Goal: Contribute content: Contribute content

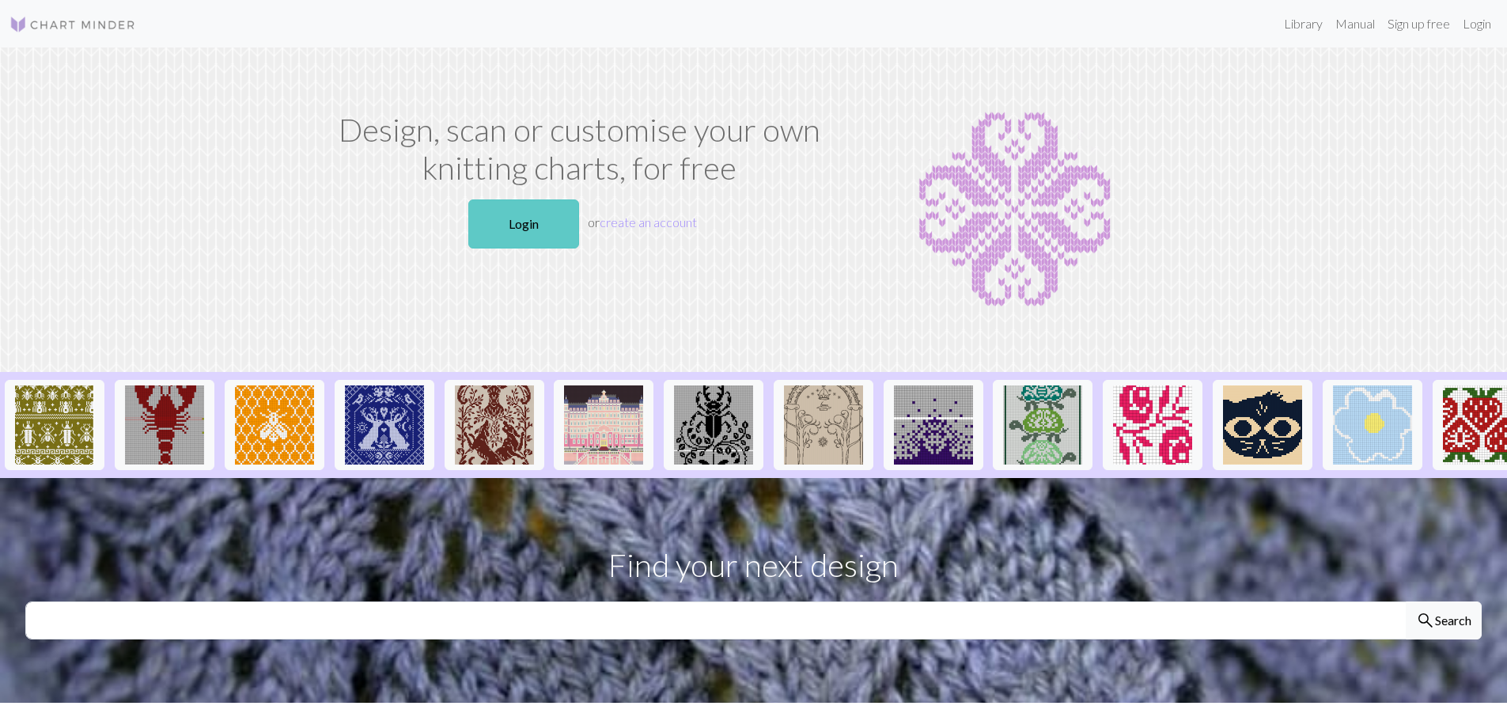
click at [530, 209] on link "Login" at bounding box center [523, 223] width 111 height 49
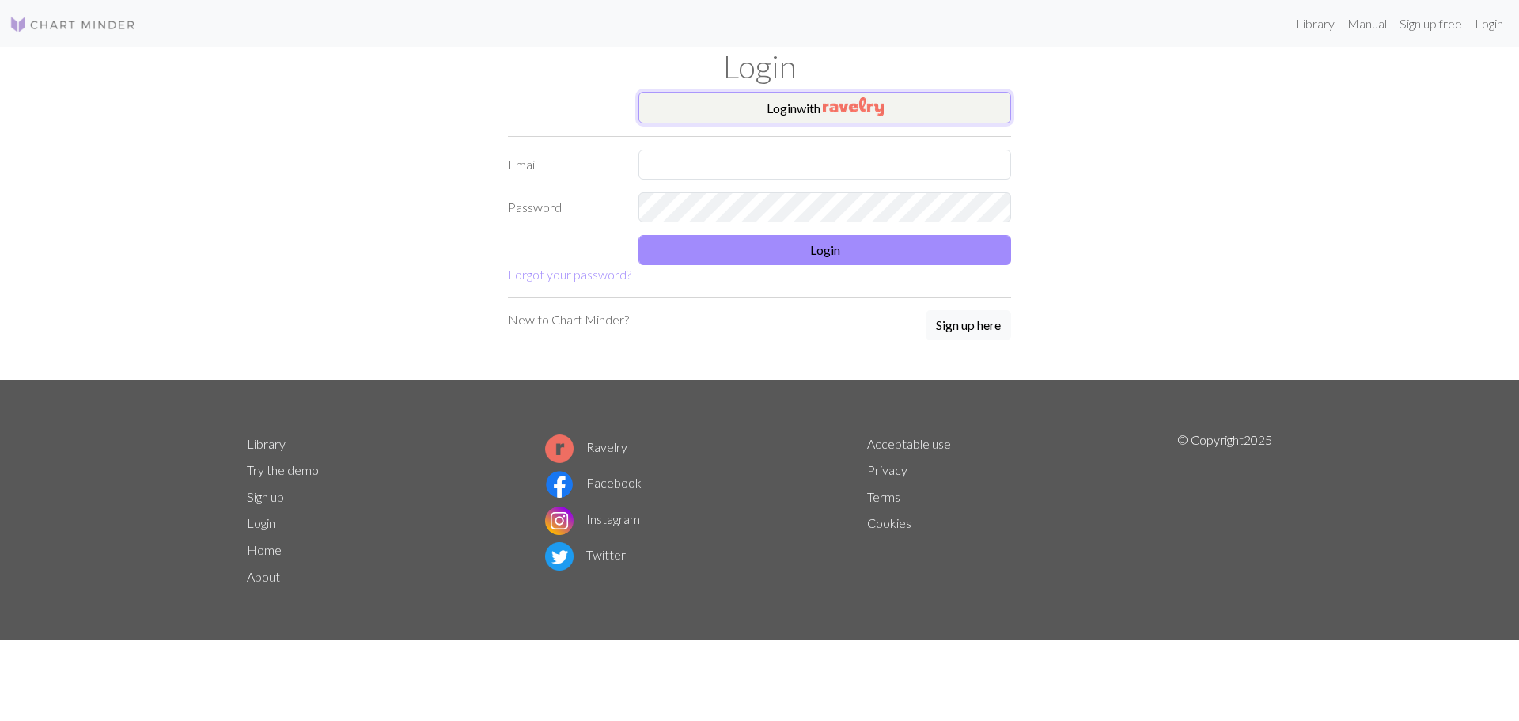
click at [861, 102] on img "button" at bounding box center [853, 106] width 61 height 19
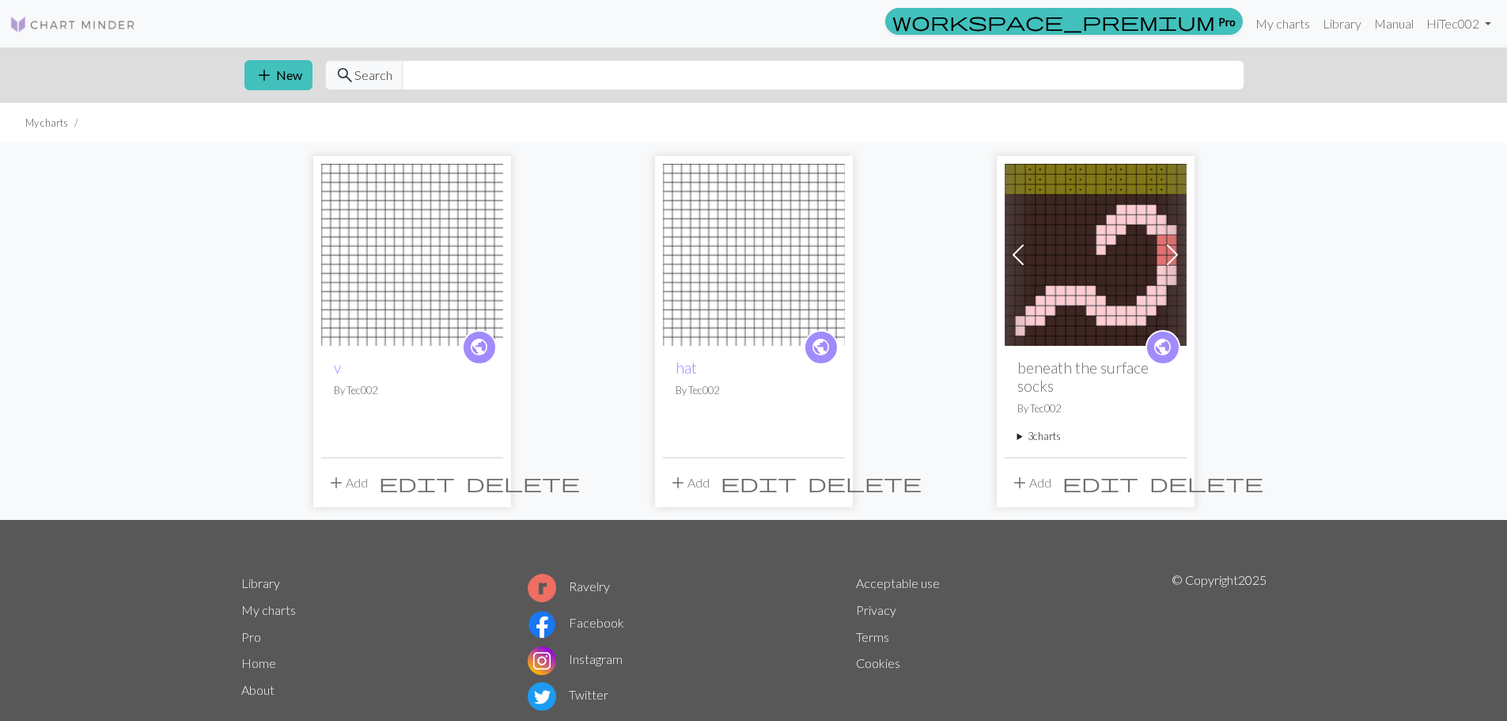
click at [490, 487] on span "delete" at bounding box center [523, 482] width 114 height 22
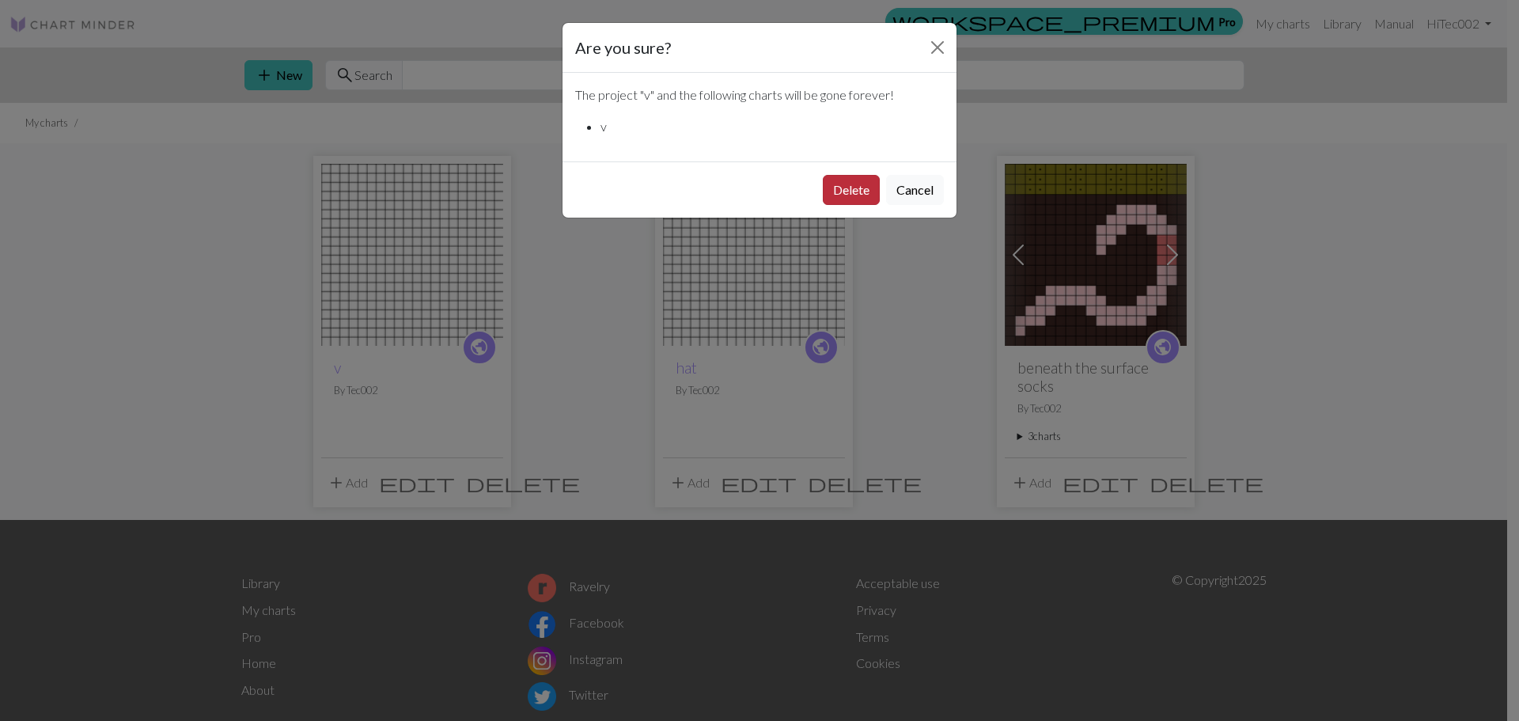
click at [846, 184] on button "Delete" at bounding box center [851, 190] width 57 height 30
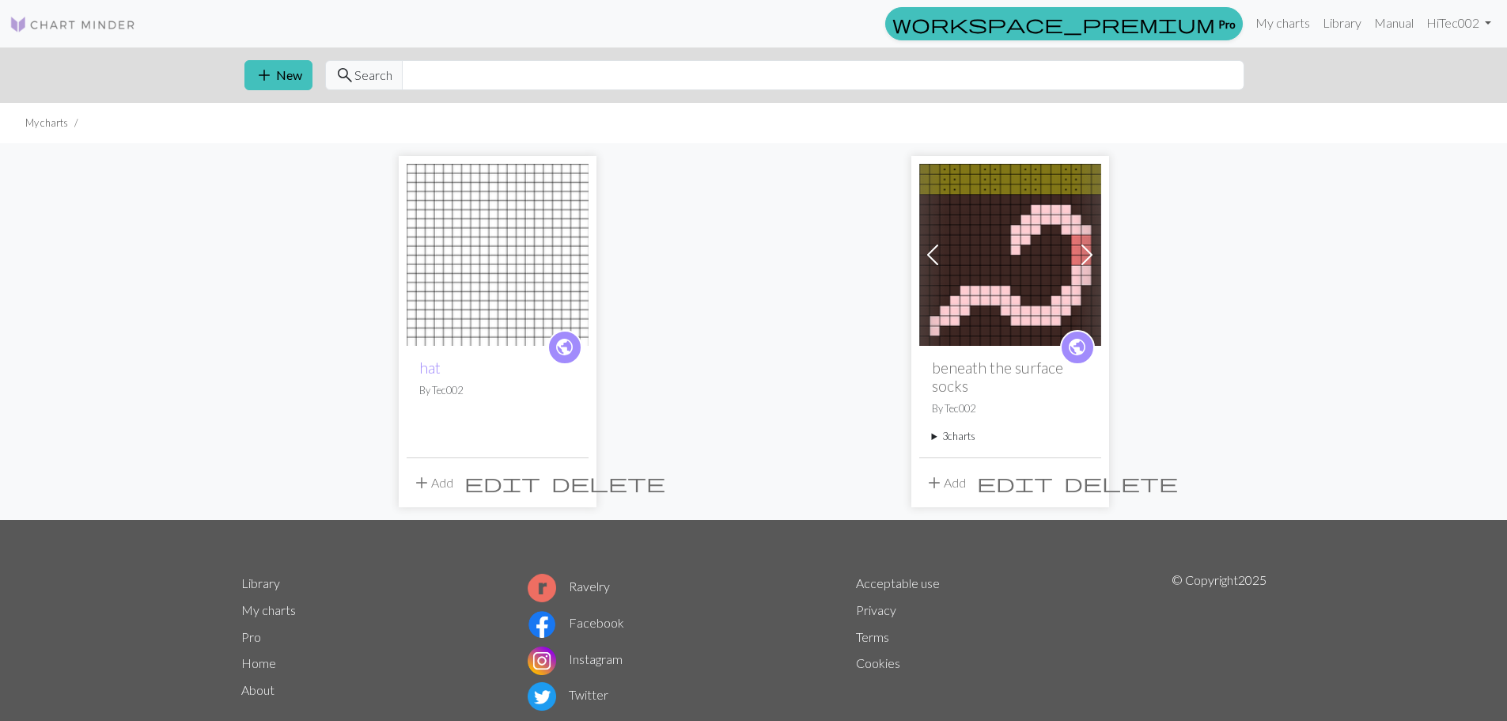
click at [1091, 487] on span "delete" at bounding box center [1121, 482] width 114 height 22
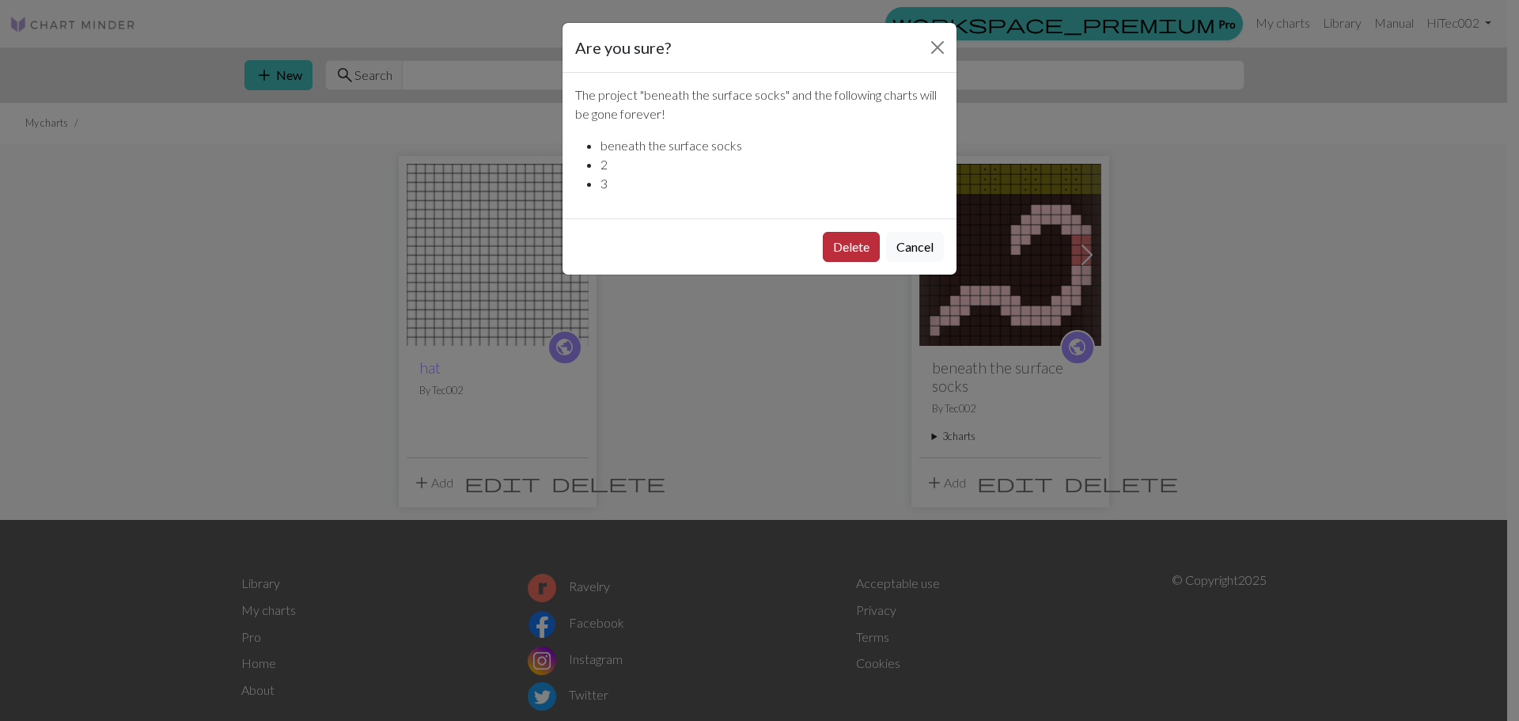
click at [854, 247] on button "Delete" at bounding box center [851, 247] width 57 height 30
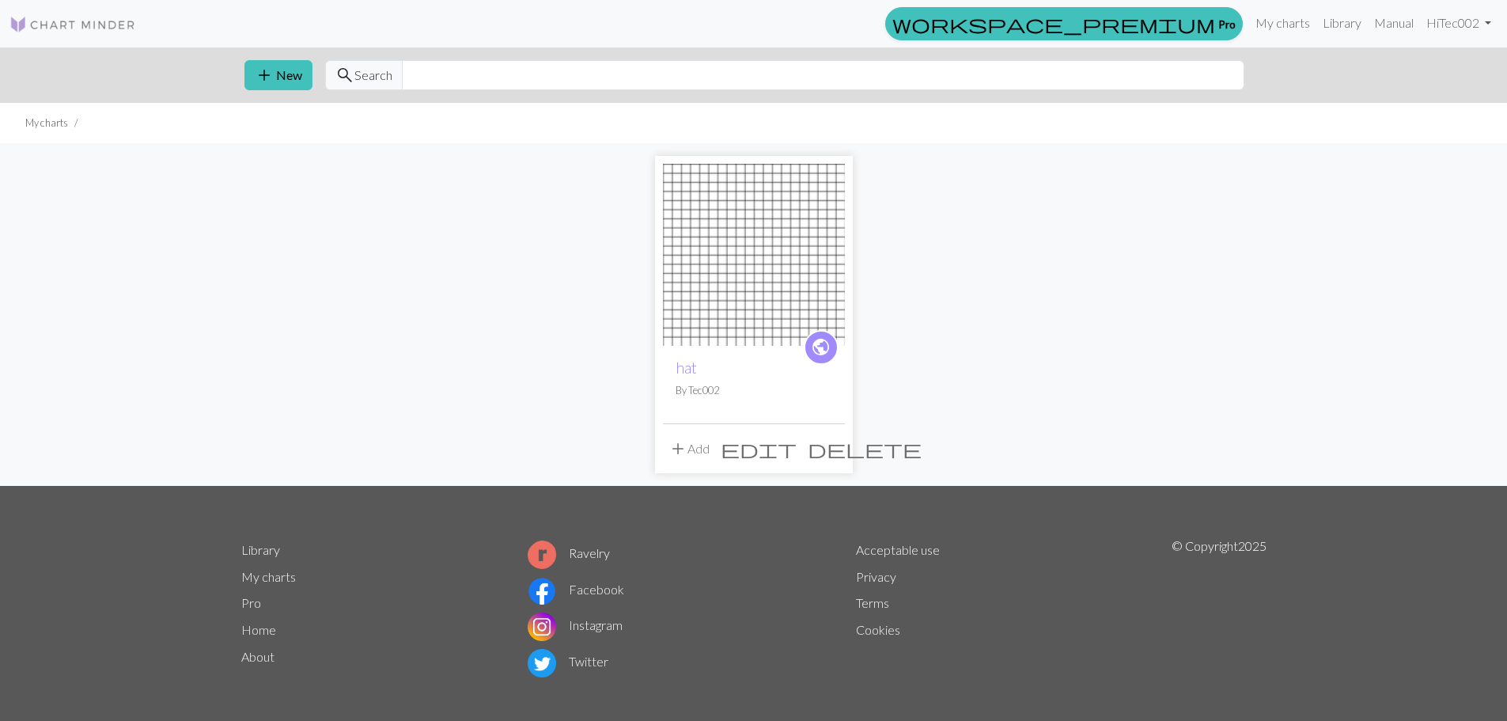
click at [825, 450] on span "delete" at bounding box center [865, 448] width 114 height 22
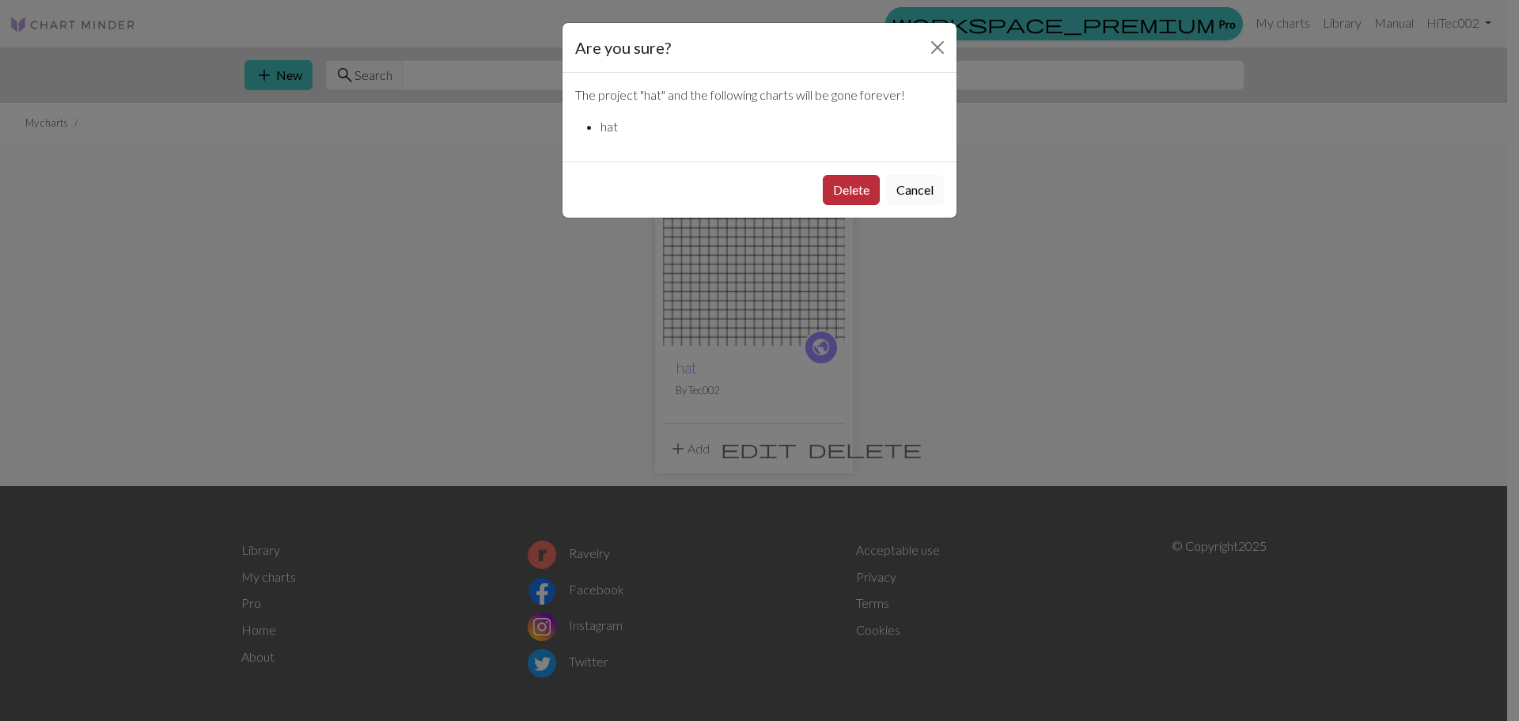
click at [832, 194] on button "Delete" at bounding box center [851, 190] width 57 height 30
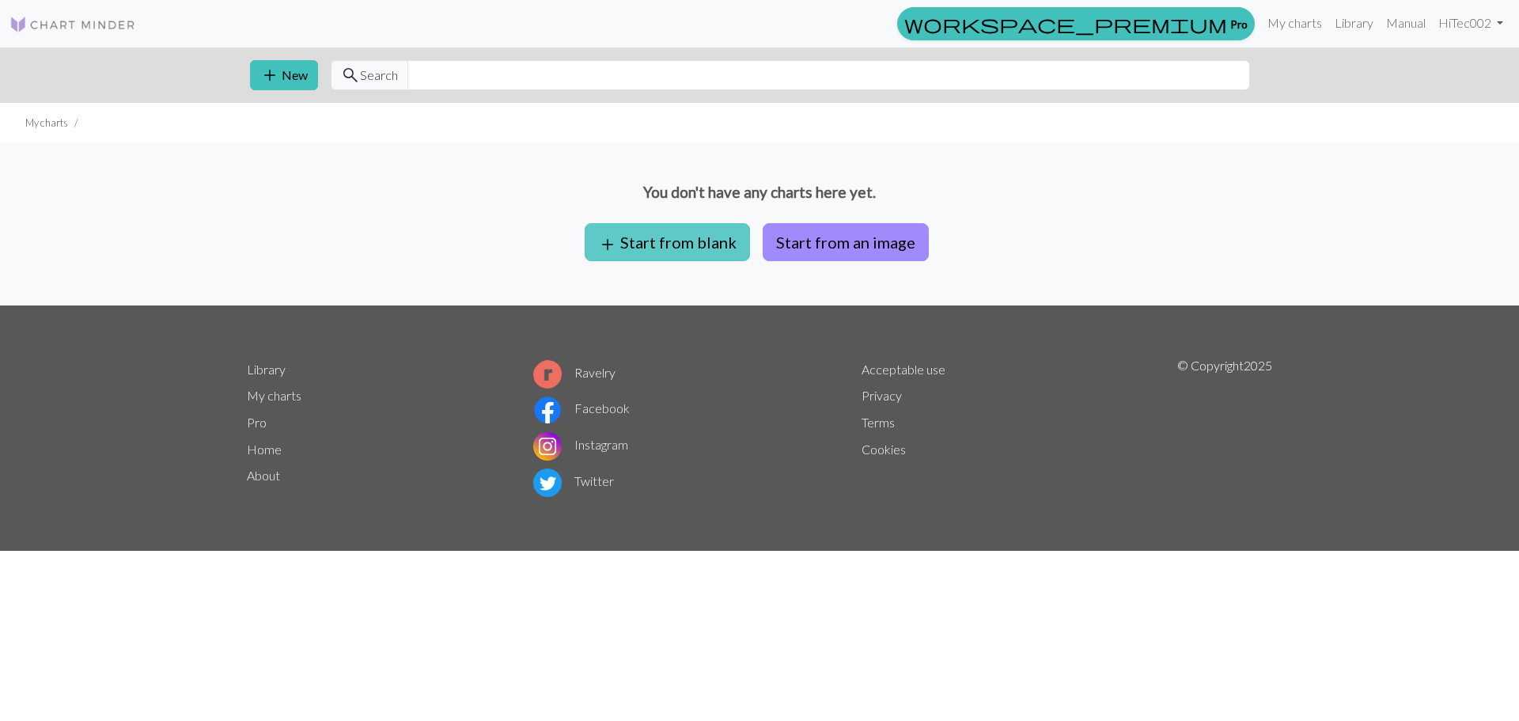
click at [668, 233] on button "add Start from blank" at bounding box center [667, 242] width 165 height 38
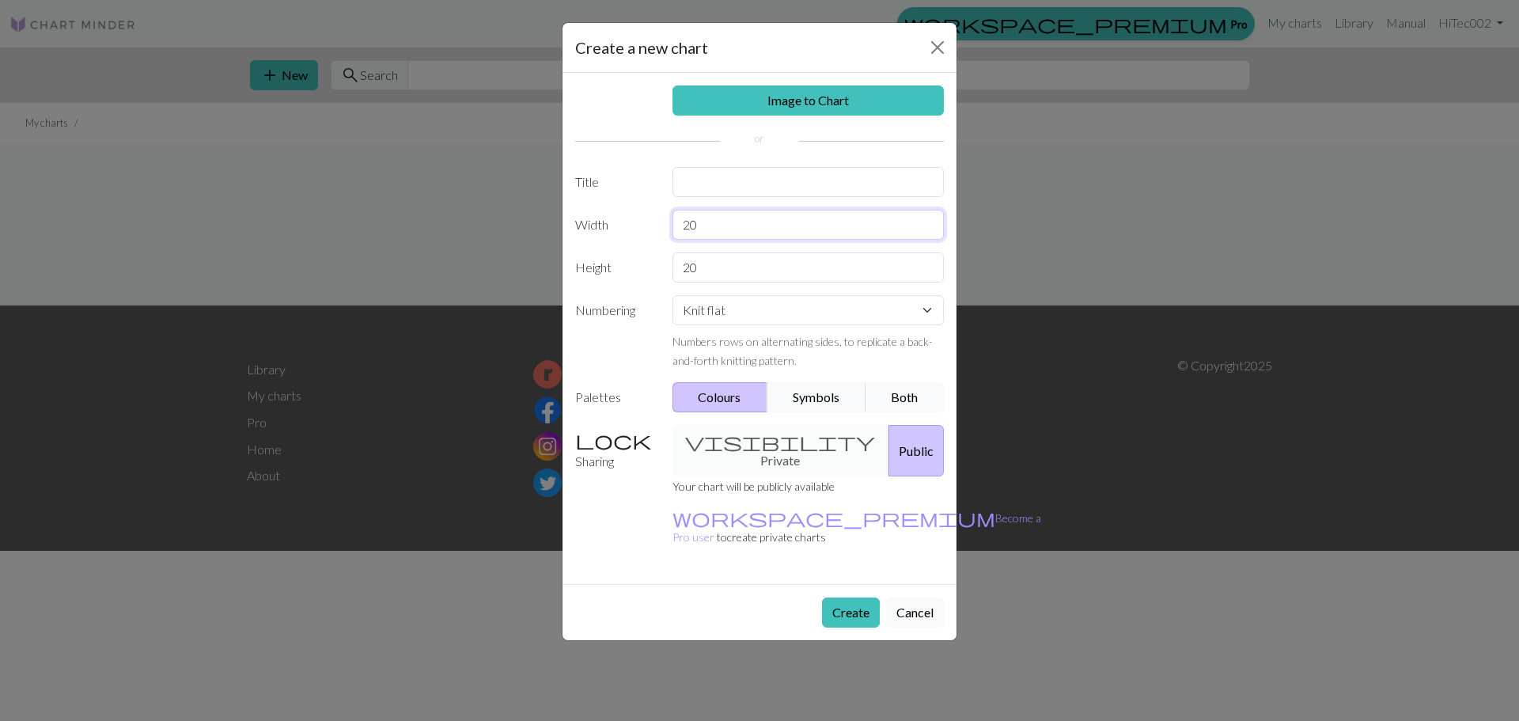
click at [728, 219] on input "20" at bounding box center [808, 225] width 272 height 30
type input "2"
type input "60"
click at [709, 268] on input "20" at bounding box center [808, 267] width 272 height 30
type input "2"
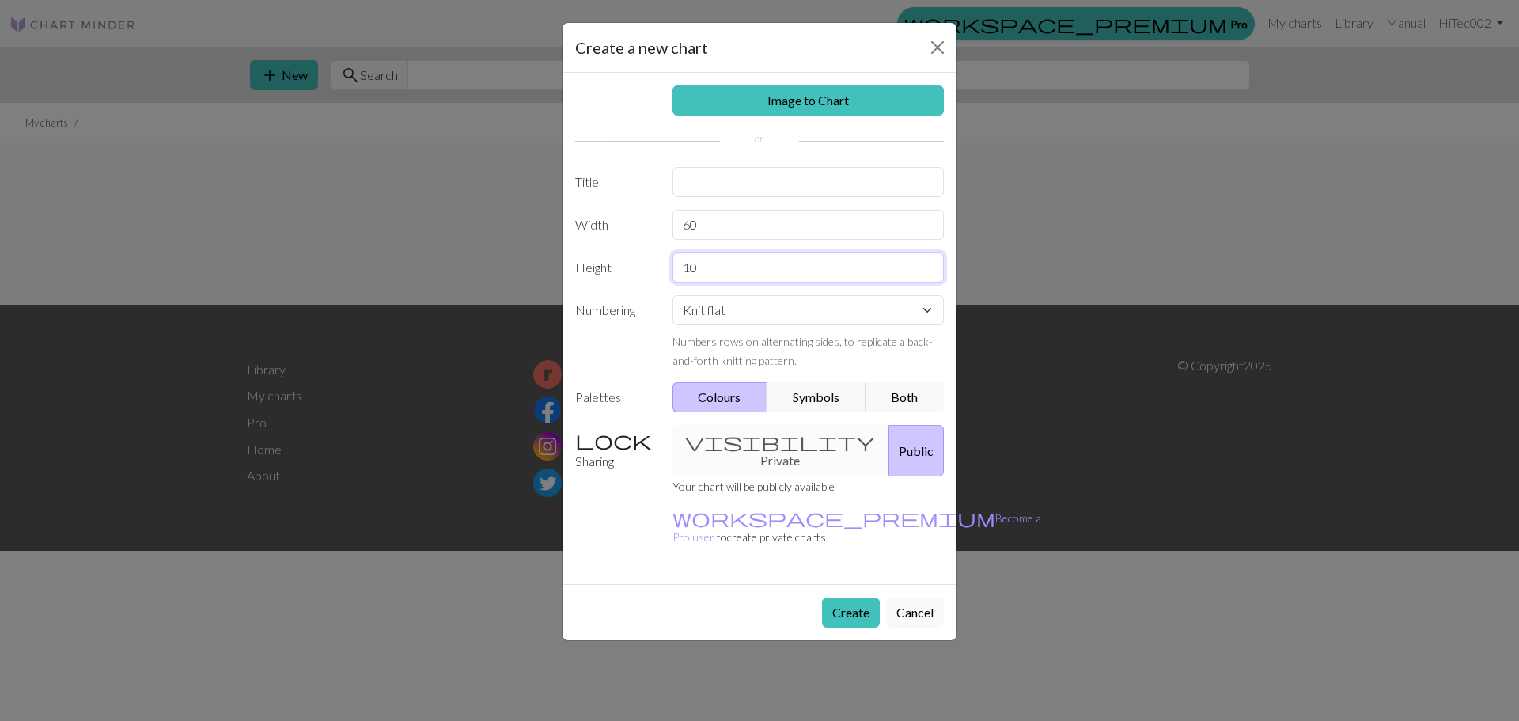
type input "10"
click at [763, 301] on select "Knit flat Knit in the round Lace knitting Cross stitch" at bounding box center [808, 310] width 272 height 30
select select "round"
click at [672, 295] on select "Knit flat Knit in the round Lace knitting Cross stitch" at bounding box center [808, 310] width 272 height 30
click at [793, 398] on button "Symbols" at bounding box center [817, 397] width 100 height 30
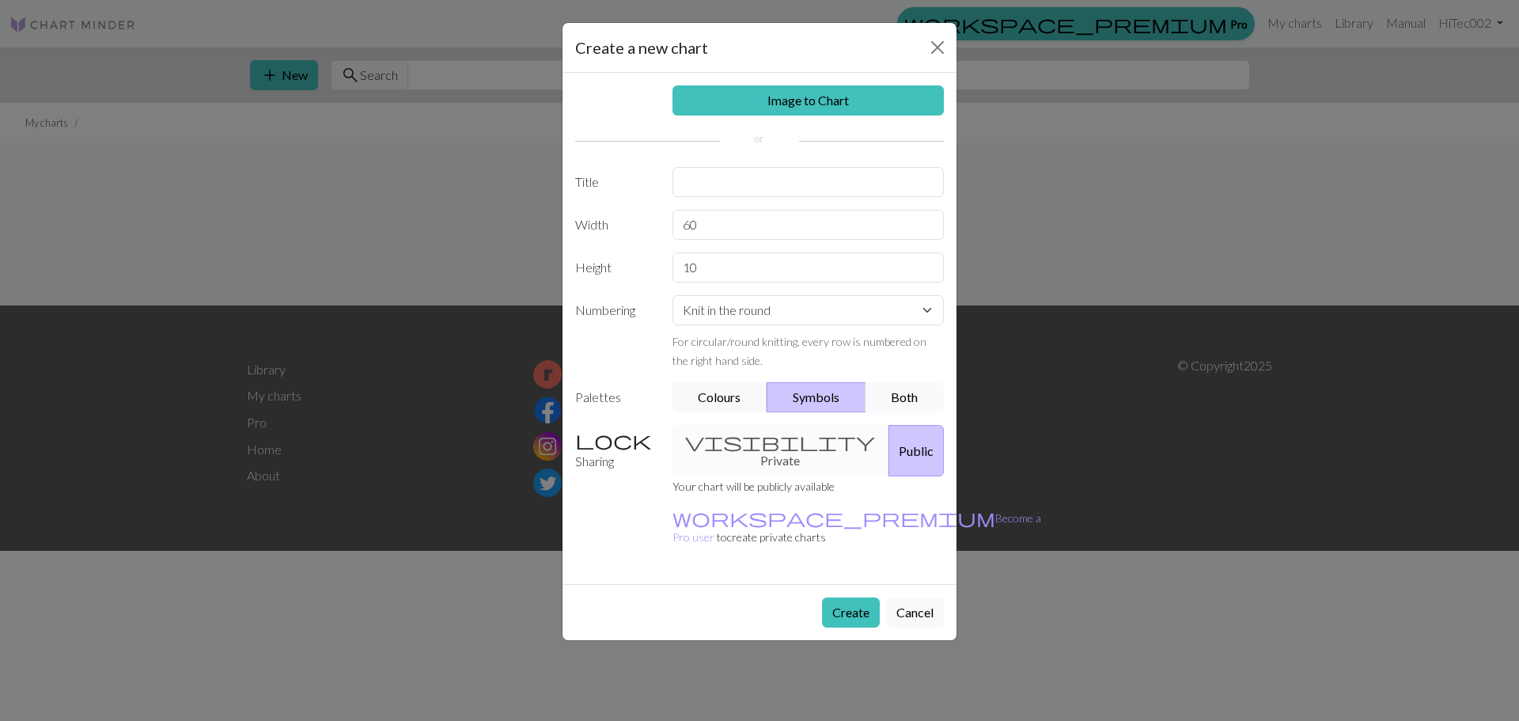
click at [903, 398] on button "Both" at bounding box center [904, 397] width 79 height 30
click at [850, 597] on button "Create" at bounding box center [851, 612] width 58 height 30
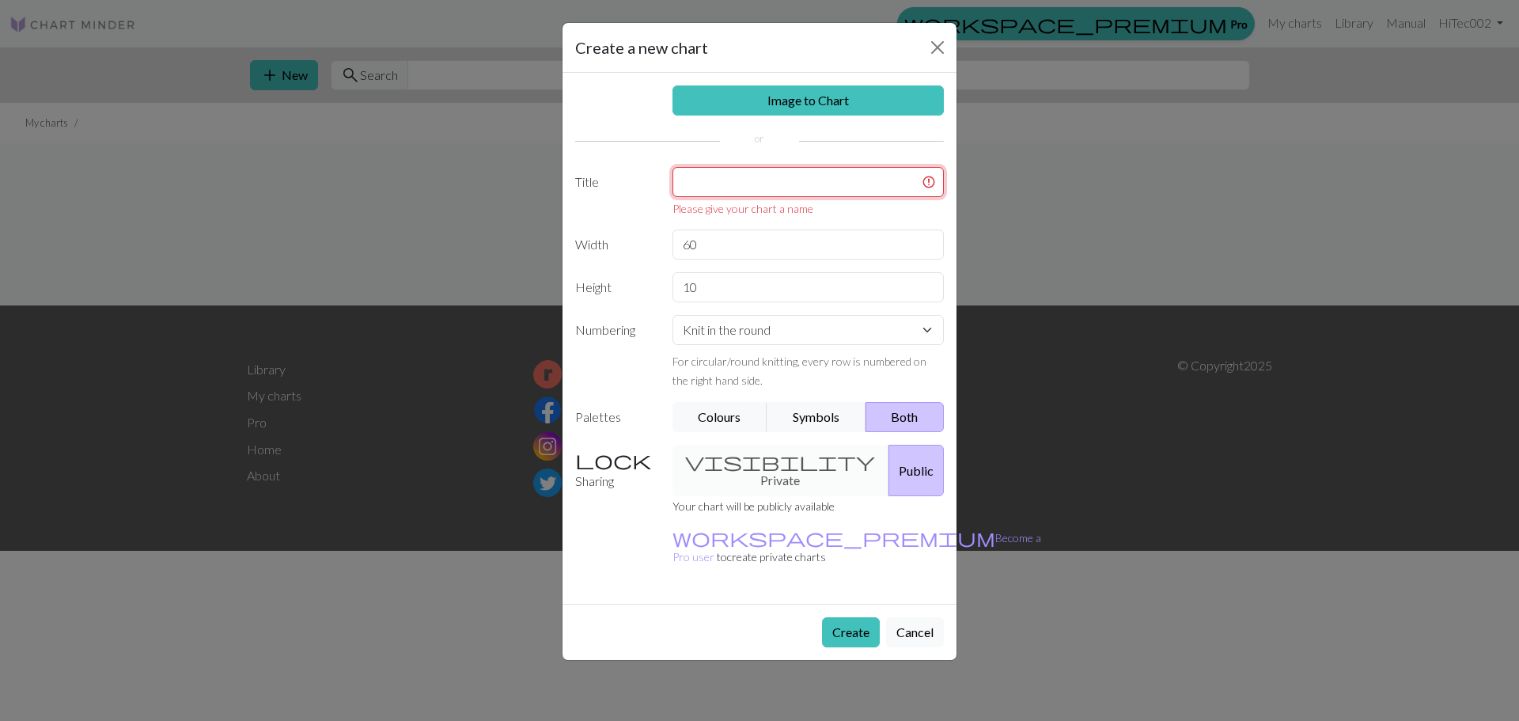
click at [722, 180] on input "text" at bounding box center [808, 182] width 272 height 30
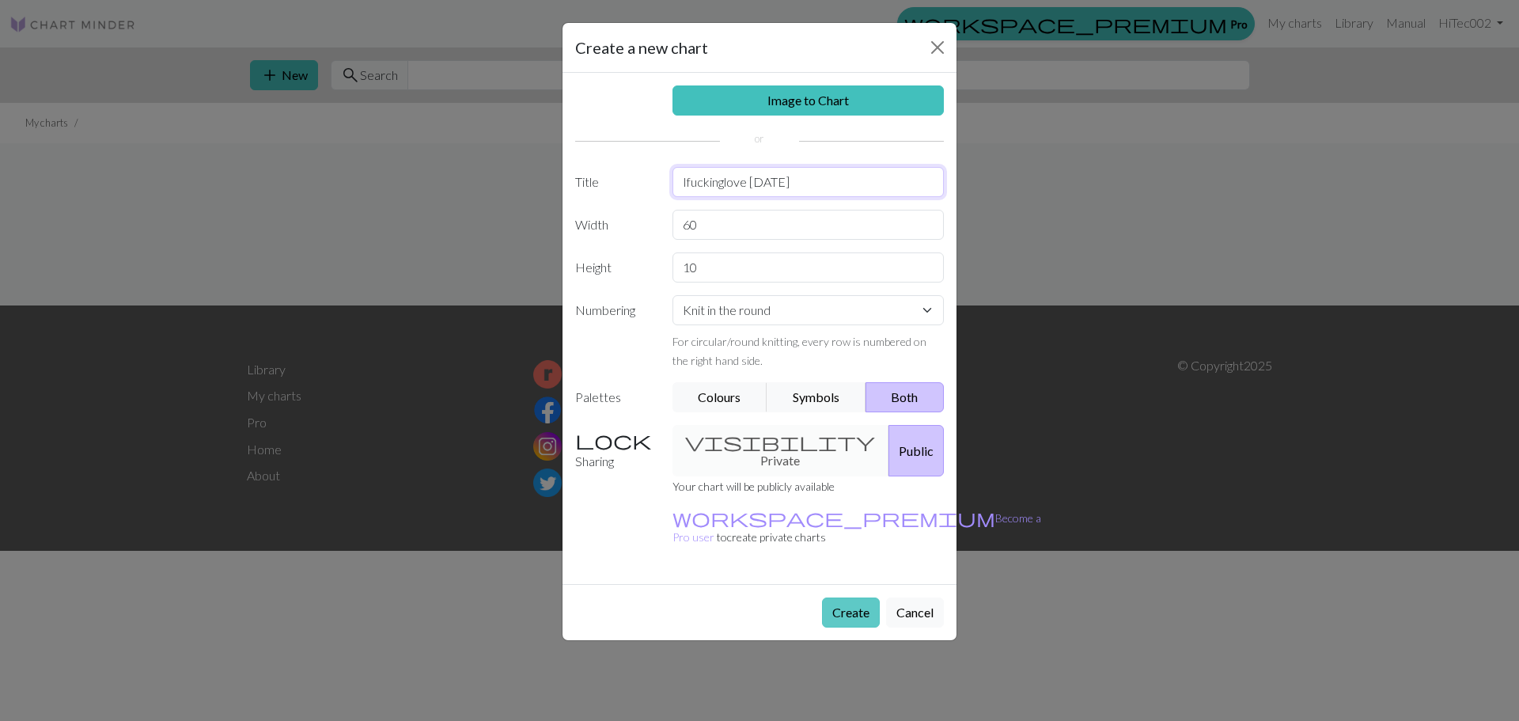
type input "Ifuckinglove halloween"
click at [853, 597] on button "Create" at bounding box center [851, 612] width 58 height 30
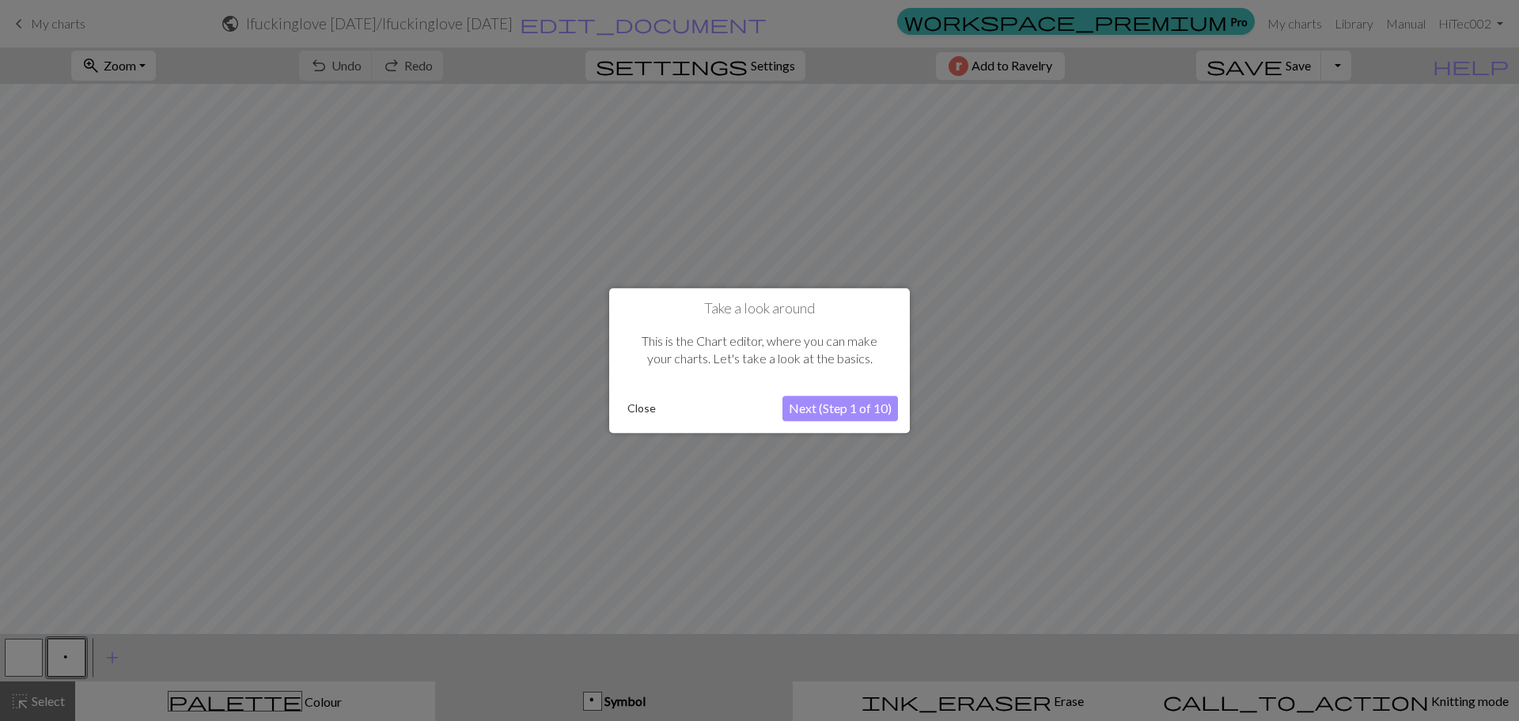
click at [634, 410] on button "Close" at bounding box center [641, 408] width 41 height 24
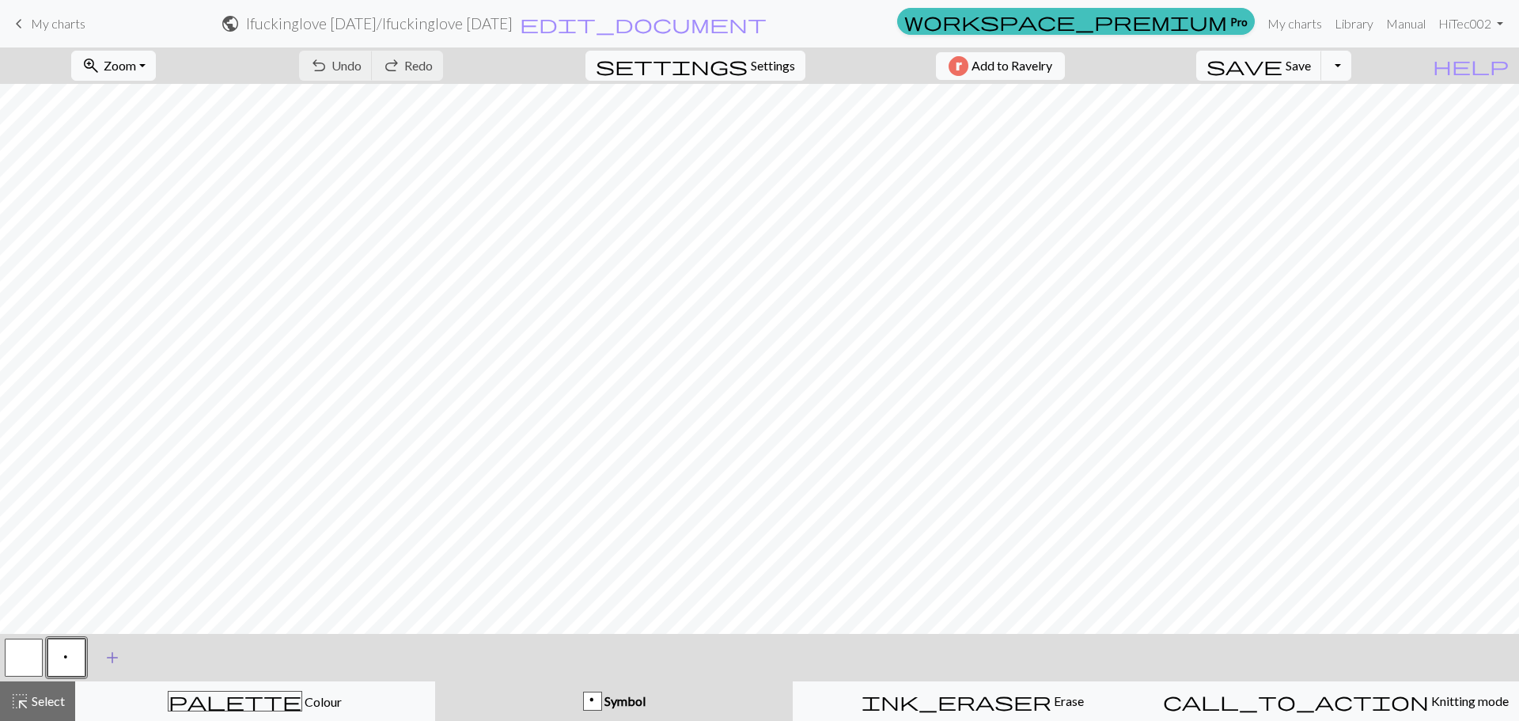
click at [112, 660] on span "add" at bounding box center [112, 657] width 19 height 22
click at [112, 660] on button "button" at bounding box center [109, 657] width 38 height 38
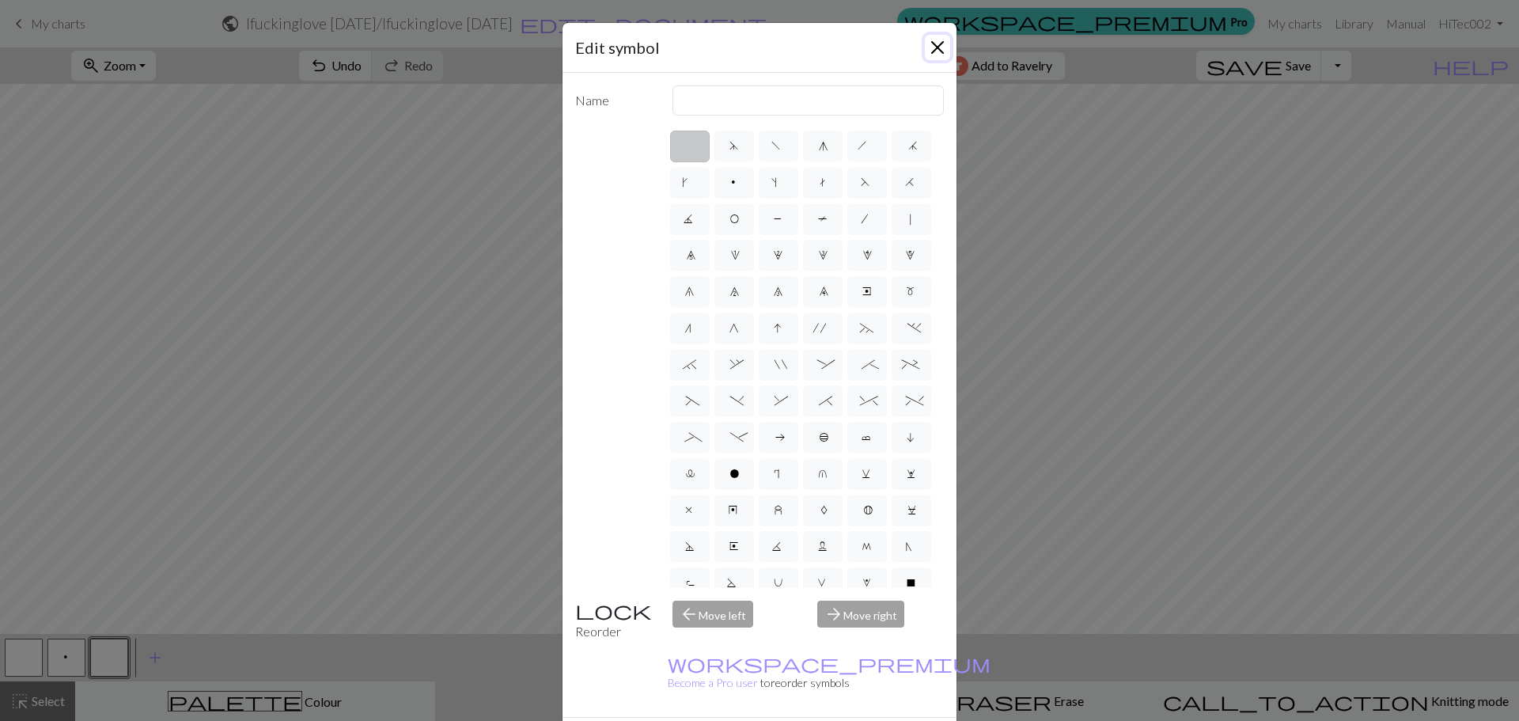
click at [930, 49] on button "Close" at bounding box center [937, 47] width 25 height 25
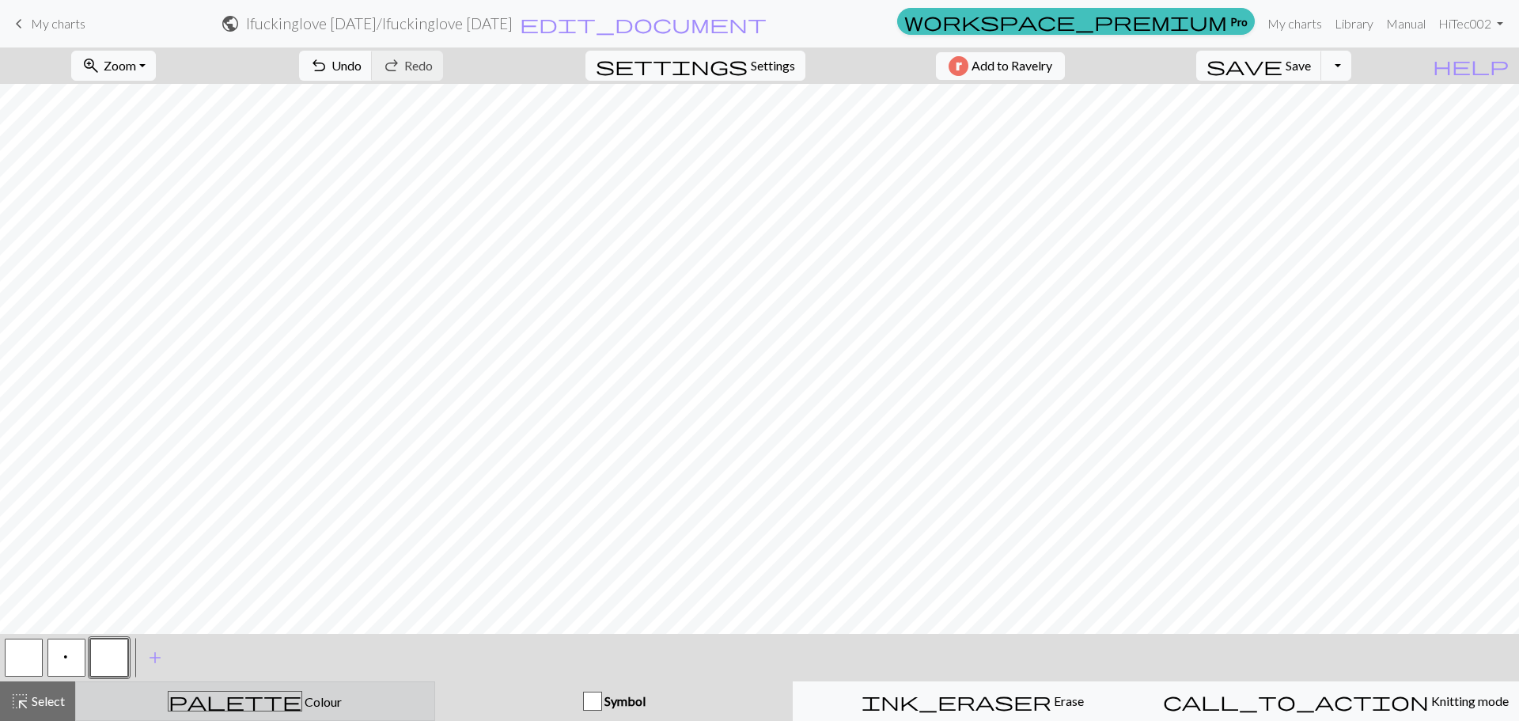
click at [302, 695] on span "Colour" at bounding box center [322, 701] width 40 height 15
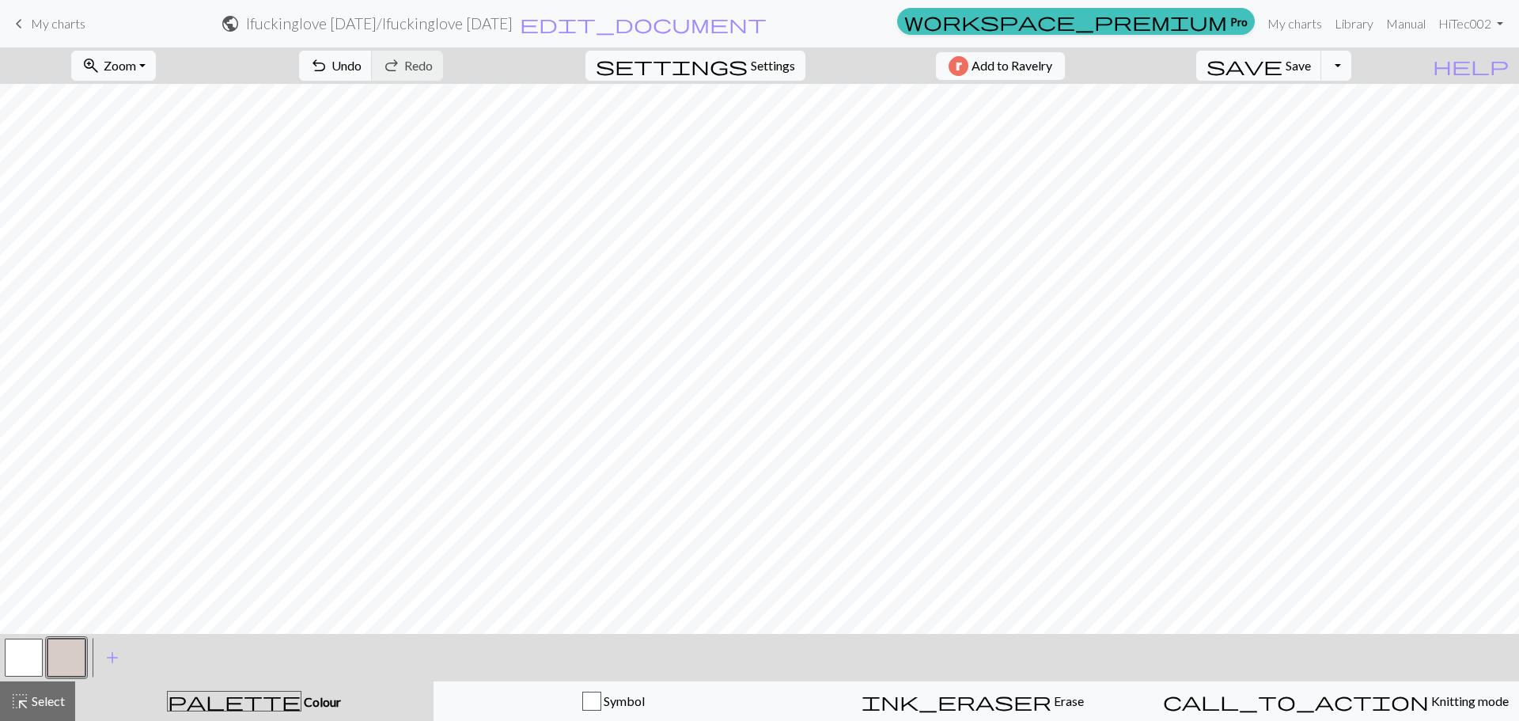
click at [301, 696] on span "Colour" at bounding box center [321, 701] width 40 height 15
click at [69, 658] on button "button" at bounding box center [66, 657] width 38 height 38
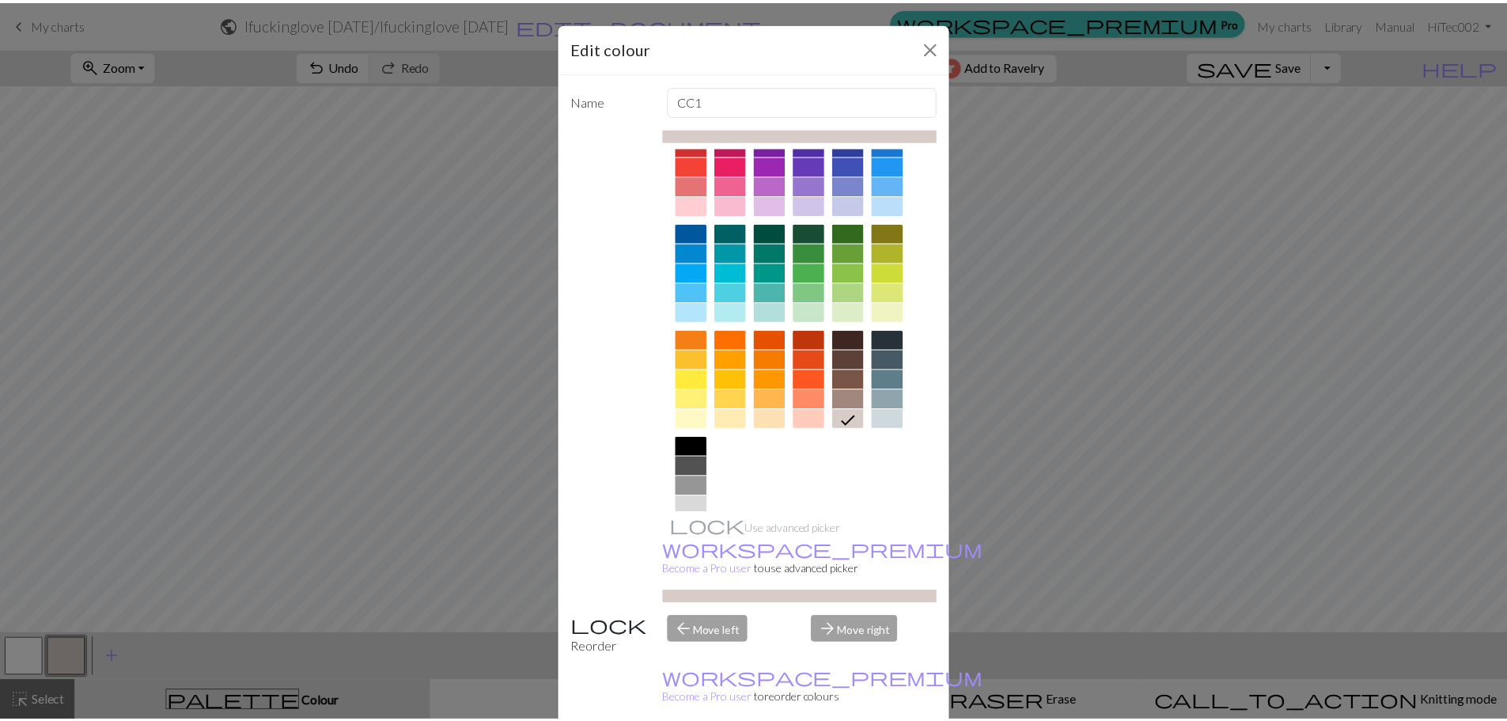
scroll to position [85, 0]
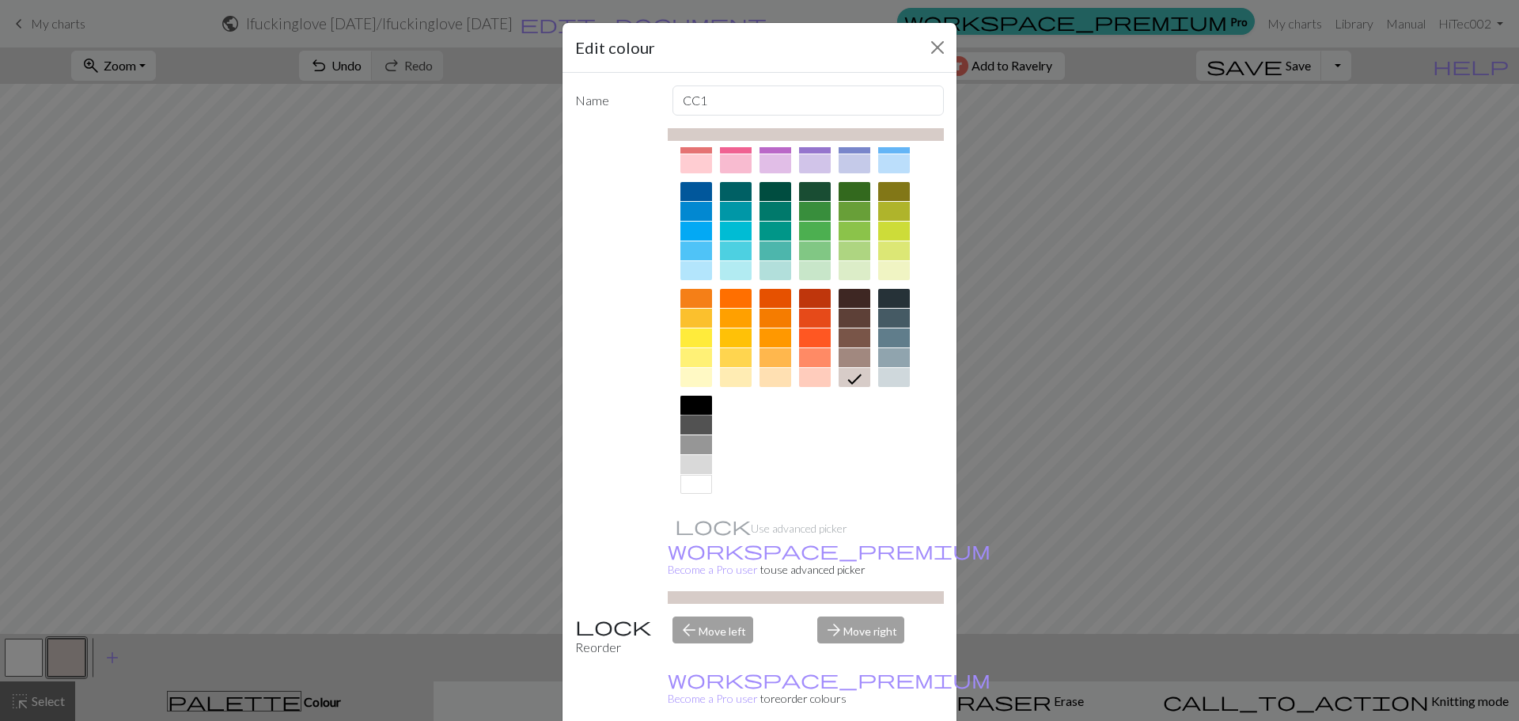
click at [683, 396] on div at bounding box center [696, 405] width 32 height 19
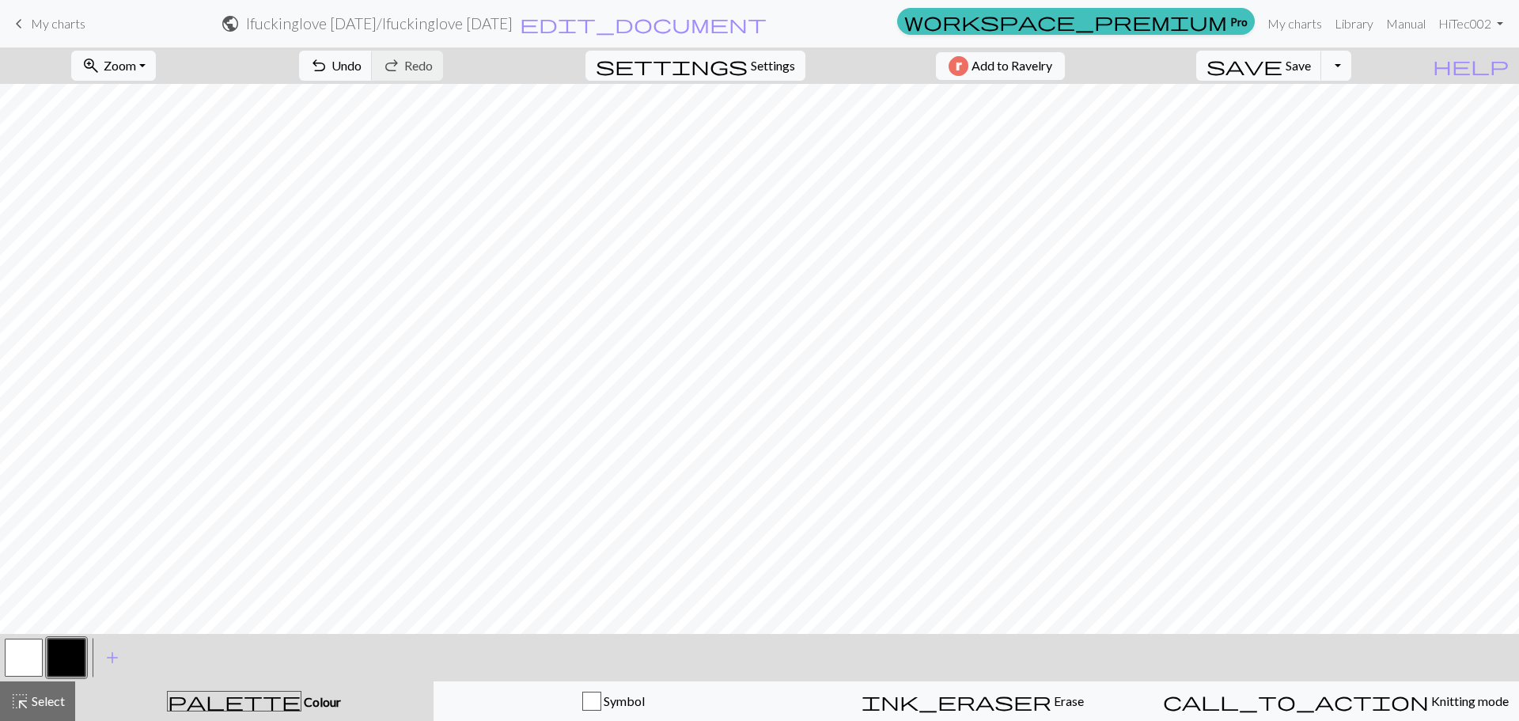
click at [28, 650] on button "button" at bounding box center [24, 657] width 38 height 38
click at [25, 658] on button "button" at bounding box center [24, 657] width 38 height 38
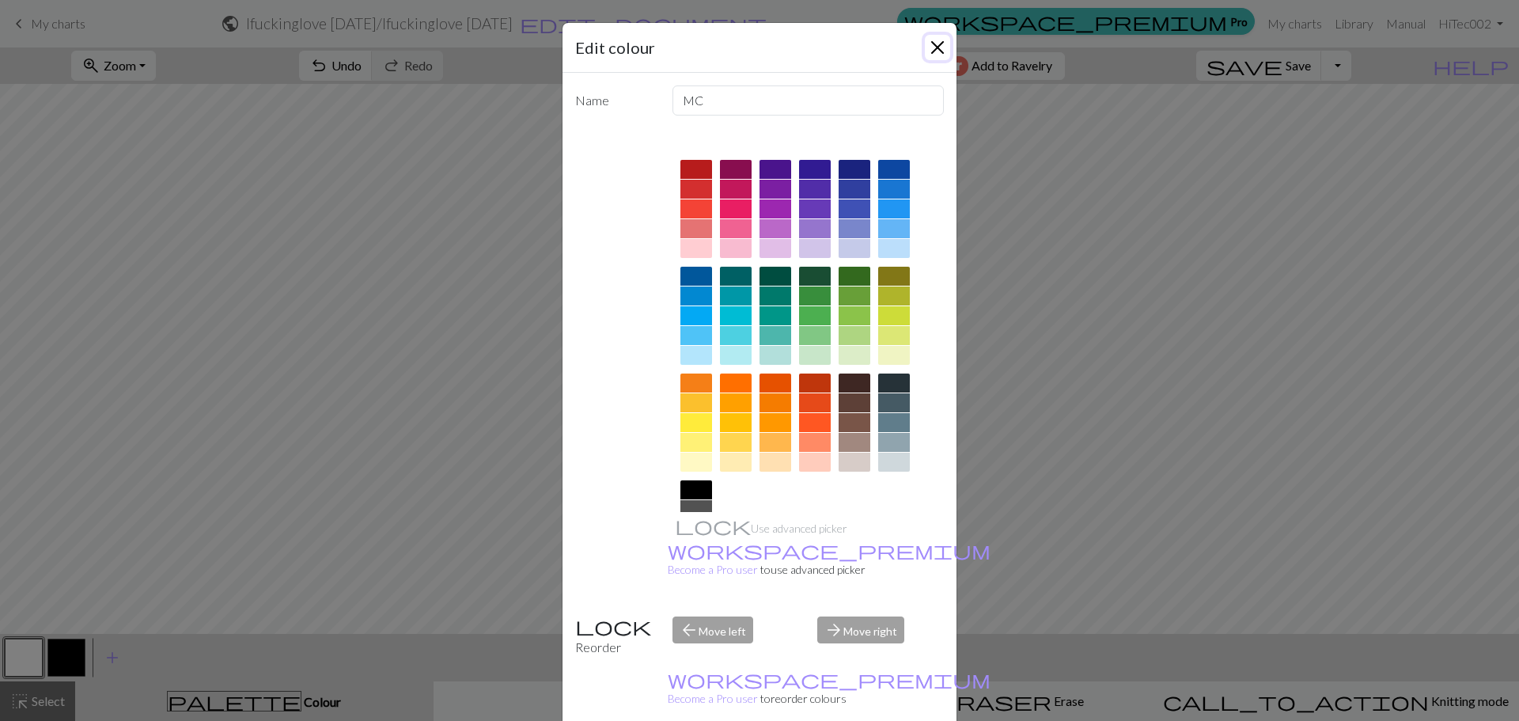
click at [927, 47] on button "Close" at bounding box center [937, 47] width 25 height 25
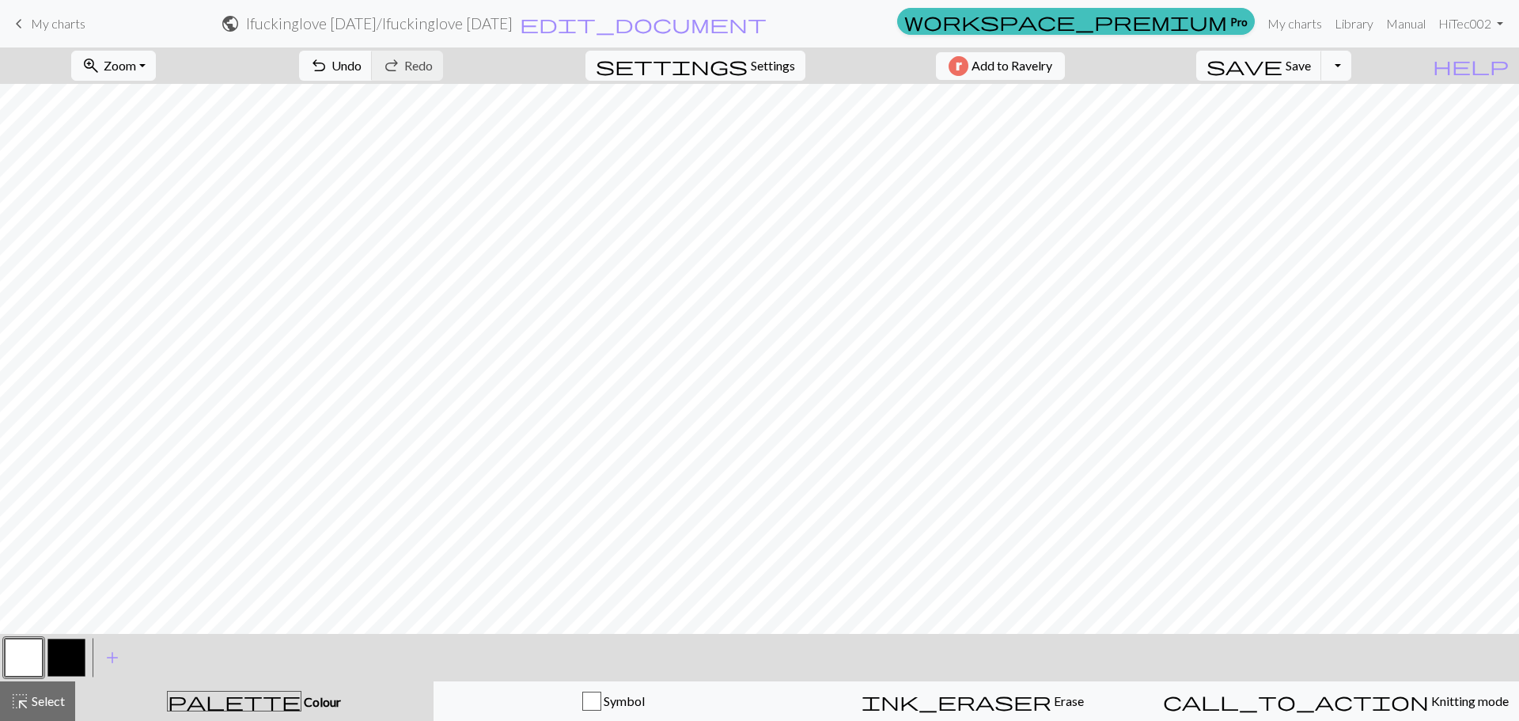
click at [75, 657] on button "button" at bounding box center [66, 657] width 38 height 38
click at [30, 662] on button "button" at bounding box center [24, 657] width 38 height 38
click at [71, 653] on button "button" at bounding box center [66, 657] width 38 height 38
click at [27, 664] on button "button" at bounding box center [24, 657] width 38 height 38
click at [362, 62] on span "Undo" at bounding box center [346, 65] width 30 height 15
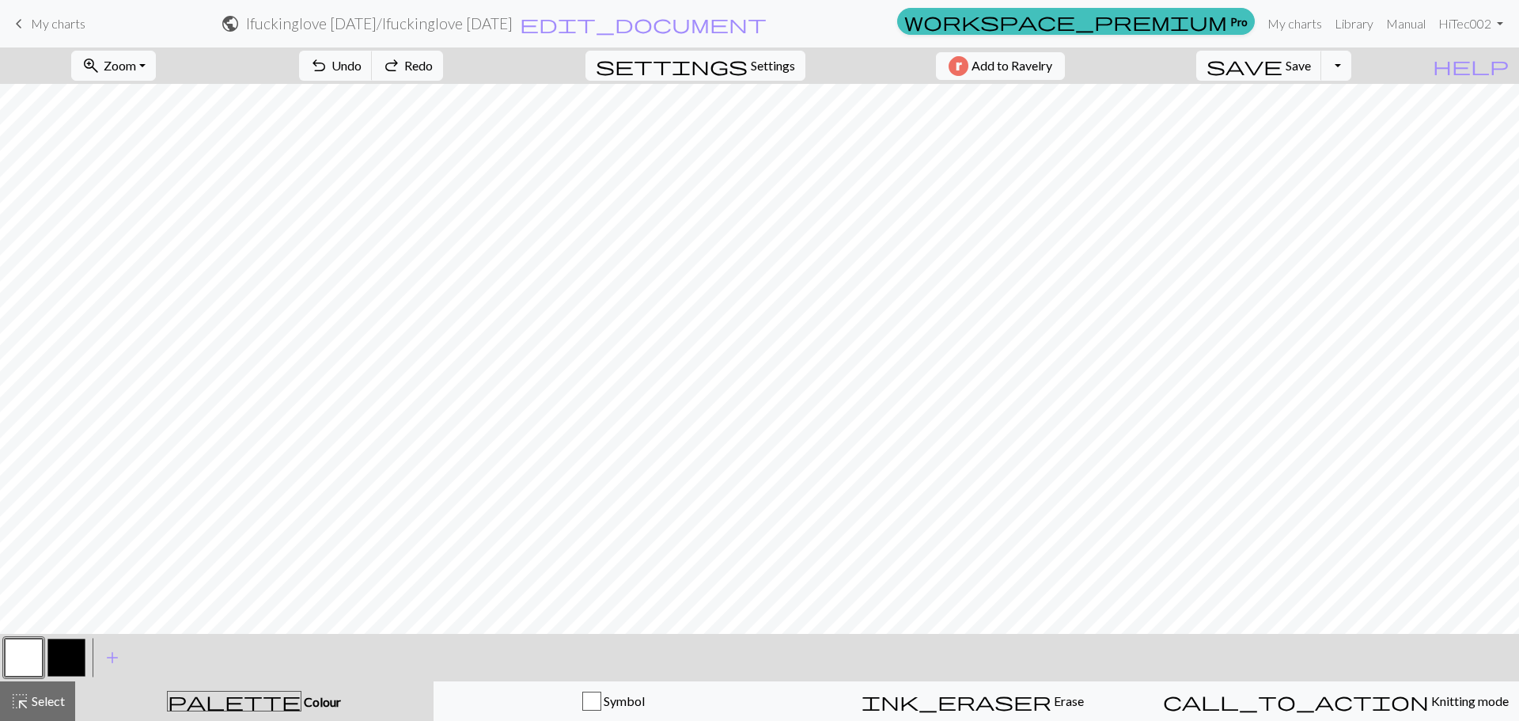
click at [63, 25] on span "My charts" at bounding box center [58, 23] width 55 height 15
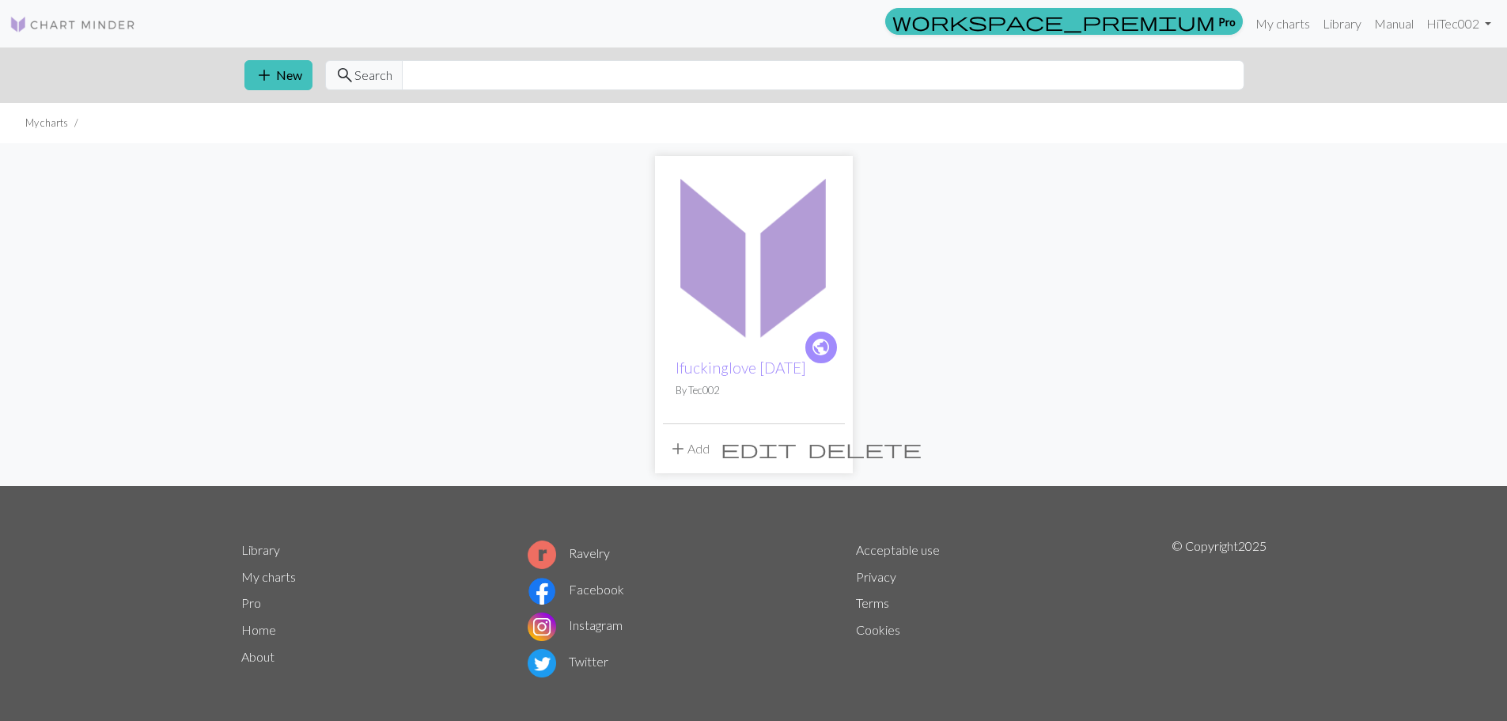
click at [833, 438] on span "delete" at bounding box center [865, 448] width 114 height 22
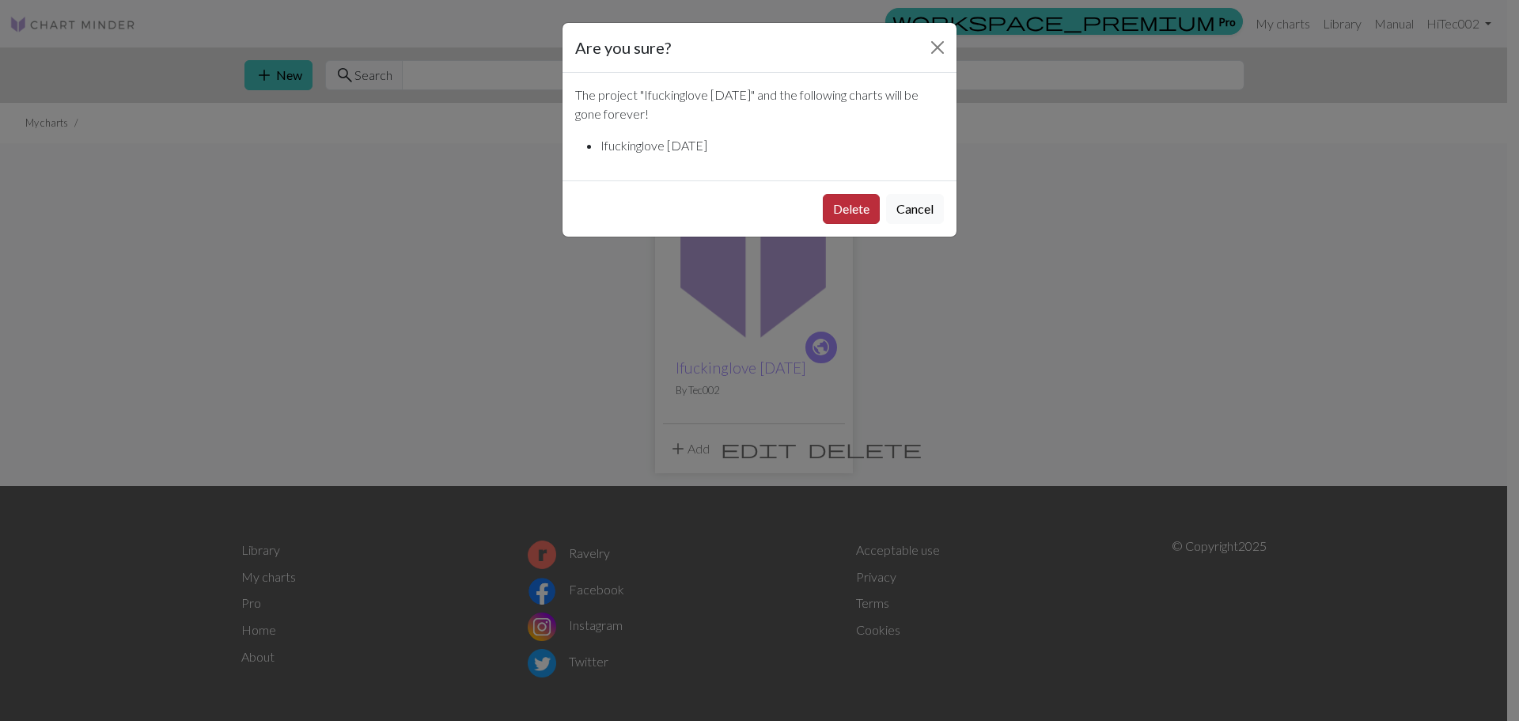
click at [836, 202] on button "Delete" at bounding box center [851, 209] width 57 height 30
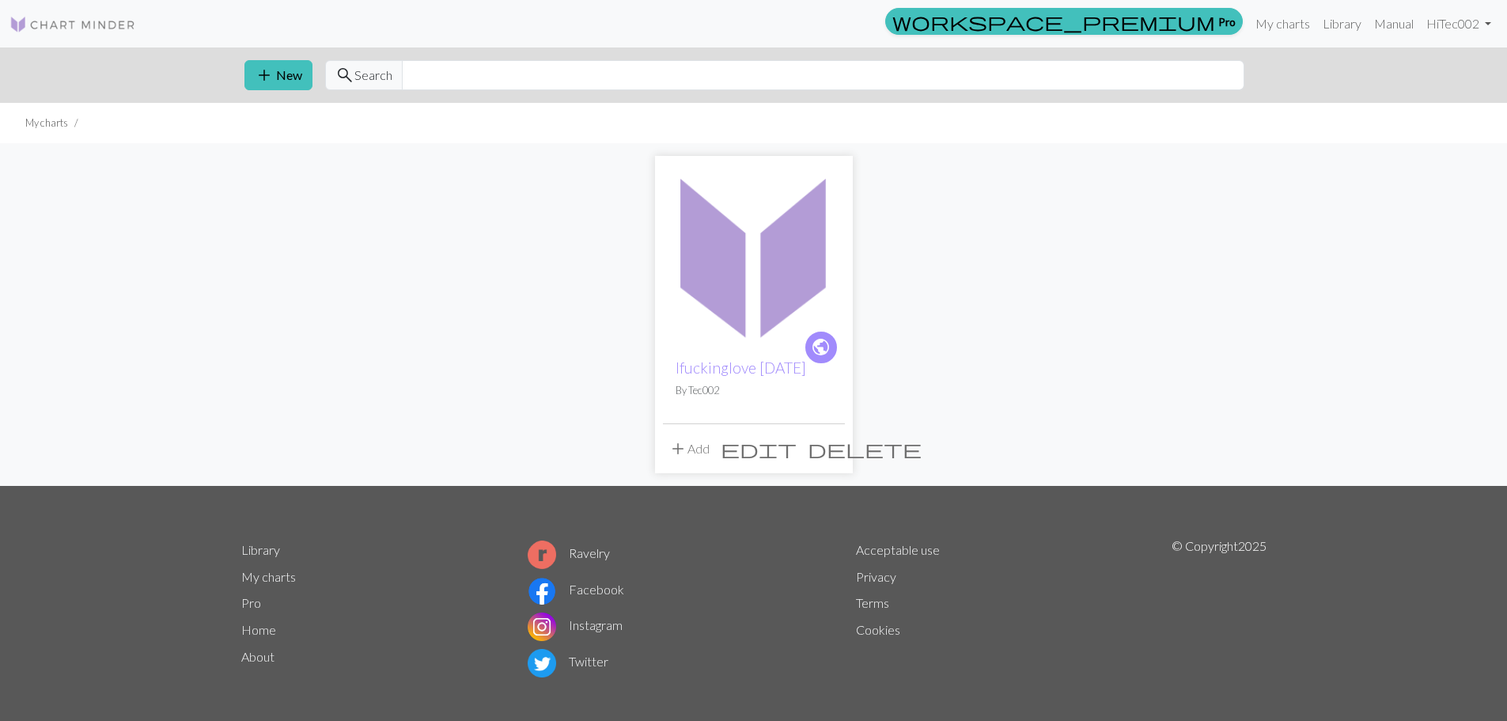
click at [831, 451] on span "delete" at bounding box center [865, 448] width 114 height 22
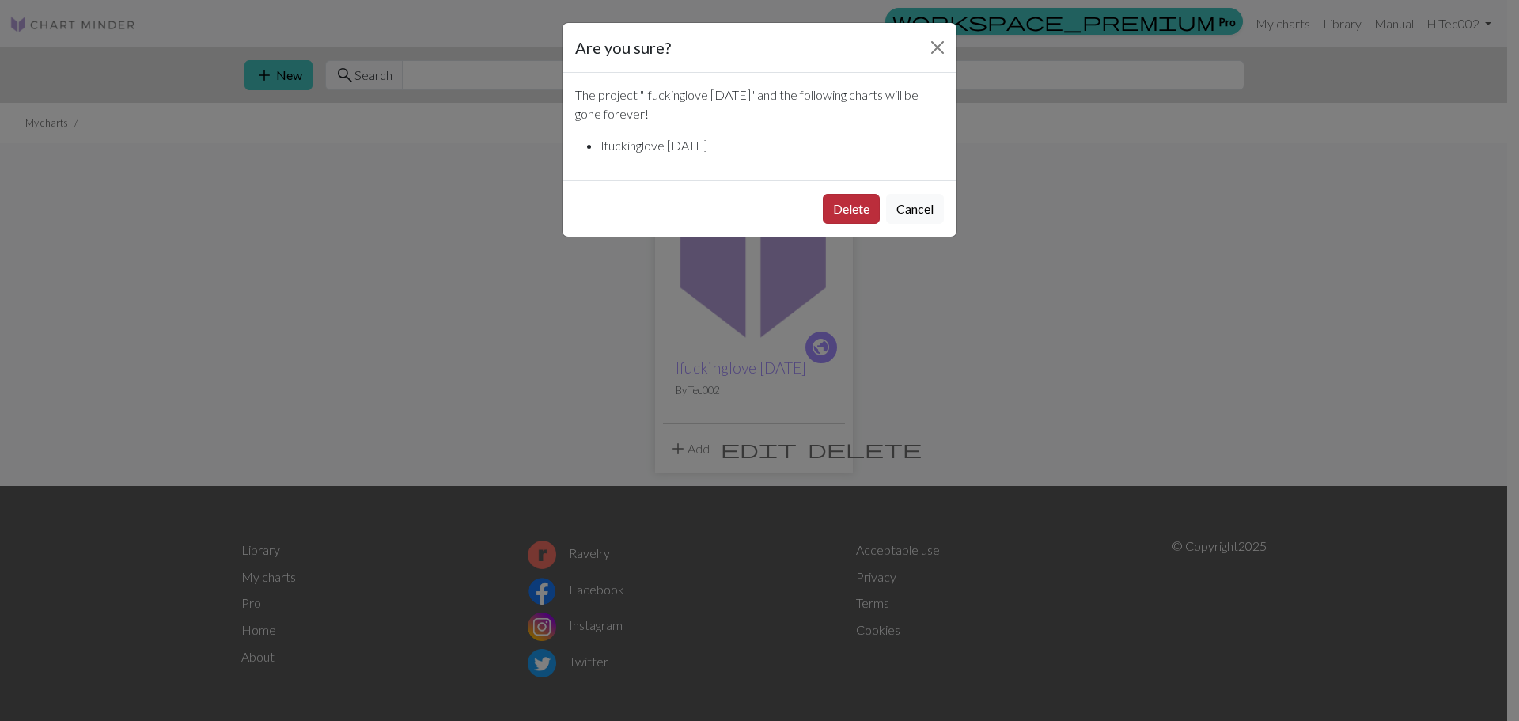
click at [840, 204] on button "Delete" at bounding box center [851, 209] width 57 height 30
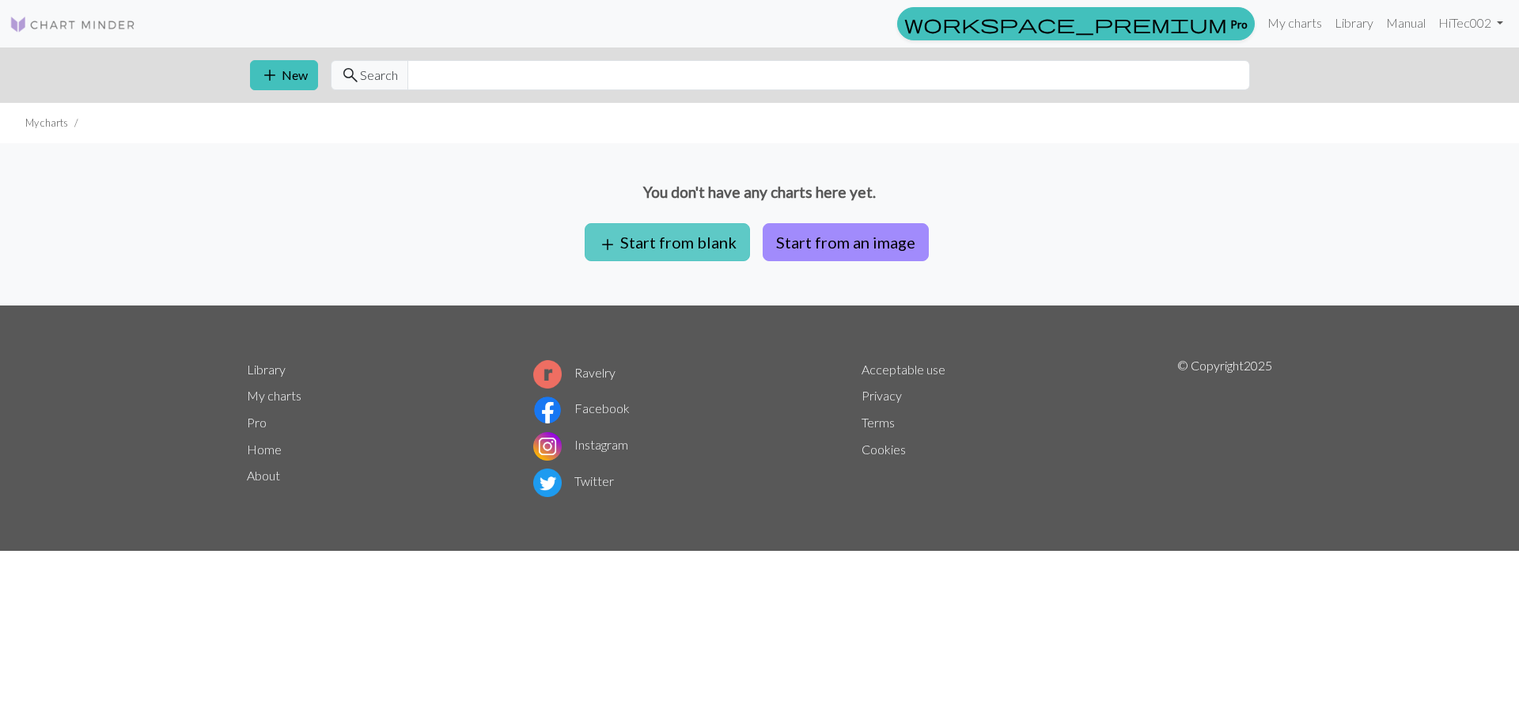
click at [660, 239] on button "add Start from blank" at bounding box center [667, 242] width 165 height 38
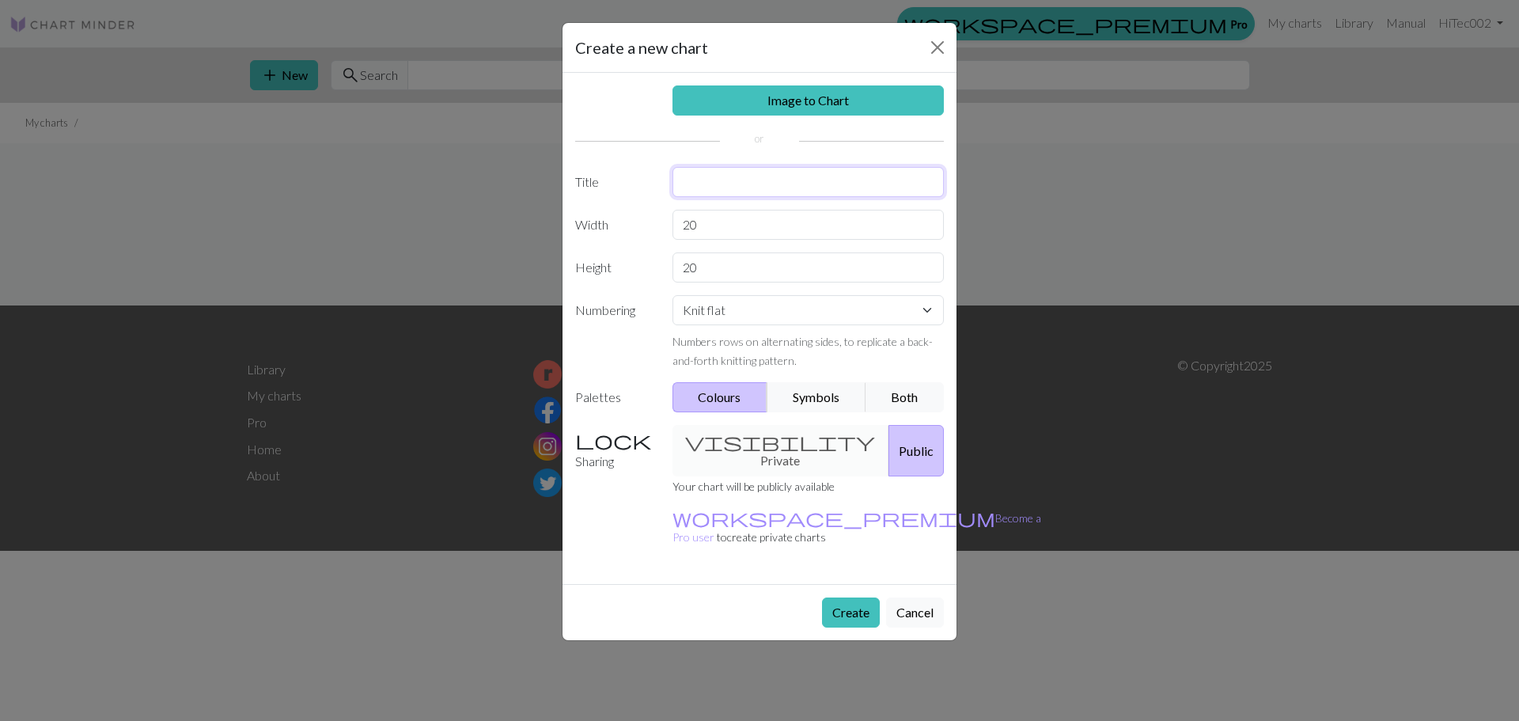
click at [751, 193] on input "text" at bounding box center [808, 182] width 272 height 30
click at [691, 226] on div "Image to Chart Title Width 20 Height 20 Numbering Knit flat Knit in the round L…" at bounding box center [759, 328] width 394 height 511
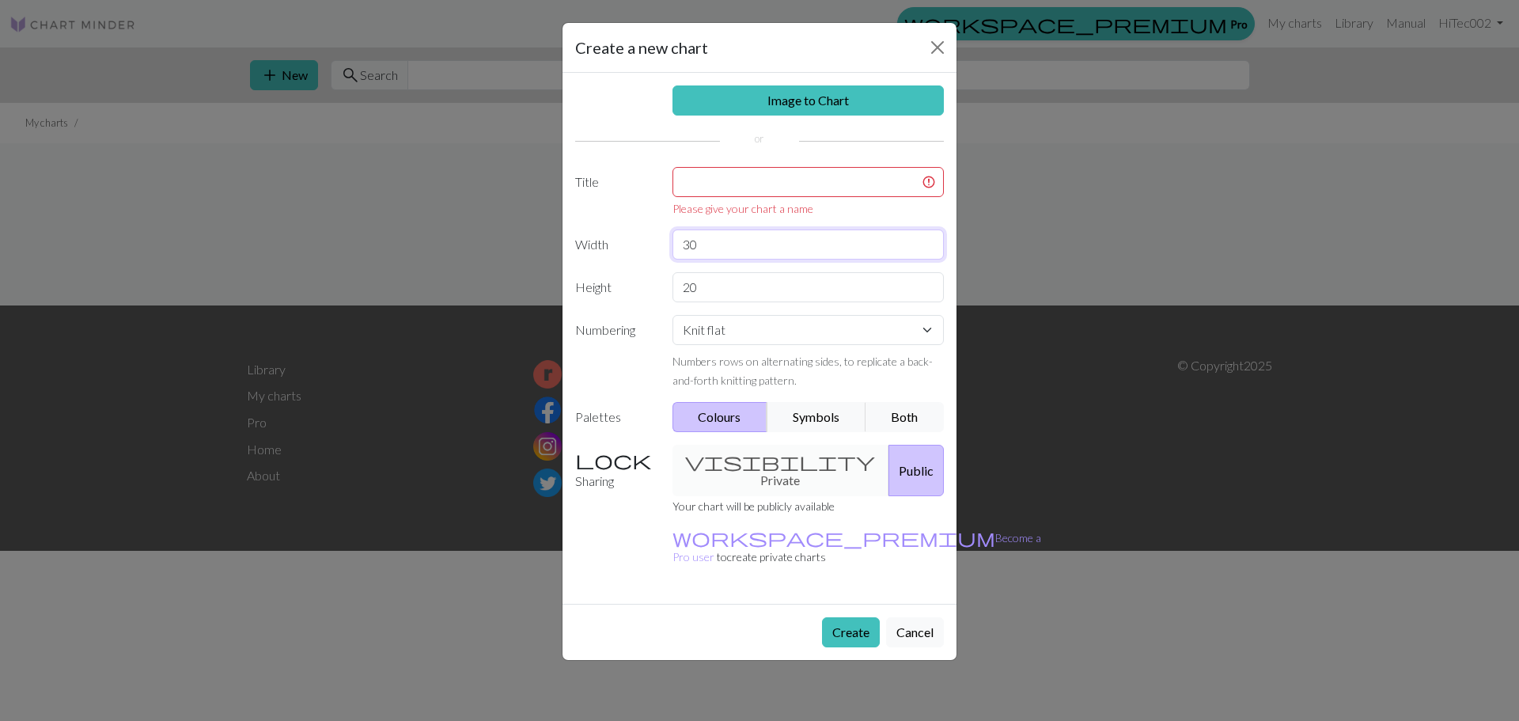
type input "30"
click at [692, 289] on input "20" at bounding box center [808, 287] width 272 height 30
type input "30"
click at [769, 191] on input "text" at bounding box center [808, 182] width 272 height 30
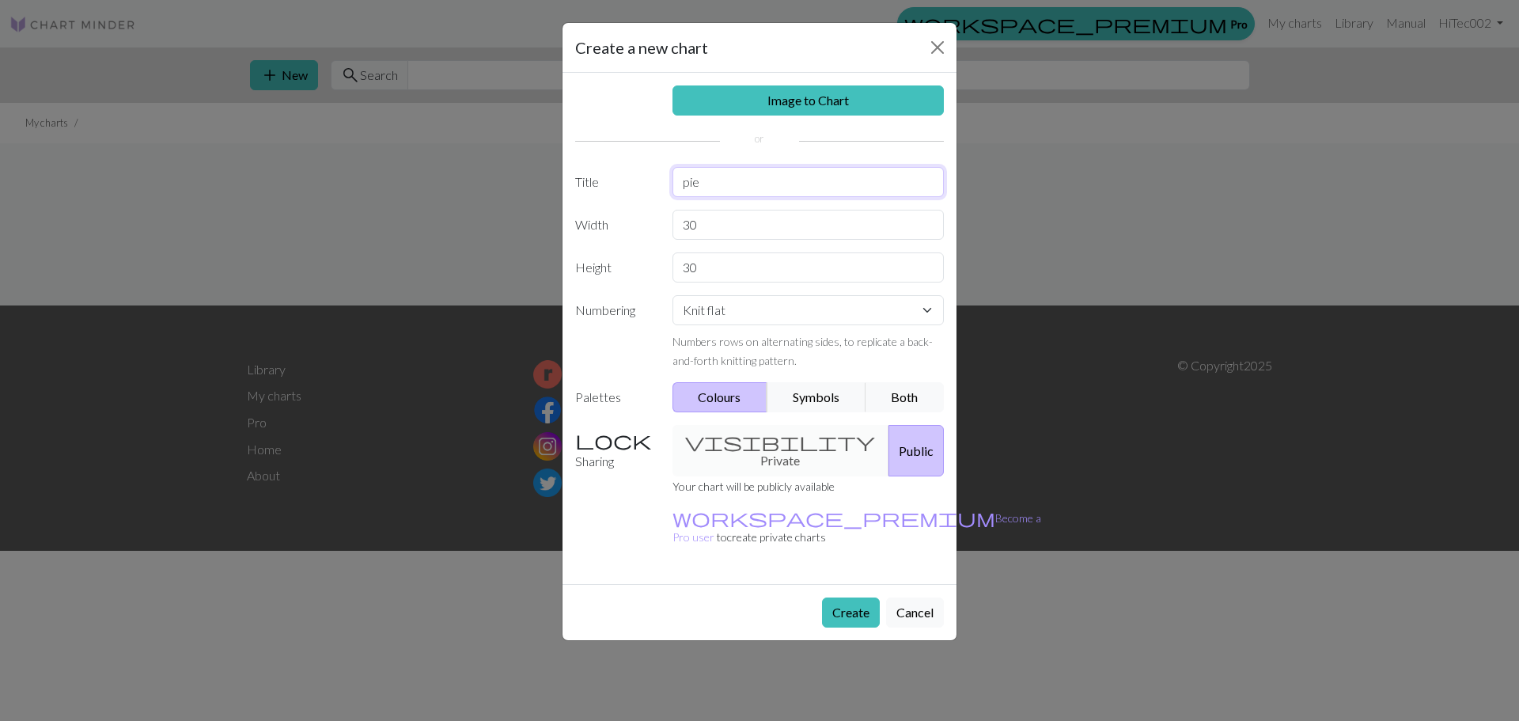
type input "pie"
click at [753, 318] on select "Knit flat Knit in the round Lace knitting Cross stitch" at bounding box center [808, 310] width 272 height 30
select select "round"
click at [672, 295] on select "Knit flat Knit in the round Lace knitting Cross stitch" at bounding box center [808, 310] width 272 height 30
click at [840, 597] on button "Create" at bounding box center [851, 612] width 58 height 30
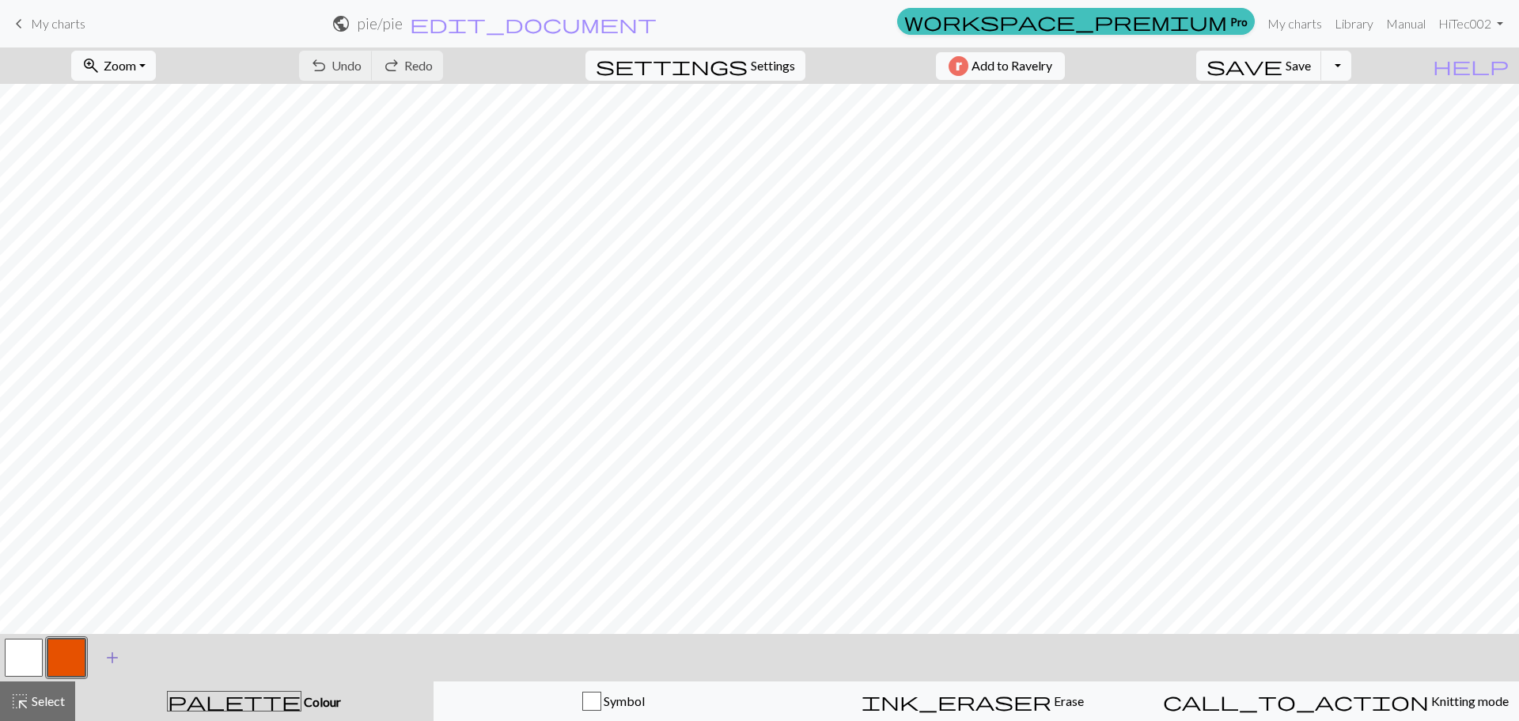
click at [106, 653] on span "add" at bounding box center [112, 657] width 19 height 22
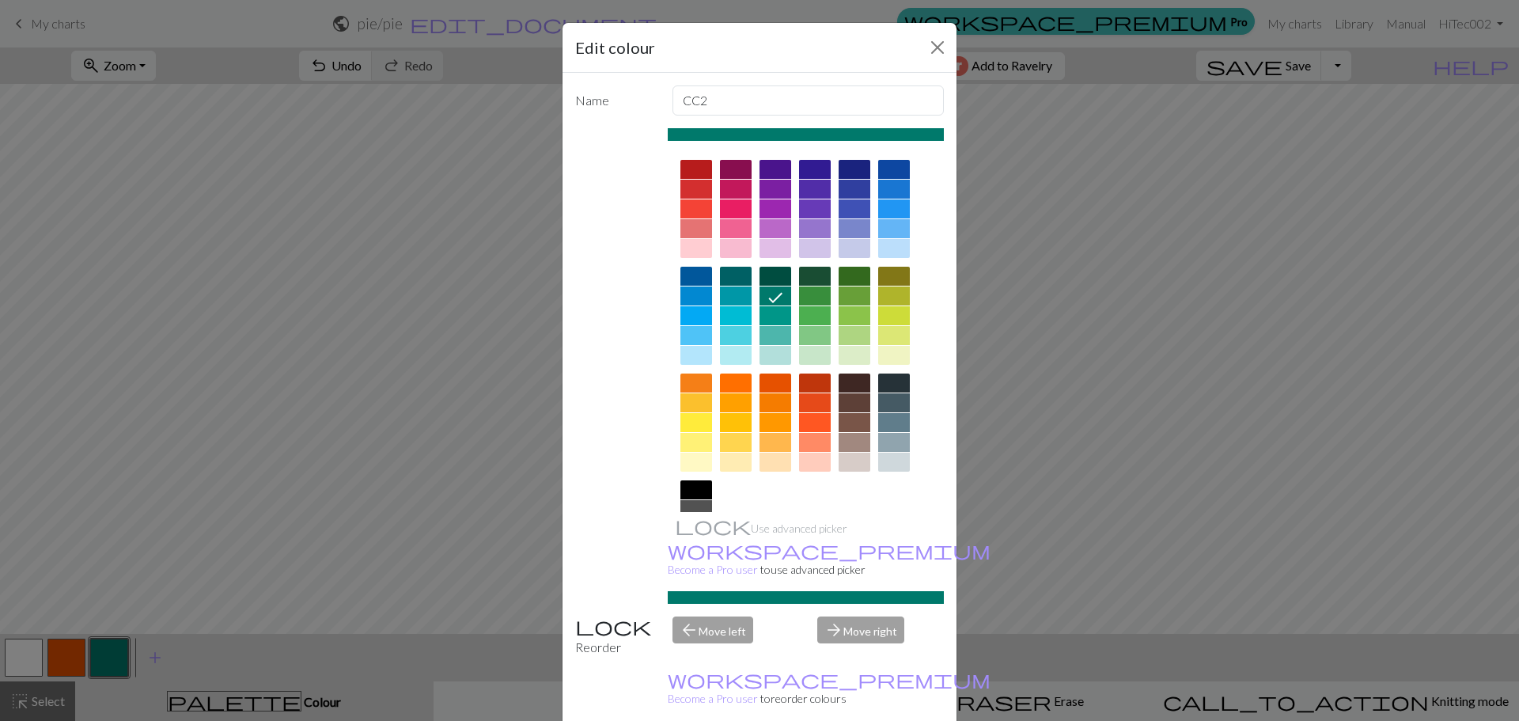
scroll to position [85, 0]
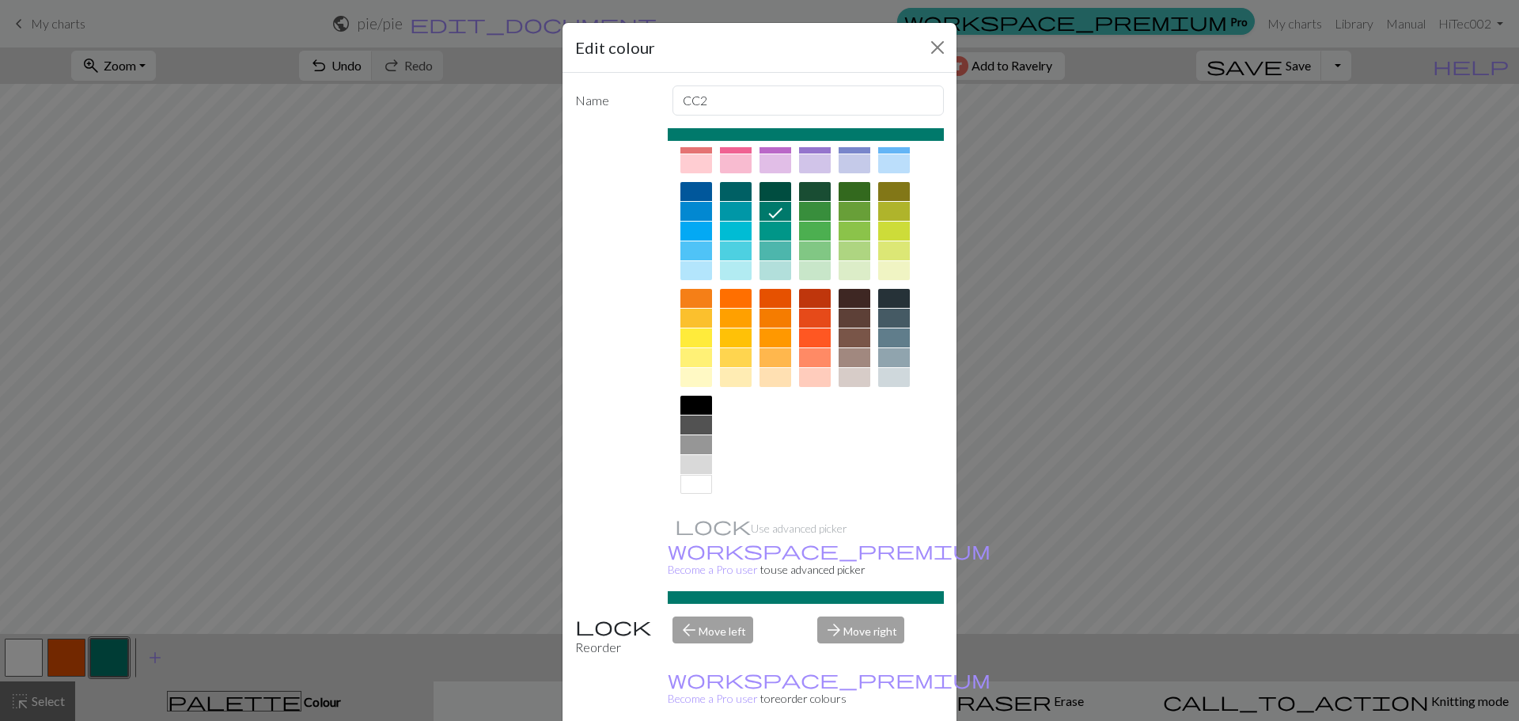
click at [769, 375] on div at bounding box center [775, 377] width 32 height 19
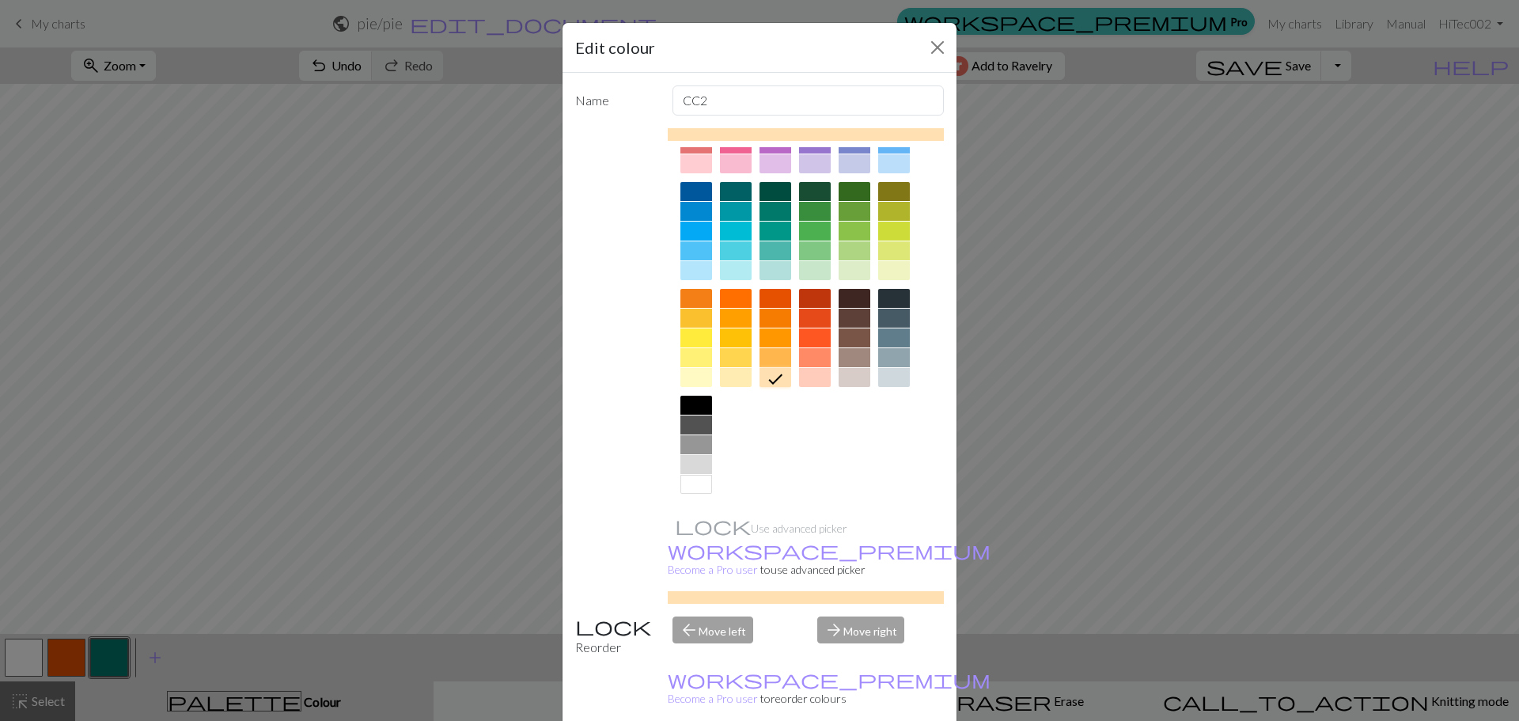
click at [767, 350] on div at bounding box center [775, 357] width 32 height 19
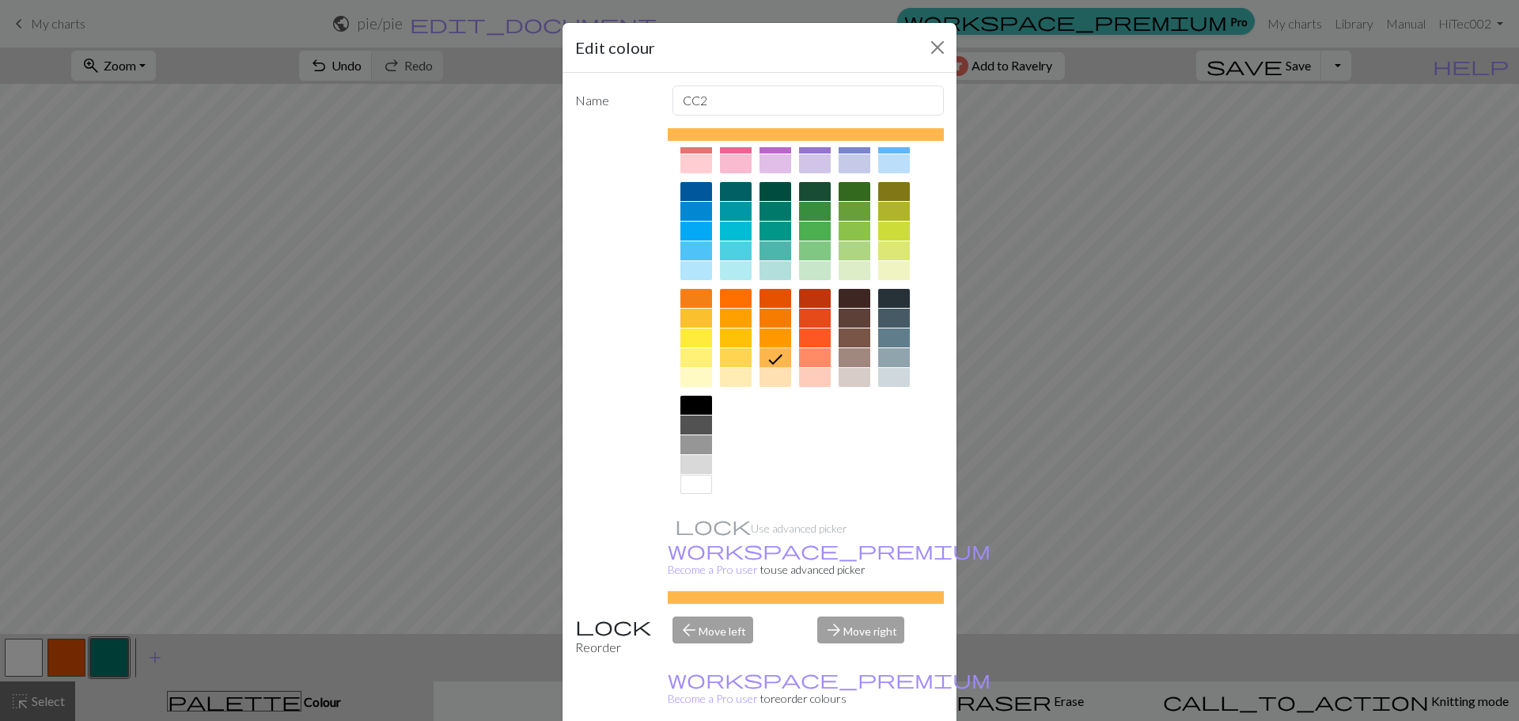
click at [847, 373] on div at bounding box center [855, 377] width 32 height 19
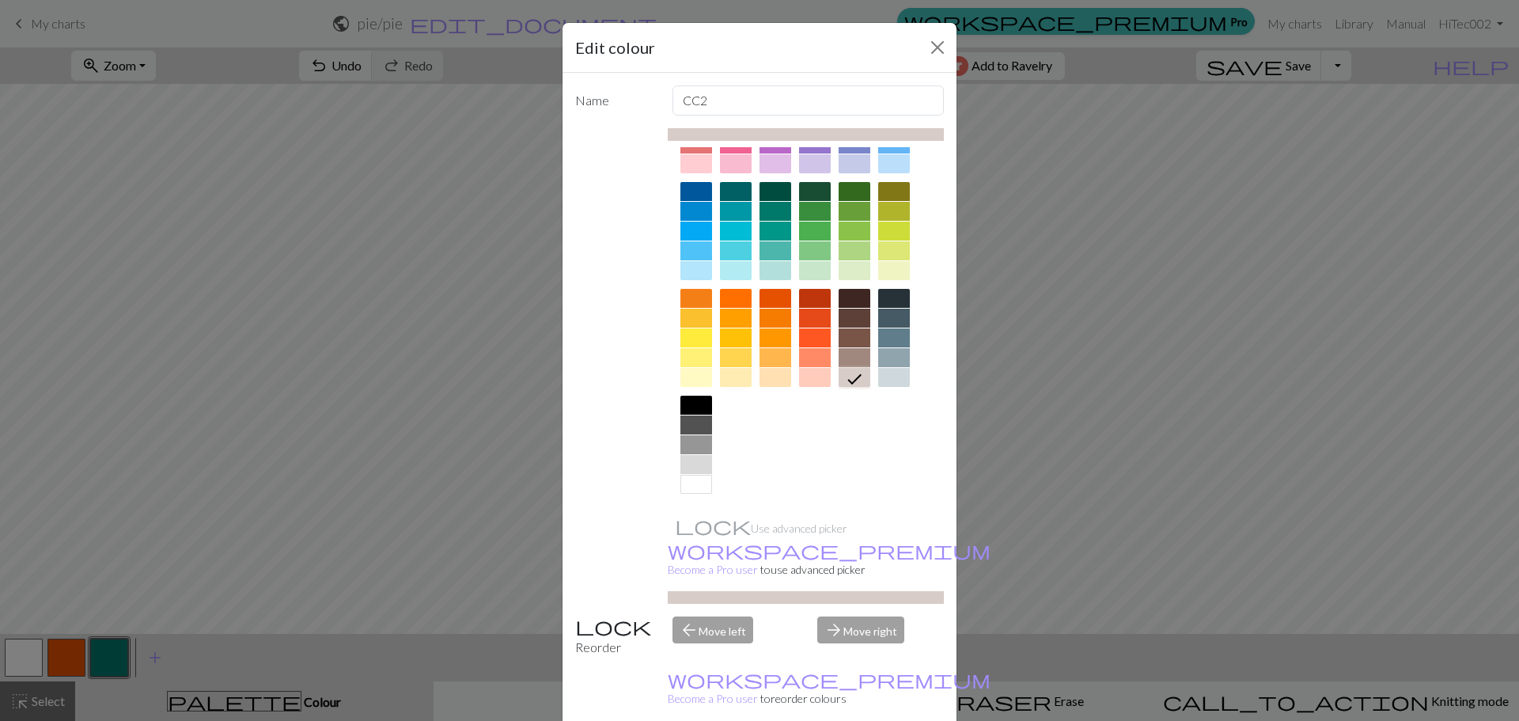
click at [847, 347] on div at bounding box center [855, 342] width 32 height 107
click at [843, 357] on div at bounding box center [855, 357] width 32 height 19
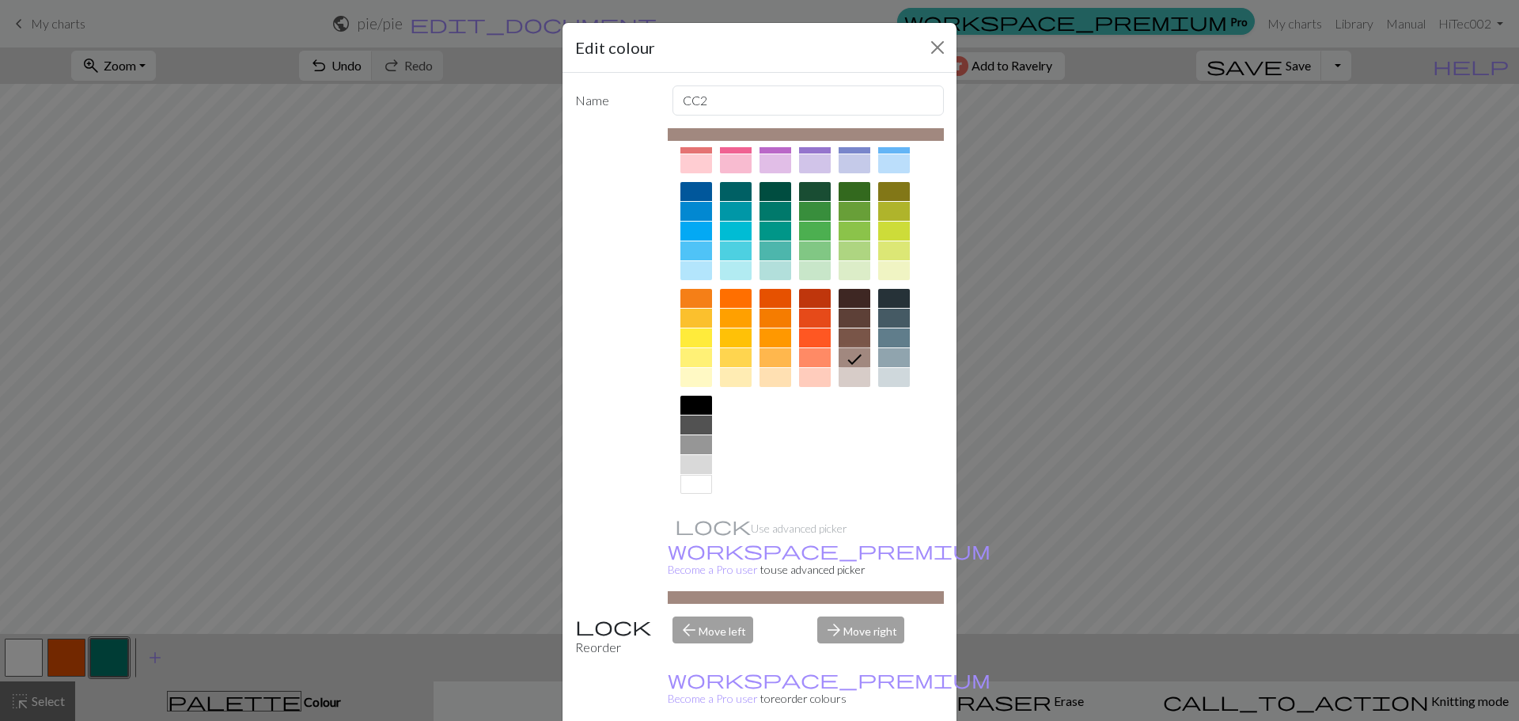
click at [839, 379] on div at bounding box center [855, 377] width 32 height 19
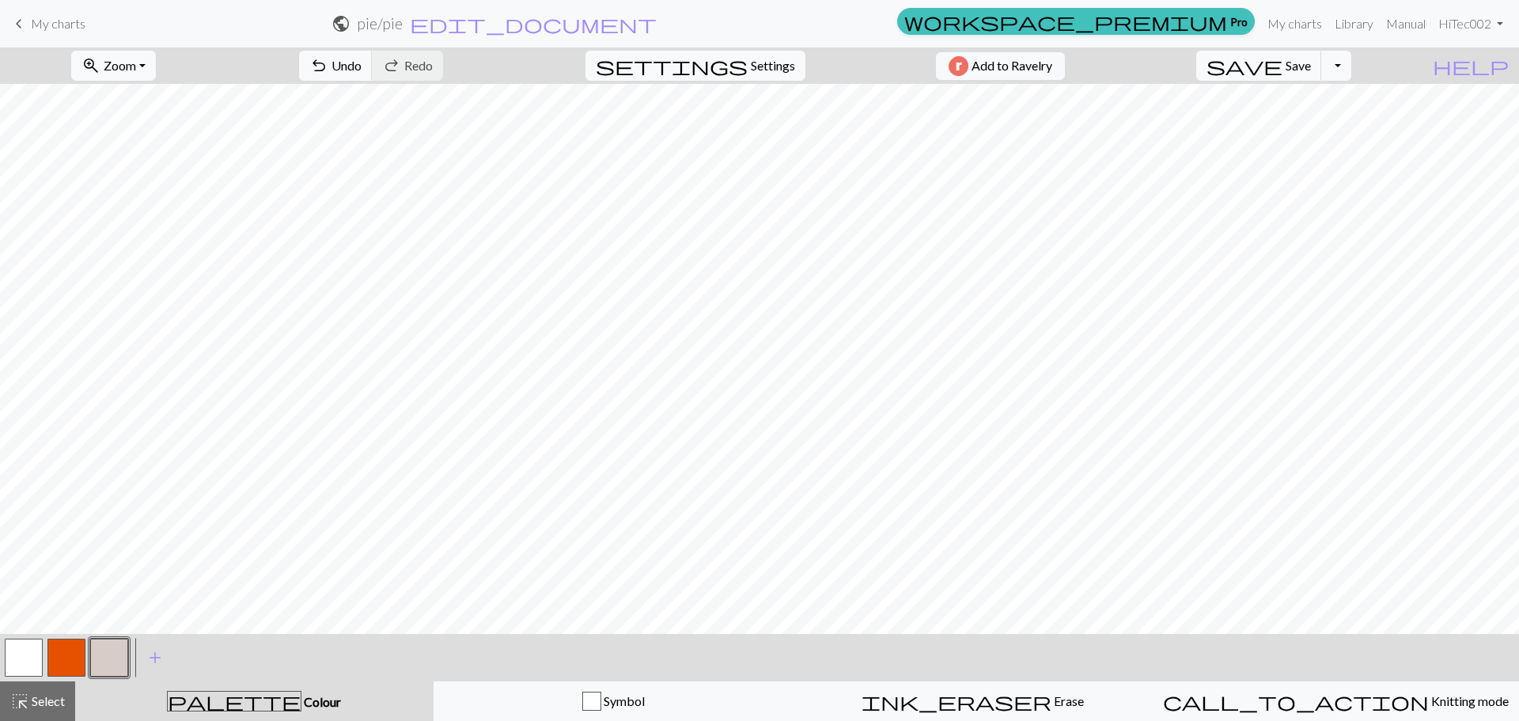
click at [74, 656] on button "button" at bounding box center [66, 657] width 38 height 38
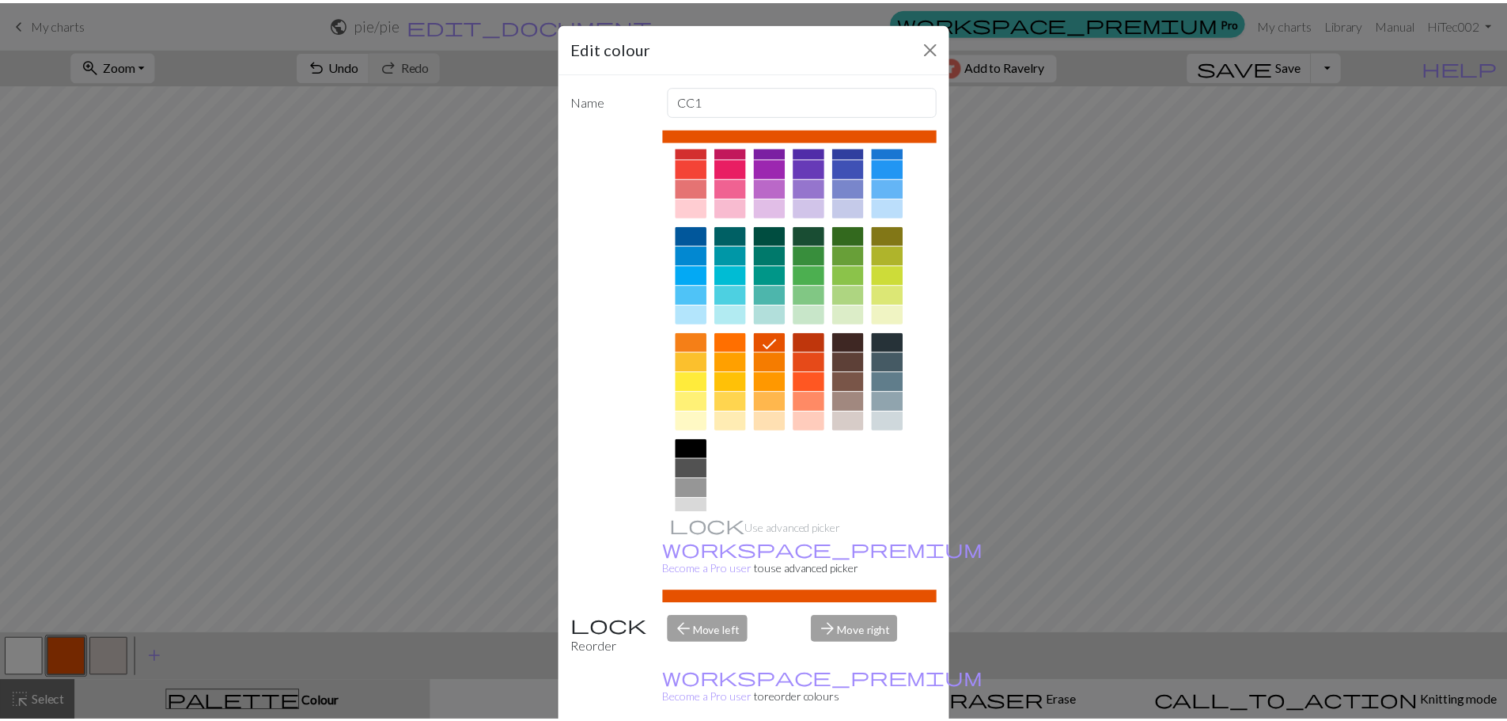
scroll to position [0, 0]
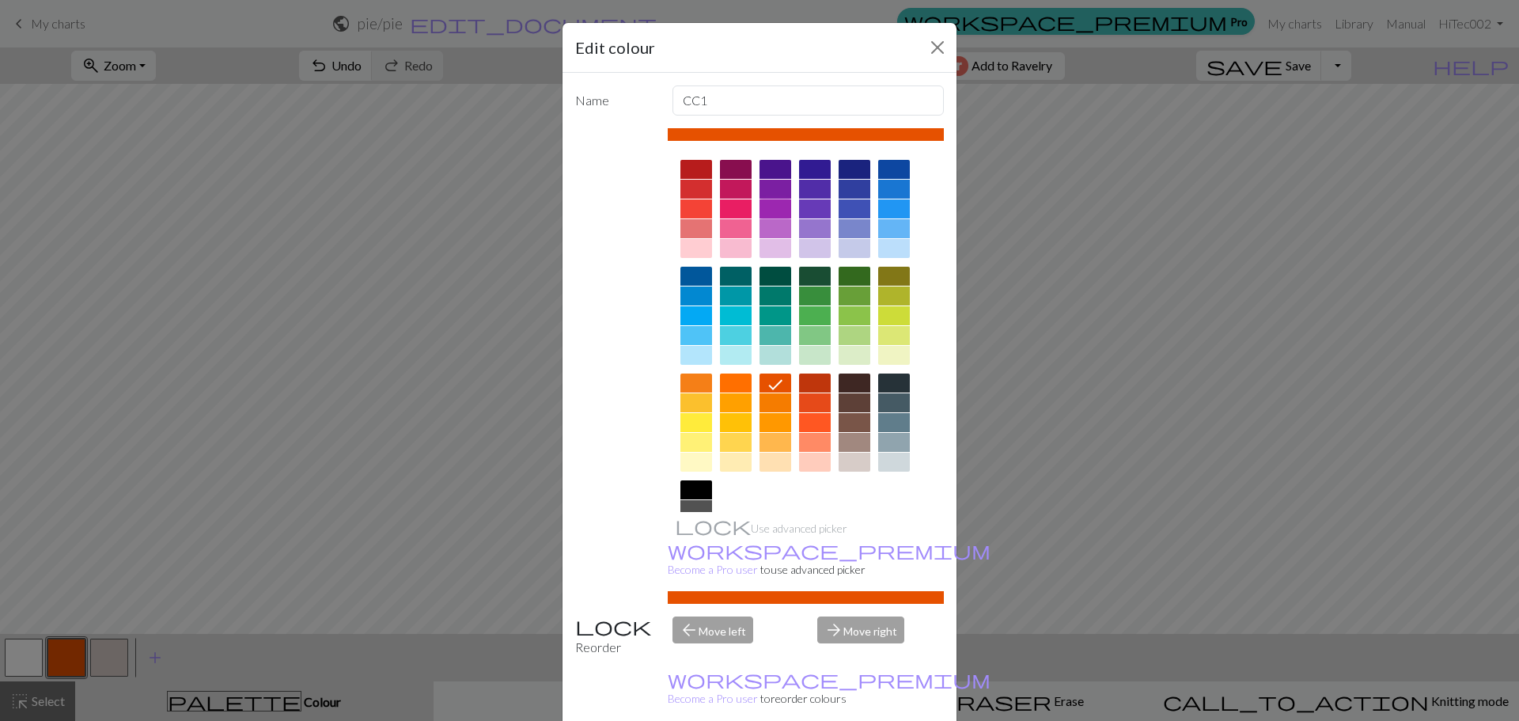
click at [765, 209] on div at bounding box center [775, 208] width 32 height 19
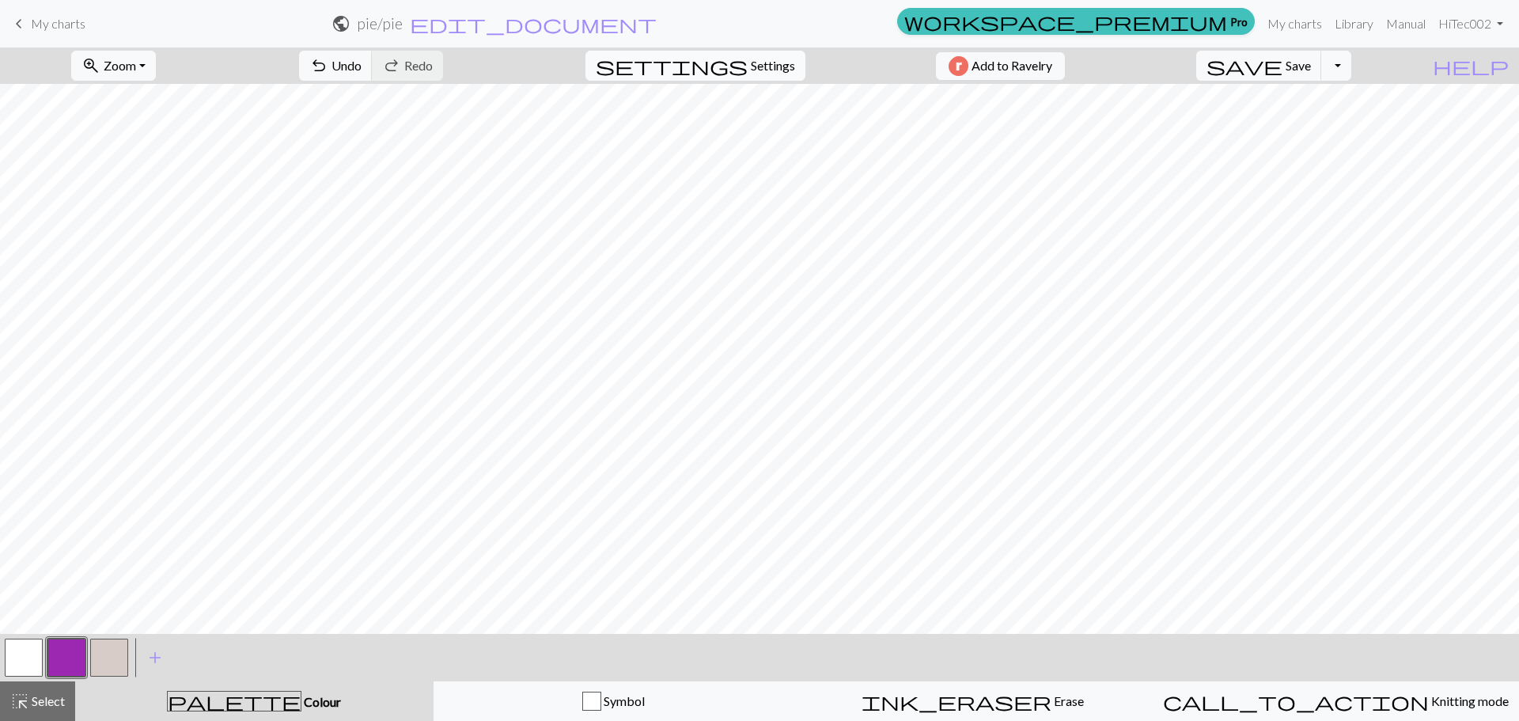
click at [752, 70] on span "Settings" at bounding box center [773, 65] width 44 height 19
select select "aran"
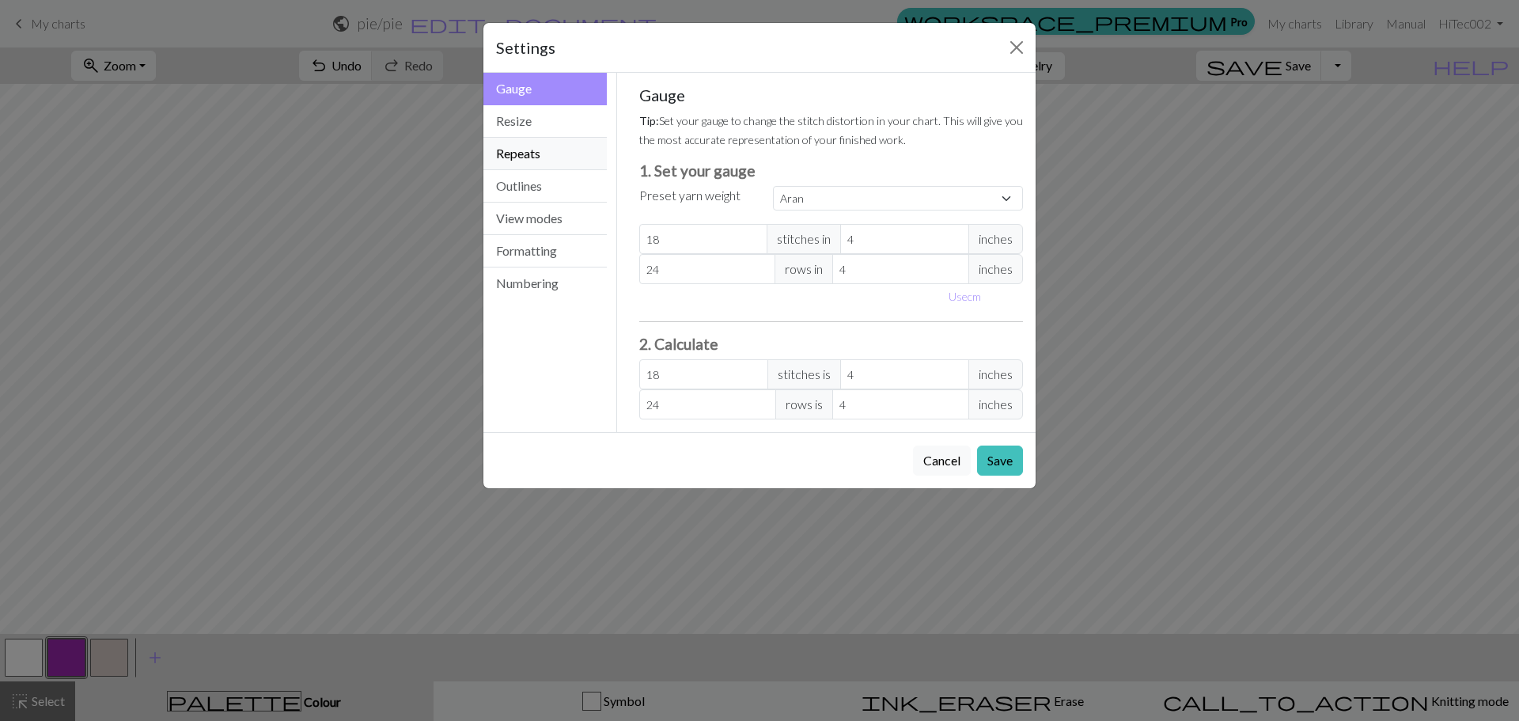
click at [522, 147] on button "Repeats" at bounding box center [544, 154] width 123 height 32
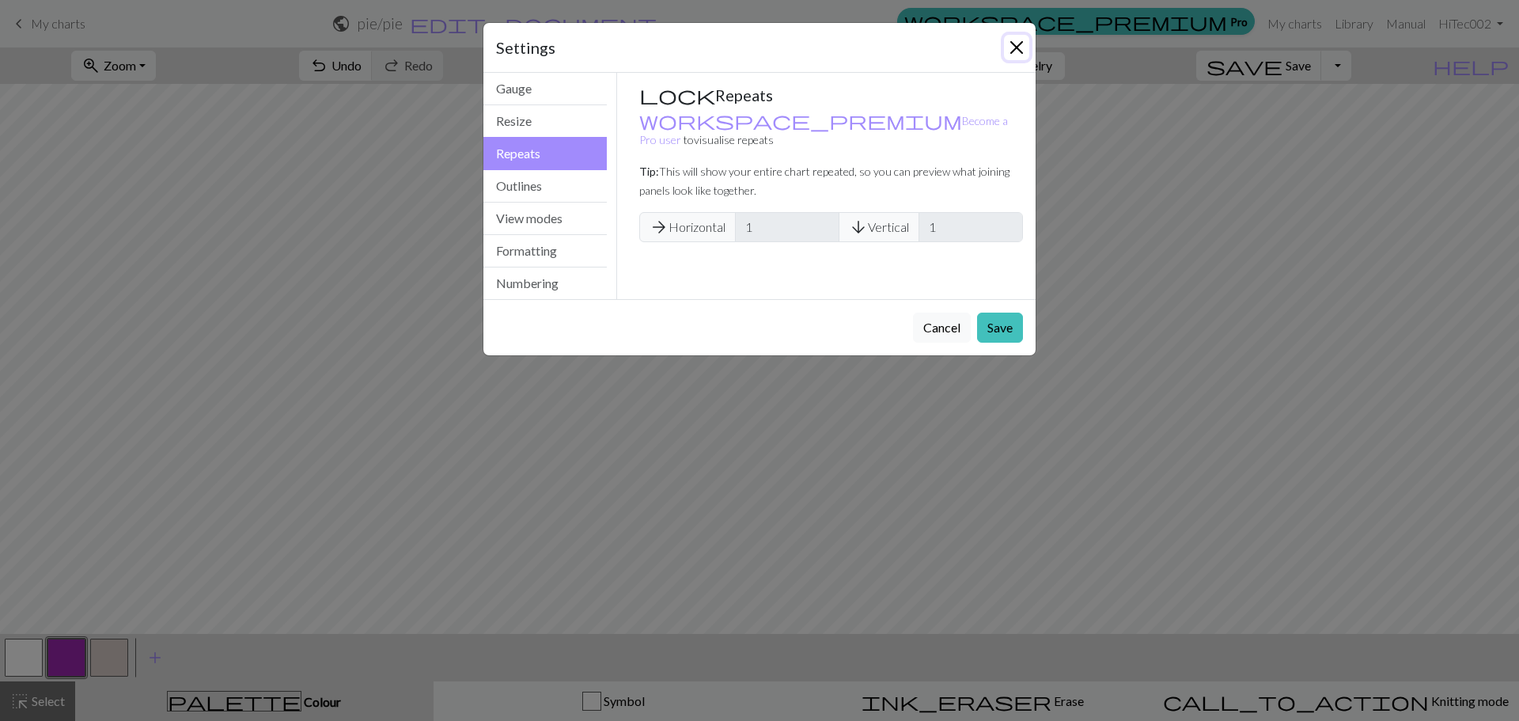
click at [1009, 36] on button "Close" at bounding box center [1016, 47] width 25 height 25
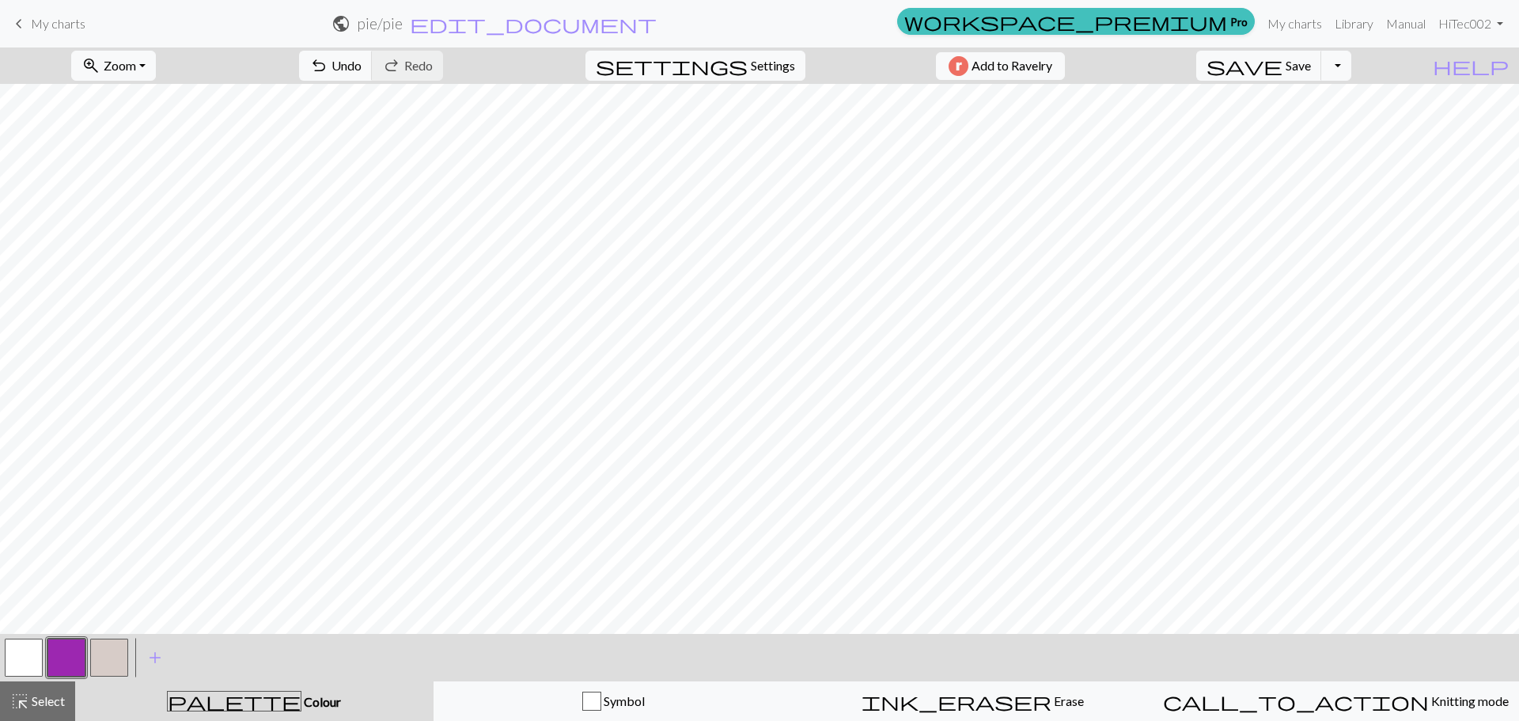
drag, startPoint x: 37, startPoint y: 18, endPoint x: 816, endPoint y: 52, distance: 779.2
click at [37, 18] on span "My charts" at bounding box center [58, 23] width 55 height 15
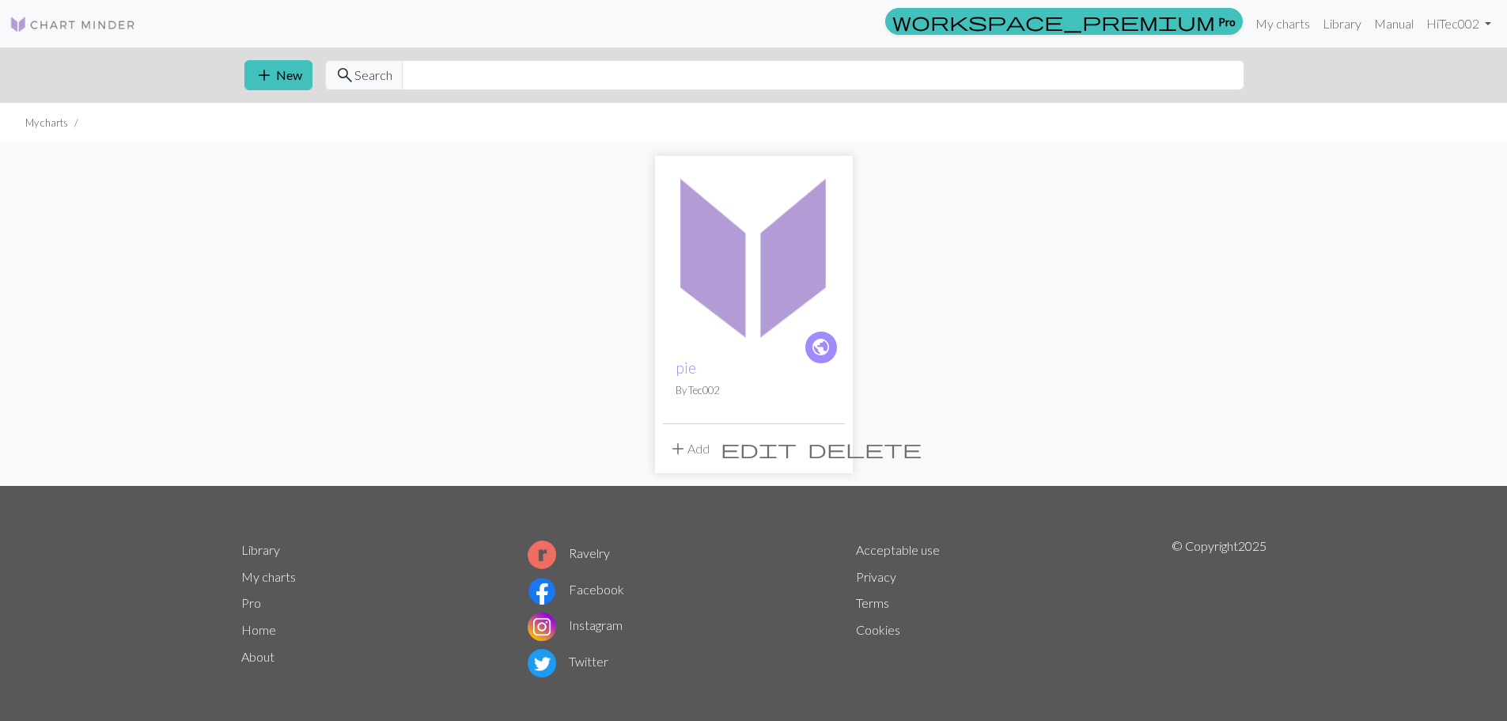
click at [830, 451] on span "delete" at bounding box center [865, 448] width 114 height 22
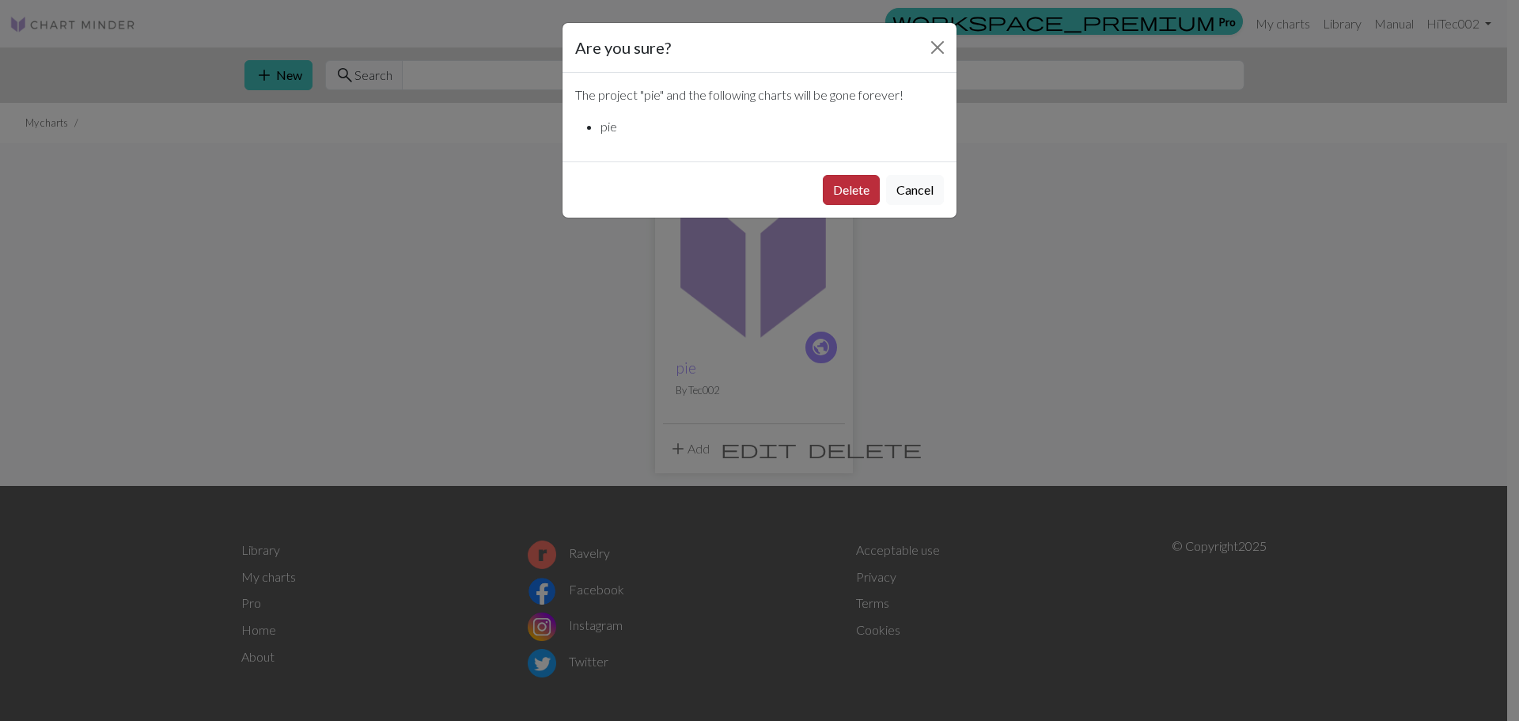
click at [844, 188] on button "Delete" at bounding box center [851, 190] width 57 height 30
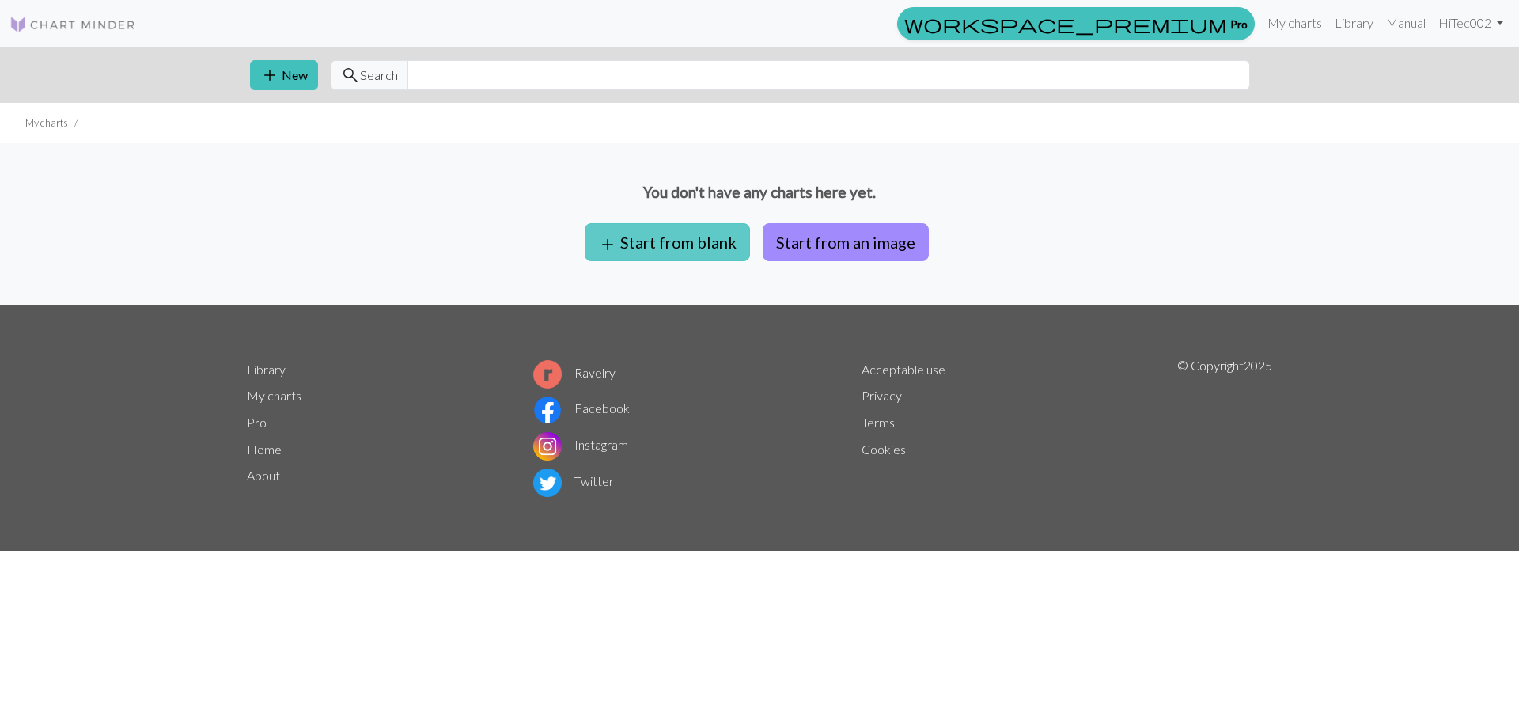
click at [638, 237] on button "add Start from blank" at bounding box center [667, 242] width 165 height 38
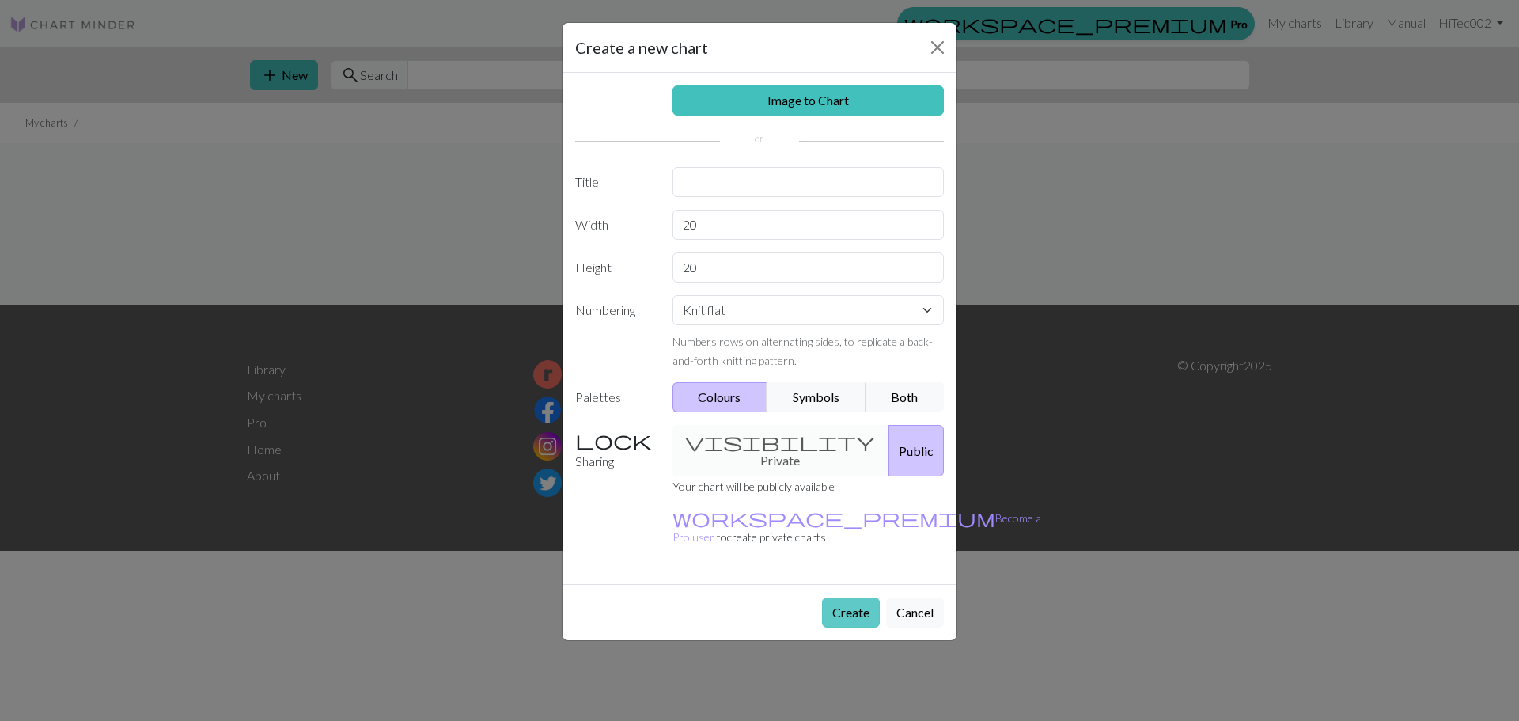
click at [861, 597] on button "Create" at bounding box center [851, 612] width 58 height 30
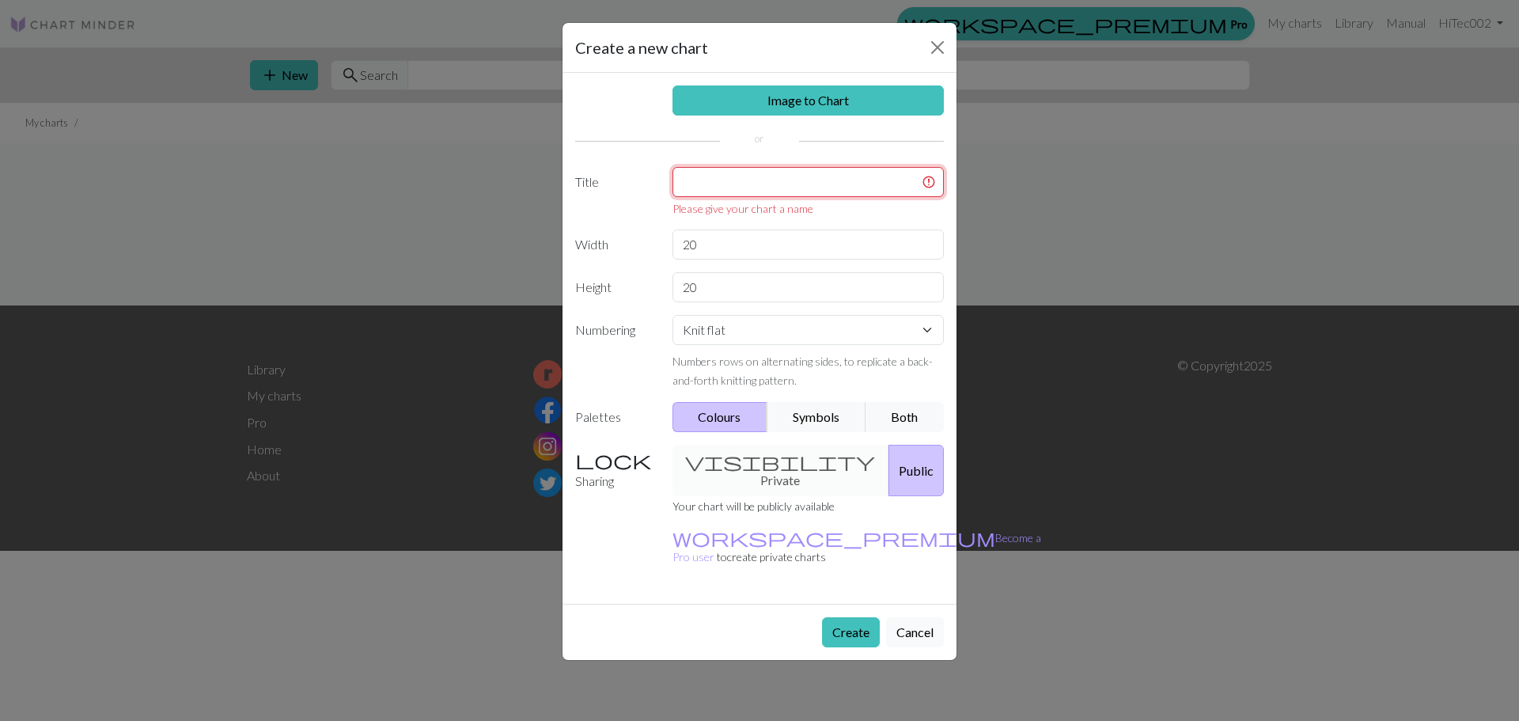
click at [705, 186] on input "text" at bounding box center [808, 182] width 272 height 30
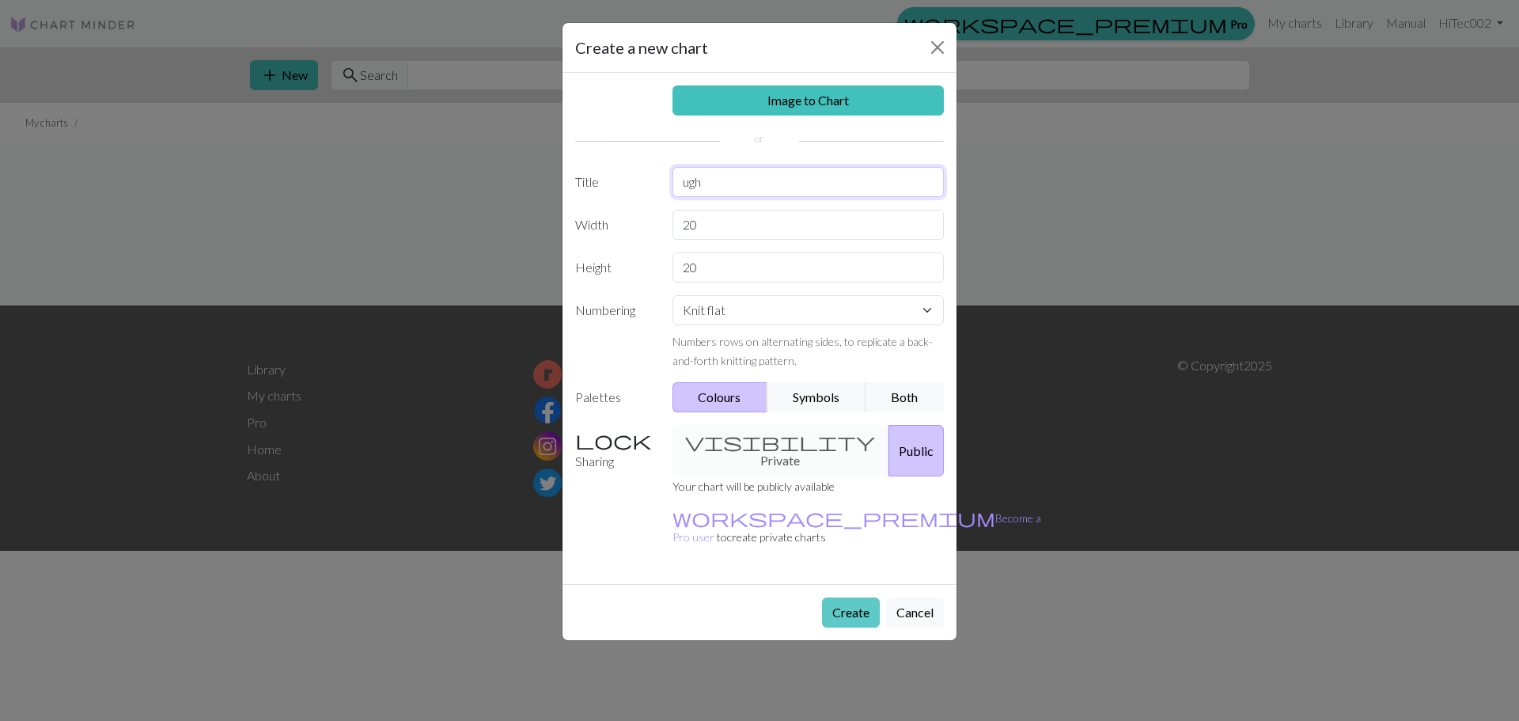
type input "ugh"
click at [830, 597] on button "Create" at bounding box center [851, 612] width 58 height 30
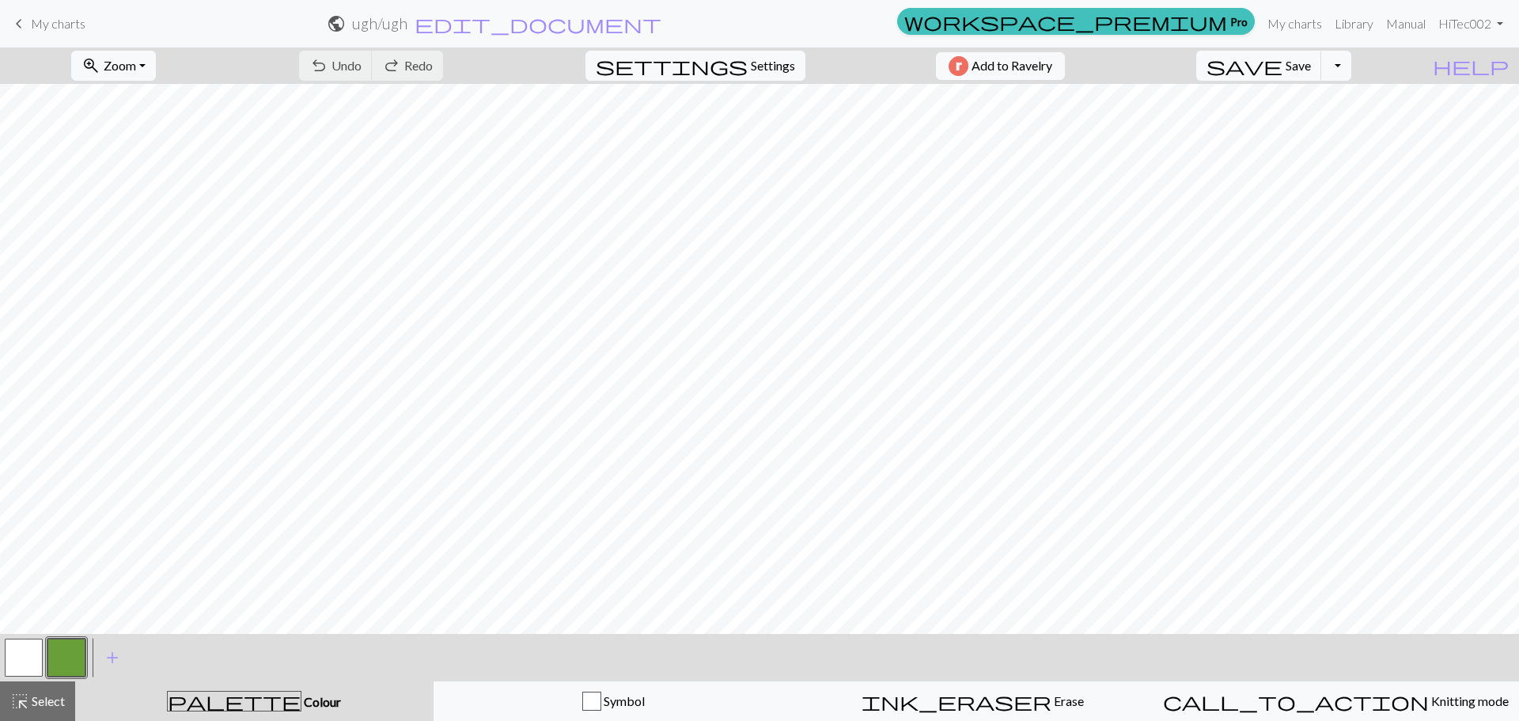
click at [74, 647] on button "button" at bounding box center [66, 657] width 38 height 38
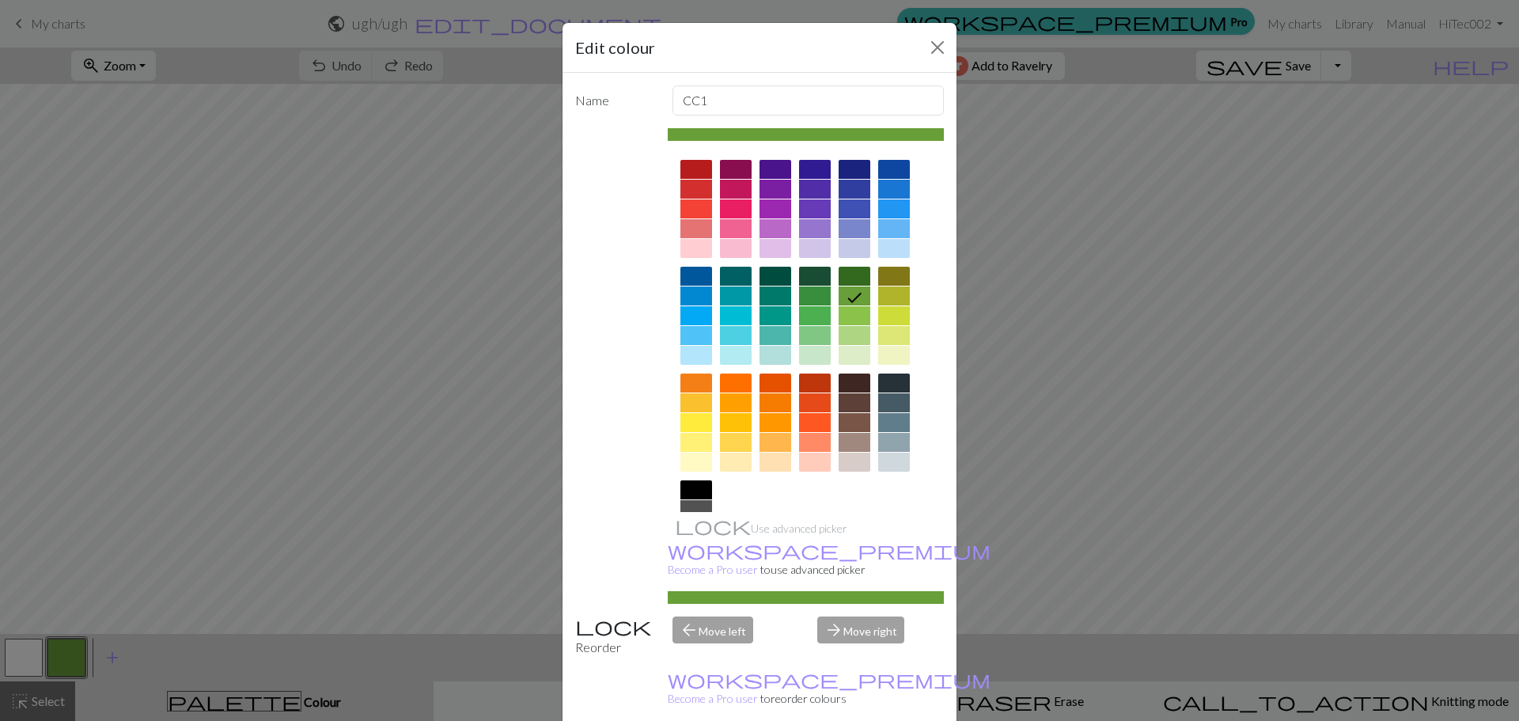
click at [688, 166] on div at bounding box center [696, 169] width 32 height 19
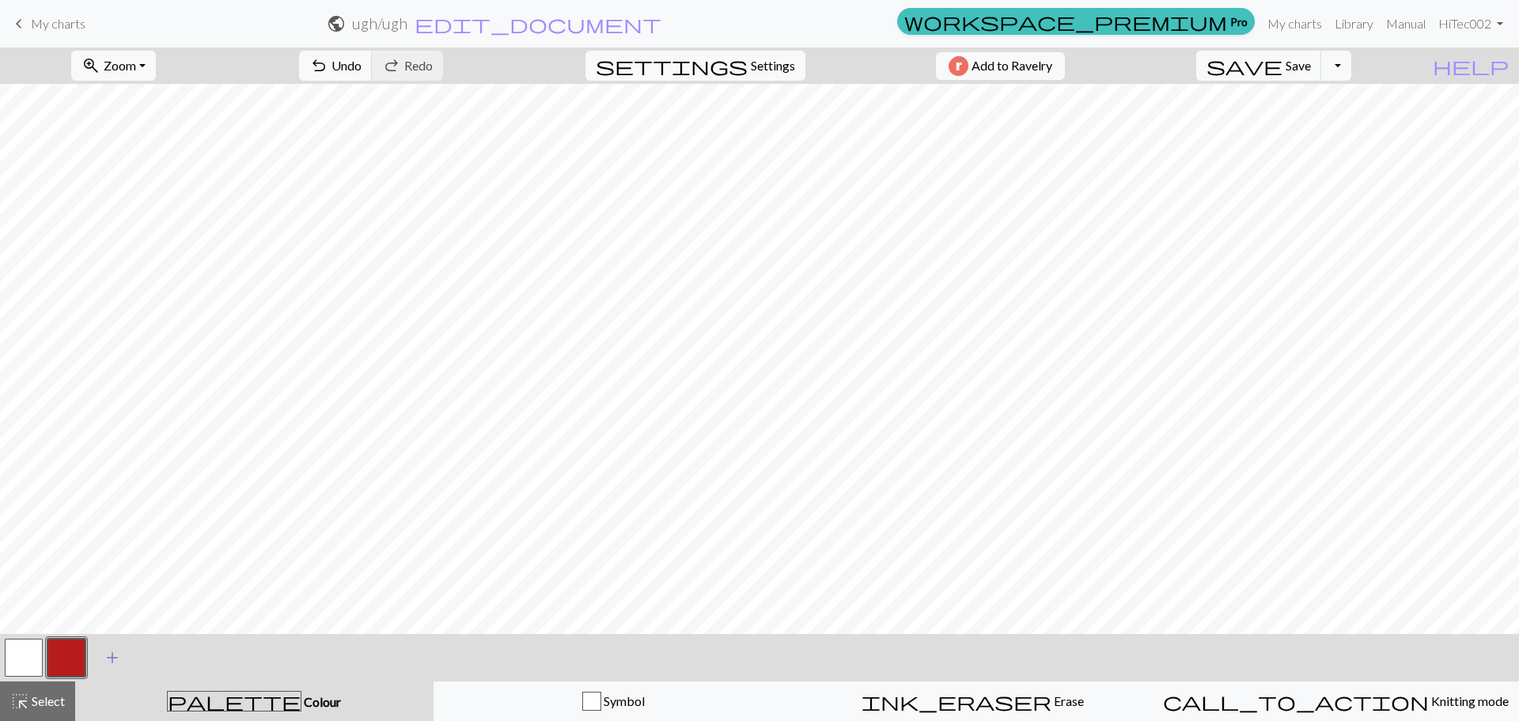
click at [118, 664] on span "add" at bounding box center [112, 657] width 19 height 22
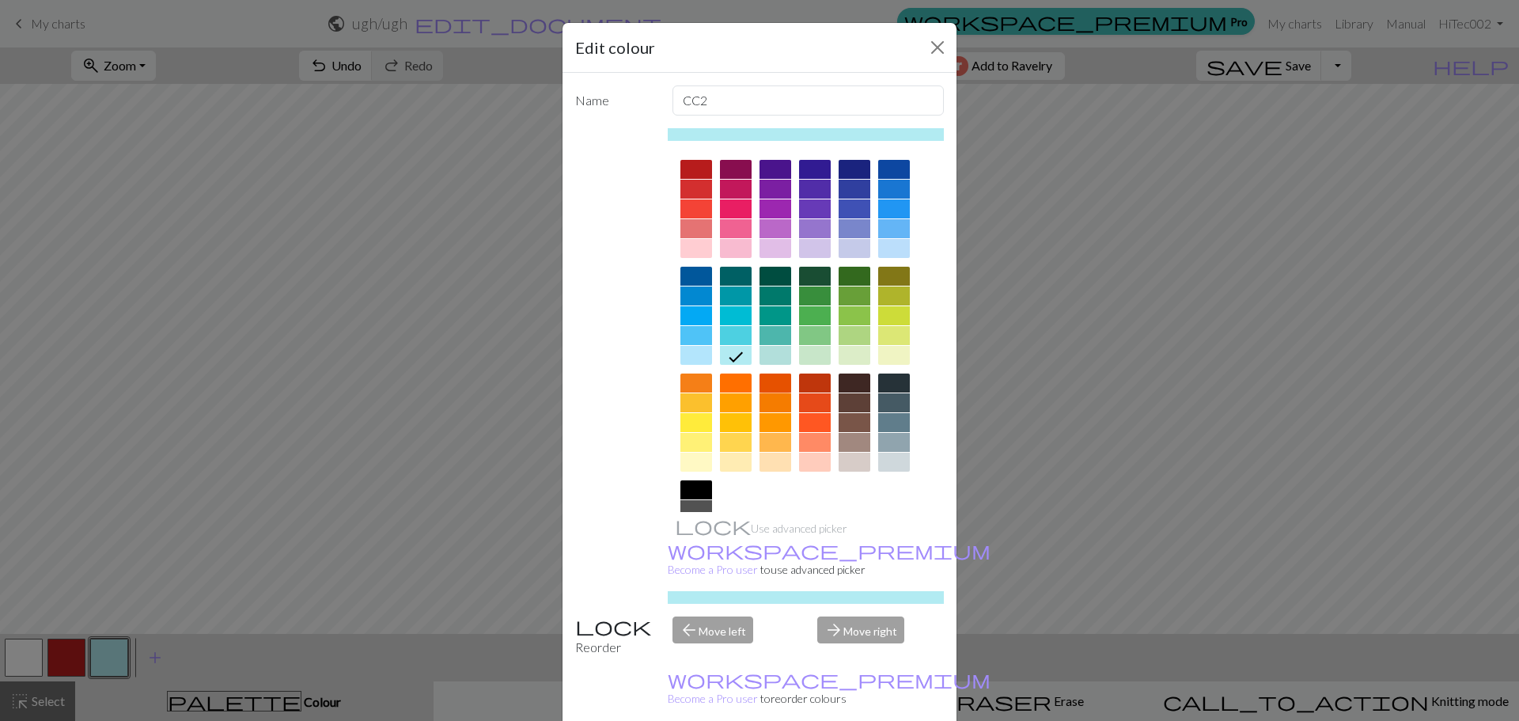
click at [768, 387] on div at bounding box center [775, 382] width 32 height 19
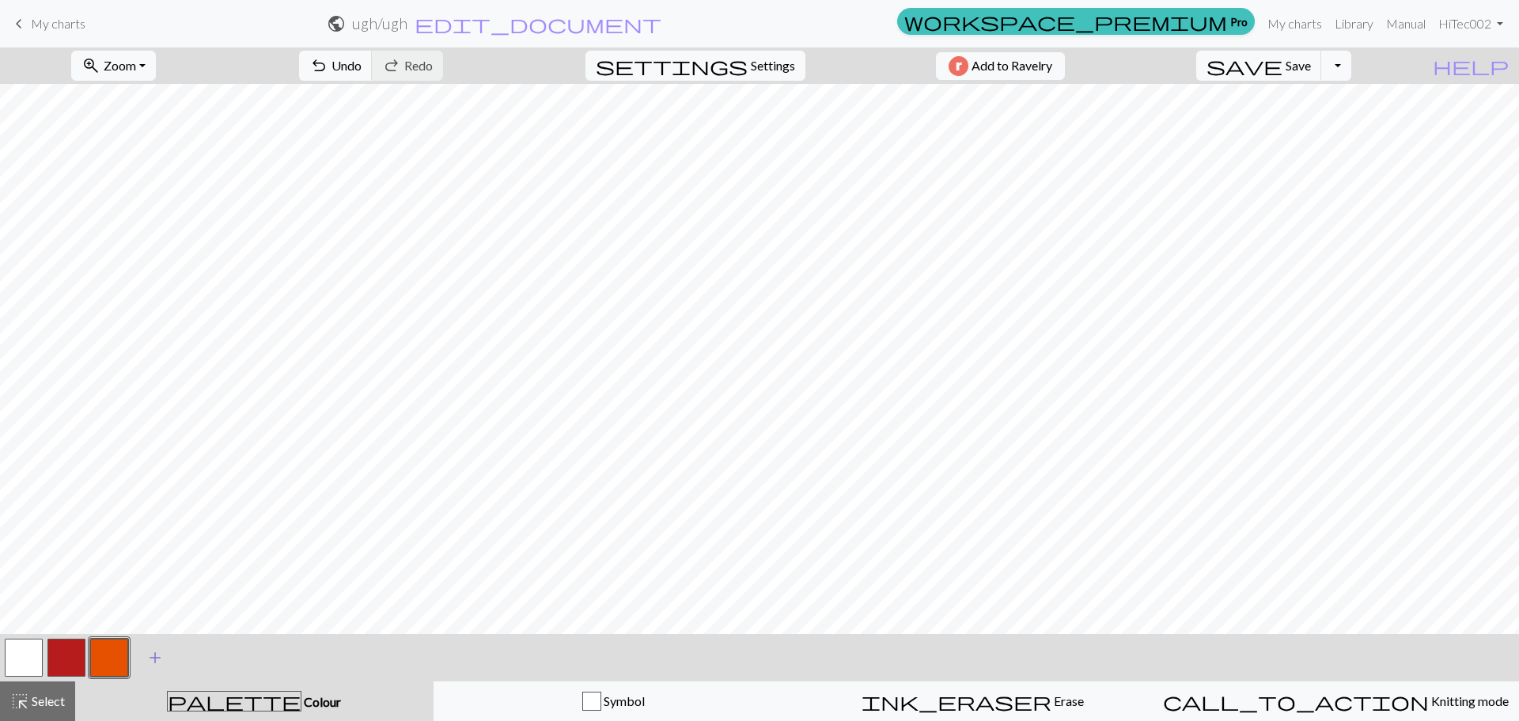
click at [149, 656] on span "add" at bounding box center [155, 657] width 19 height 22
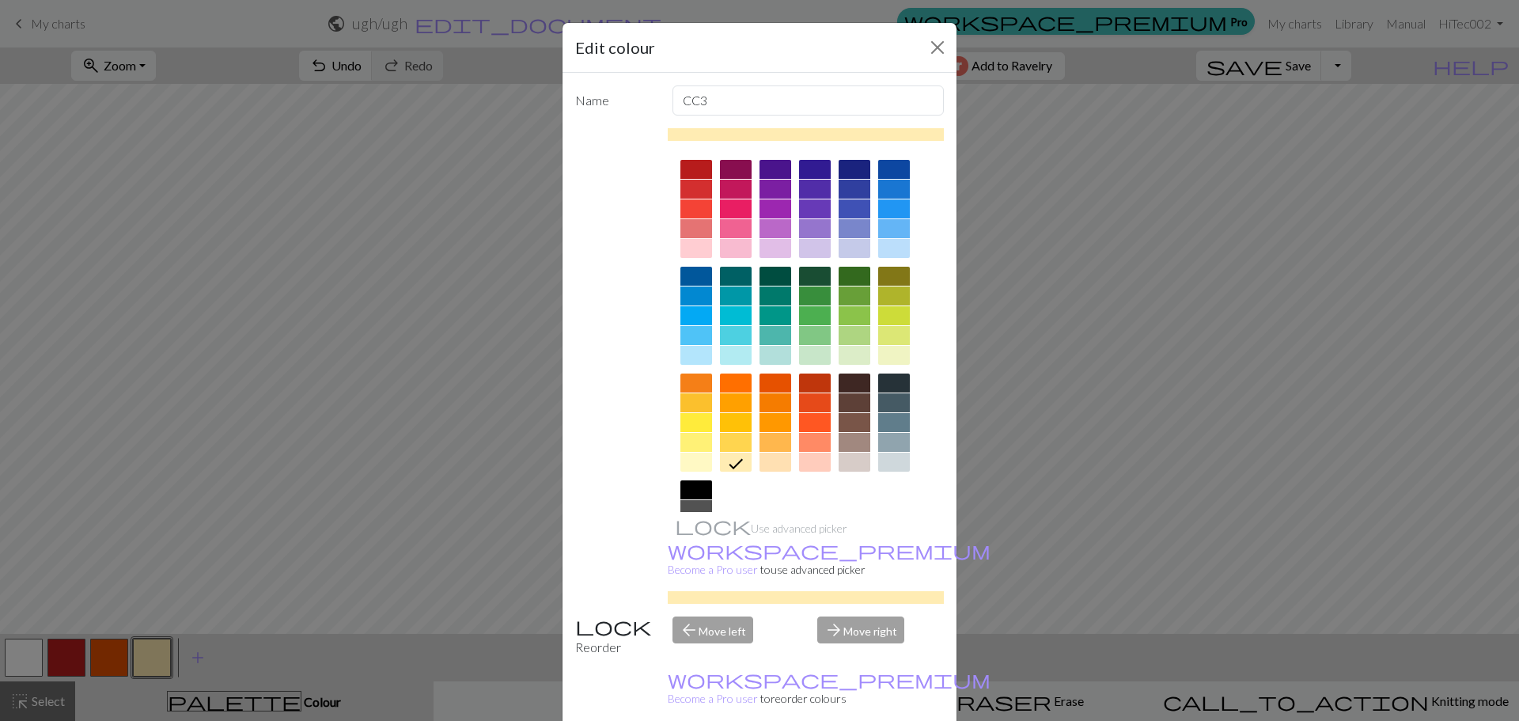
scroll to position [79, 0]
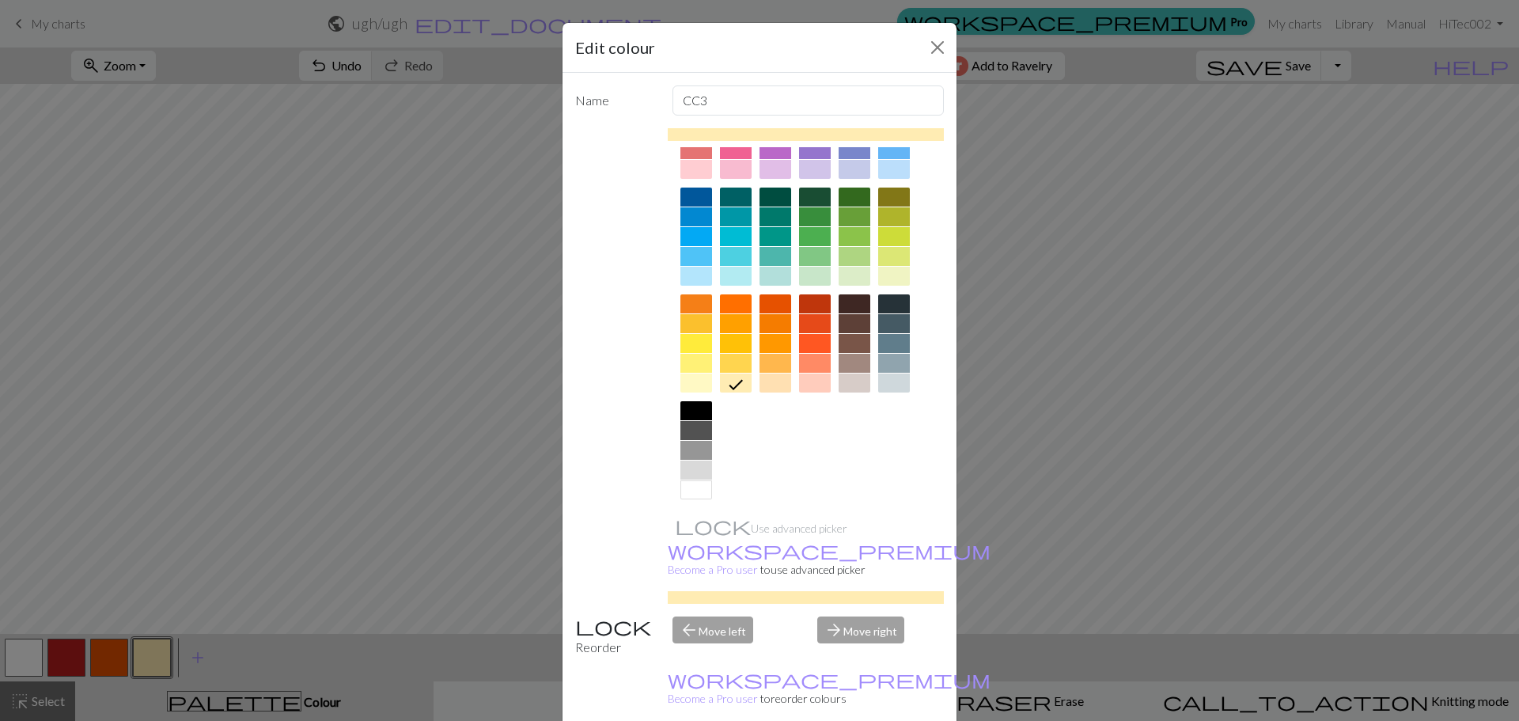
click at [723, 338] on div at bounding box center [736, 343] width 32 height 19
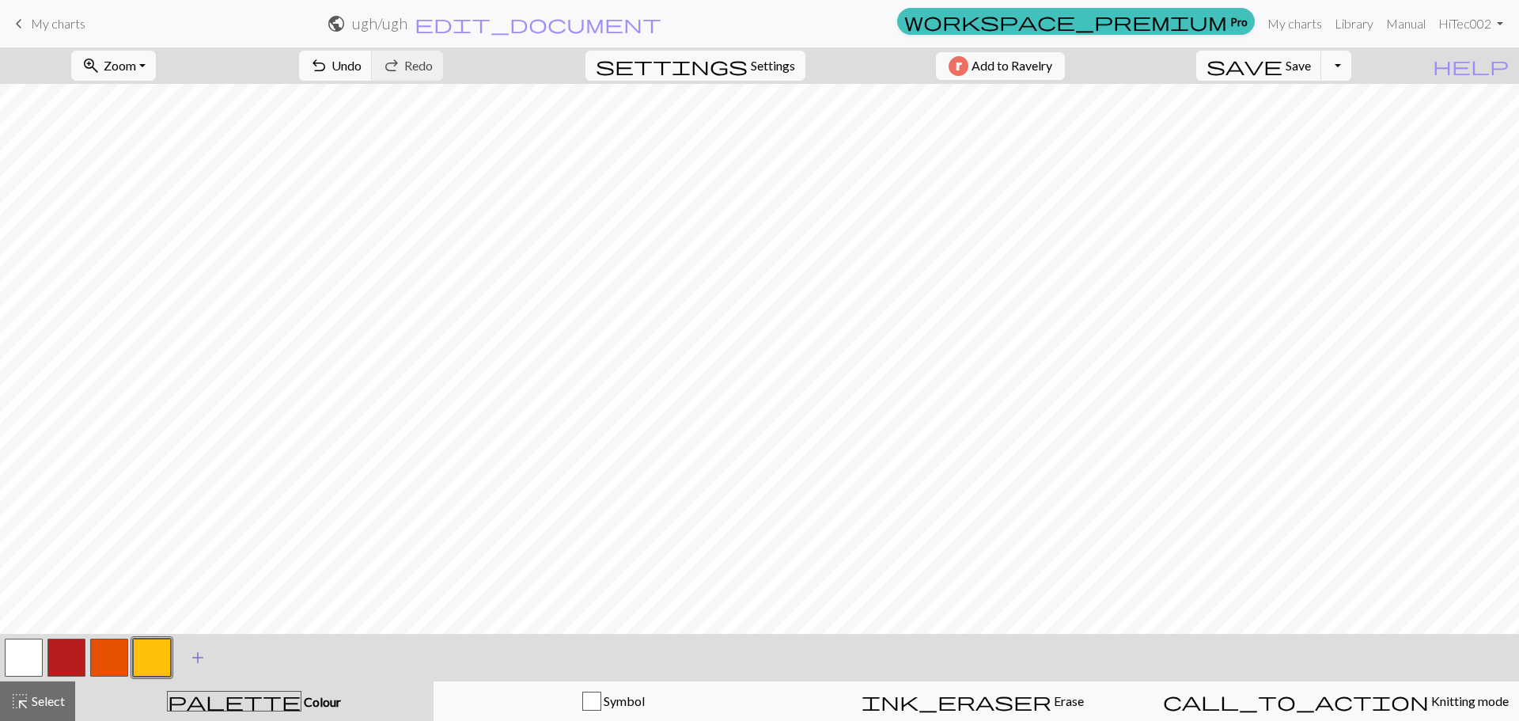
click at [203, 650] on span "add" at bounding box center [197, 657] width 19 height 22
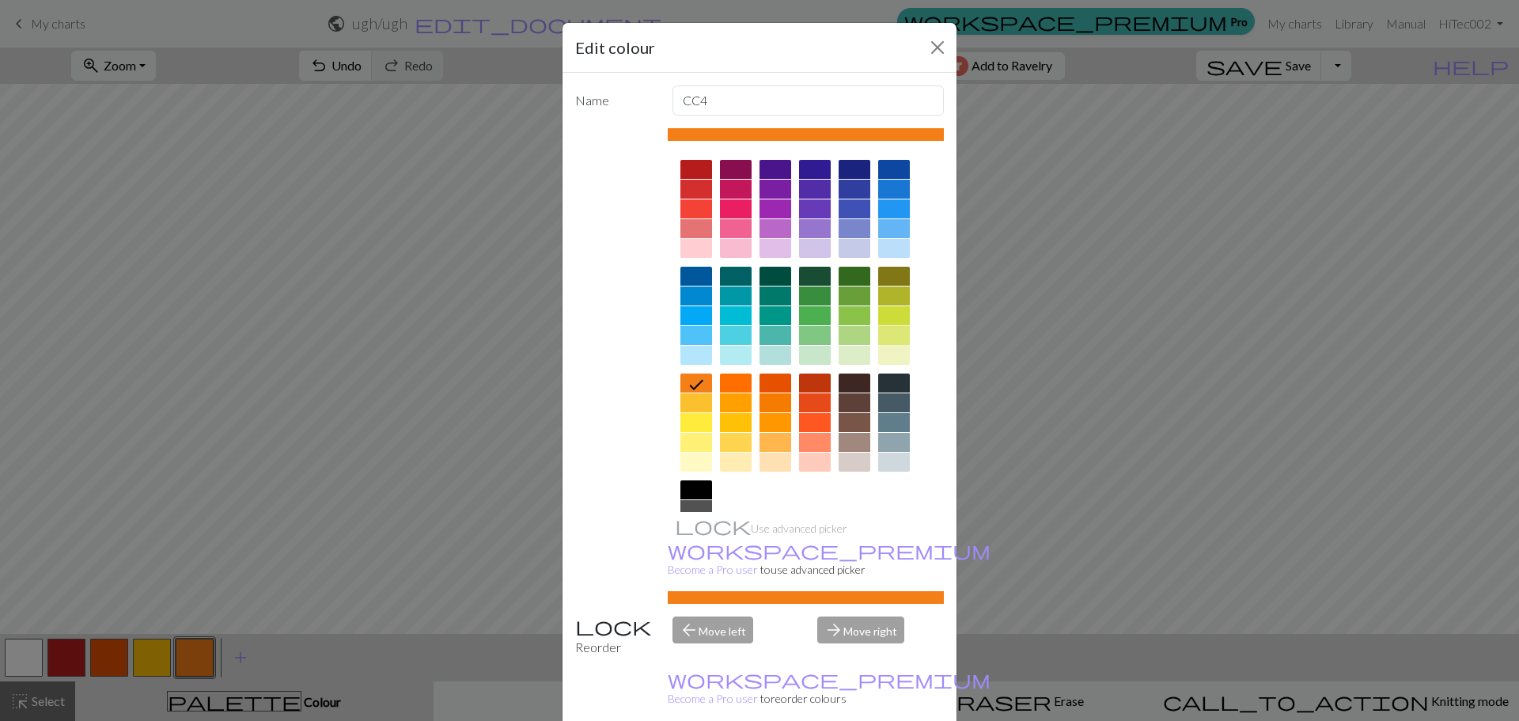
click at [884, 337] on div at bounding box center [894, 335] width 32 height 19
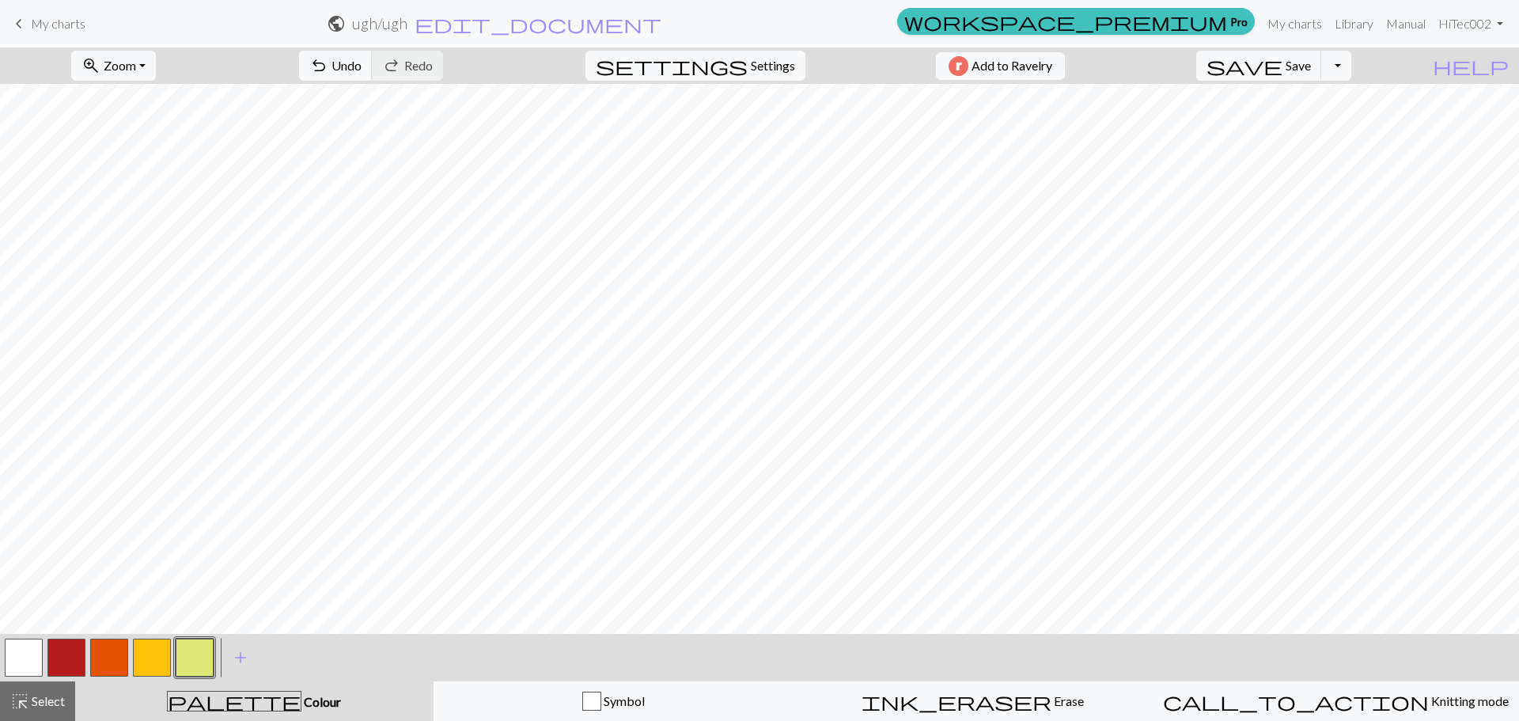
click at [200, 651] on button "button" at bounding box center [195, 657] width 38 height 38
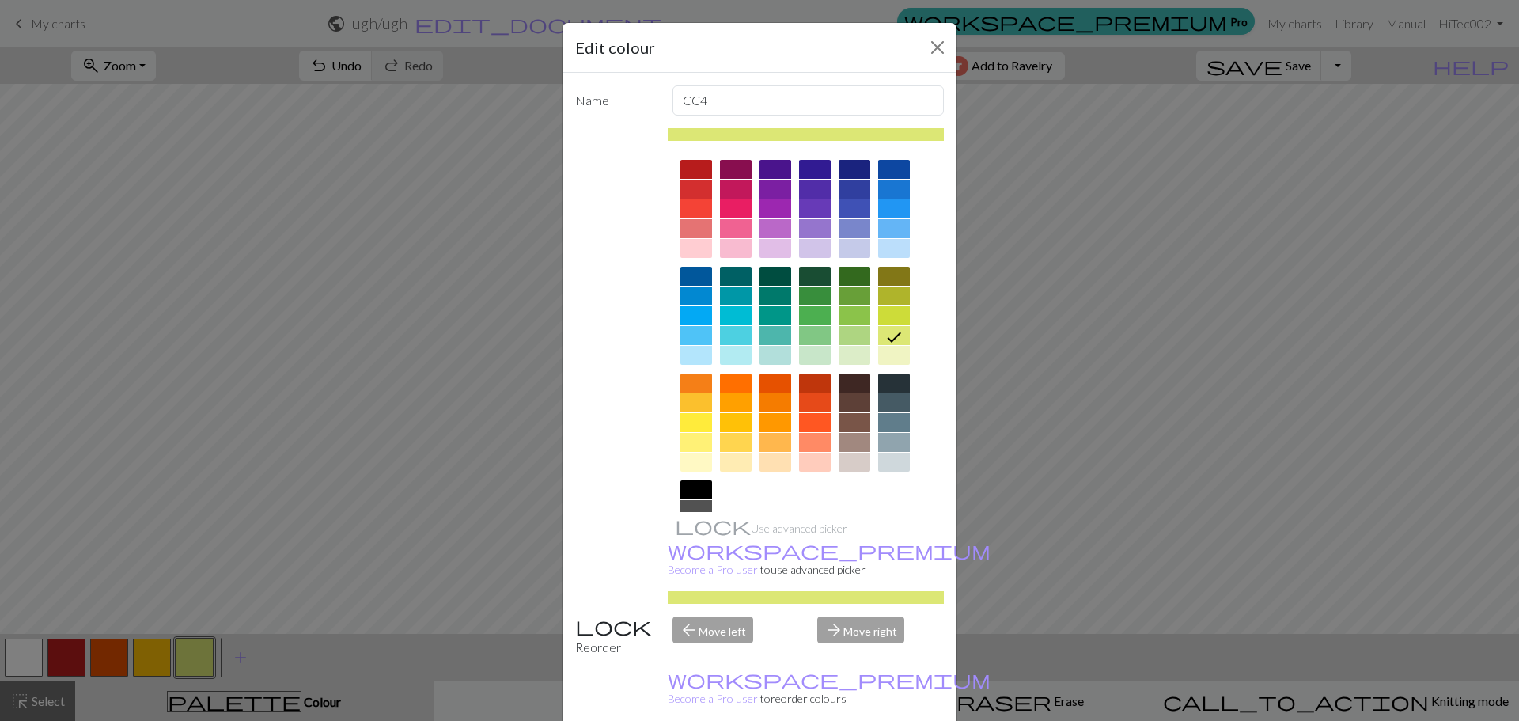
click at [887, 316] on div at bounding box center [894, 315] width 32 height 19
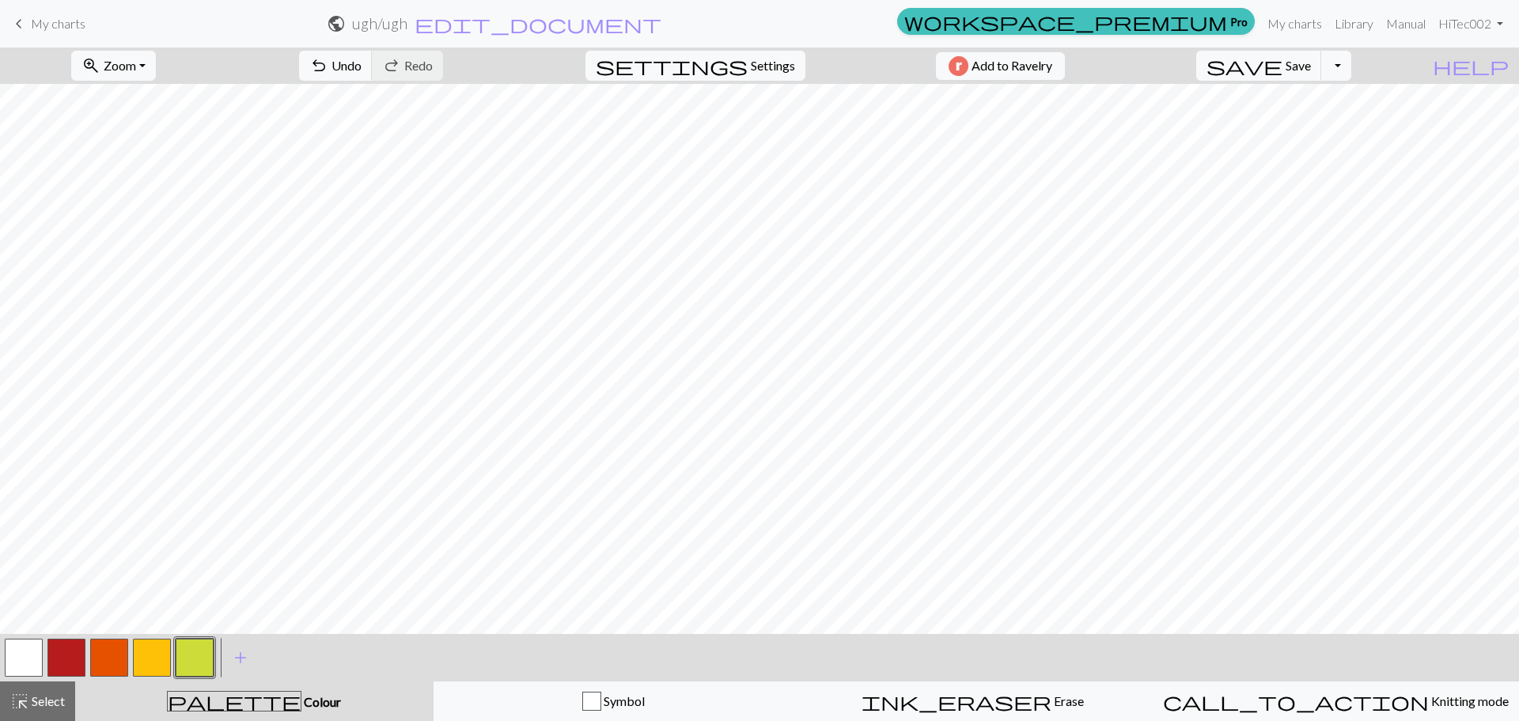
click at [69, 646] on button "button" at bounding box center [66, 657] width 38 height 38
click at [110, 651] on button "button" at bounding box center [109, 657] width 38 height 38
click at [148, 660] on button "button" at bounding box center [152, 657] width 38 height 38
click at [191, 655] on button "button" at bounding box center [195, 657] width 38 height 38
click at [148, 662] on button "button" at bounding box center [152, 657] width 38 height 38
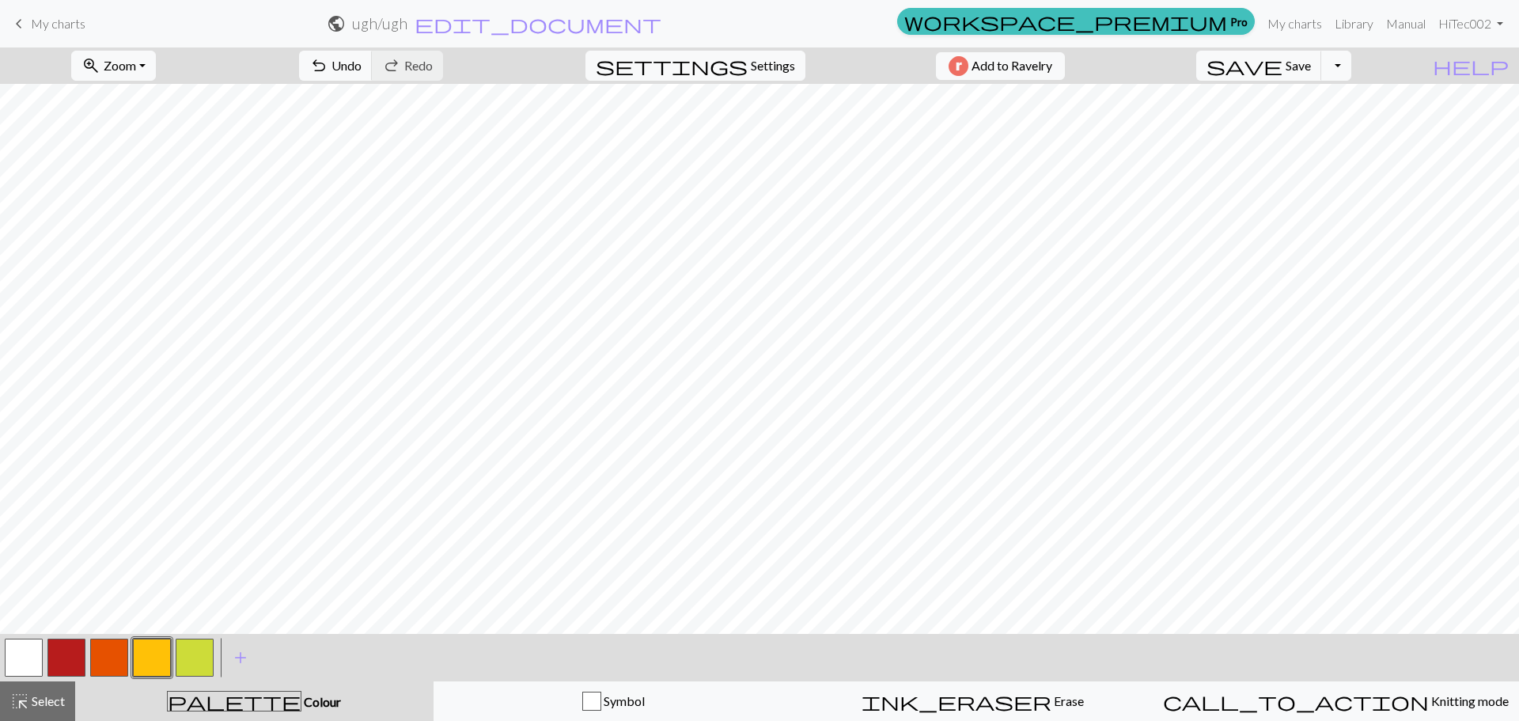
click at [105, 649] on button "button" at bounding box center [109, 657] width 38 height 38
